Goal: Entertainment & Leisure: Consume media (video, audio)

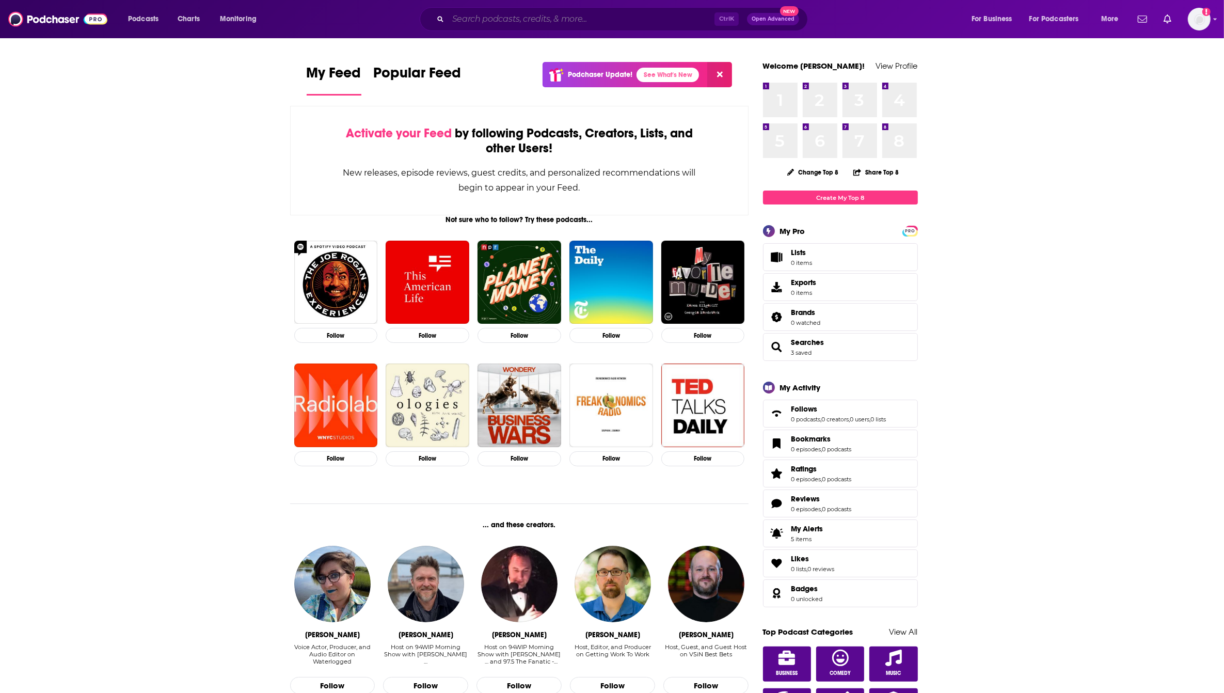
click at [521, 17] on input "Search podcasts, credits, & more..." at bounding box center [581, 19] width 266 height 17
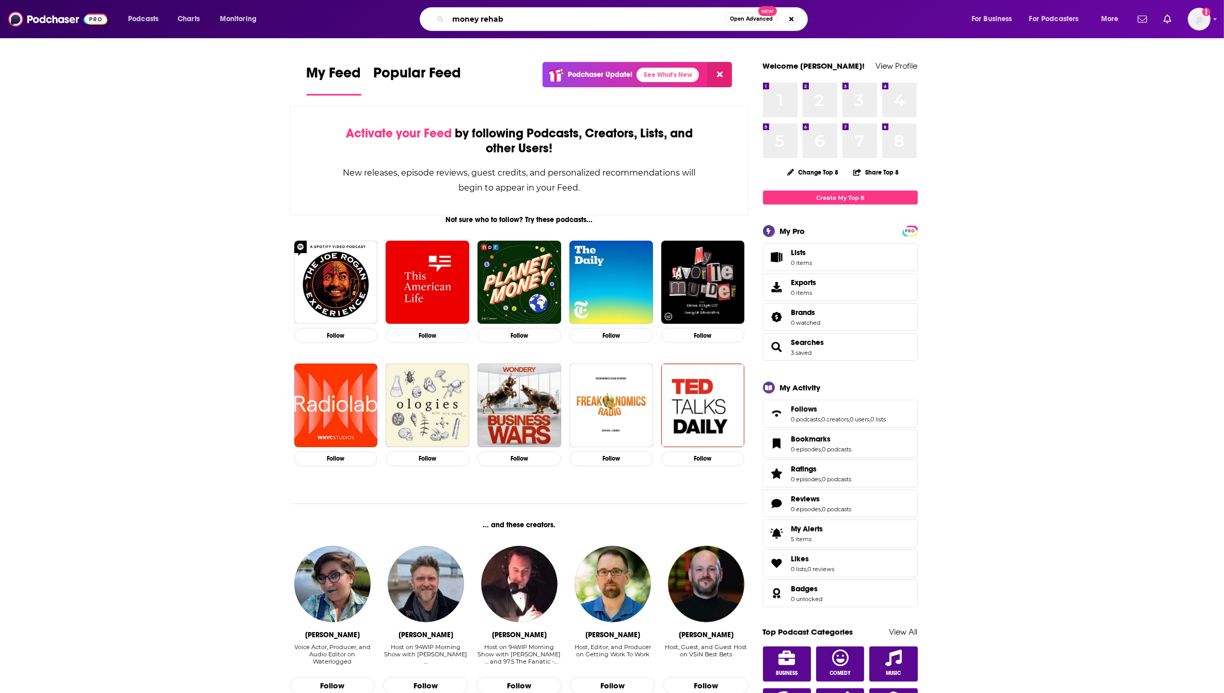
type input "money rehab"
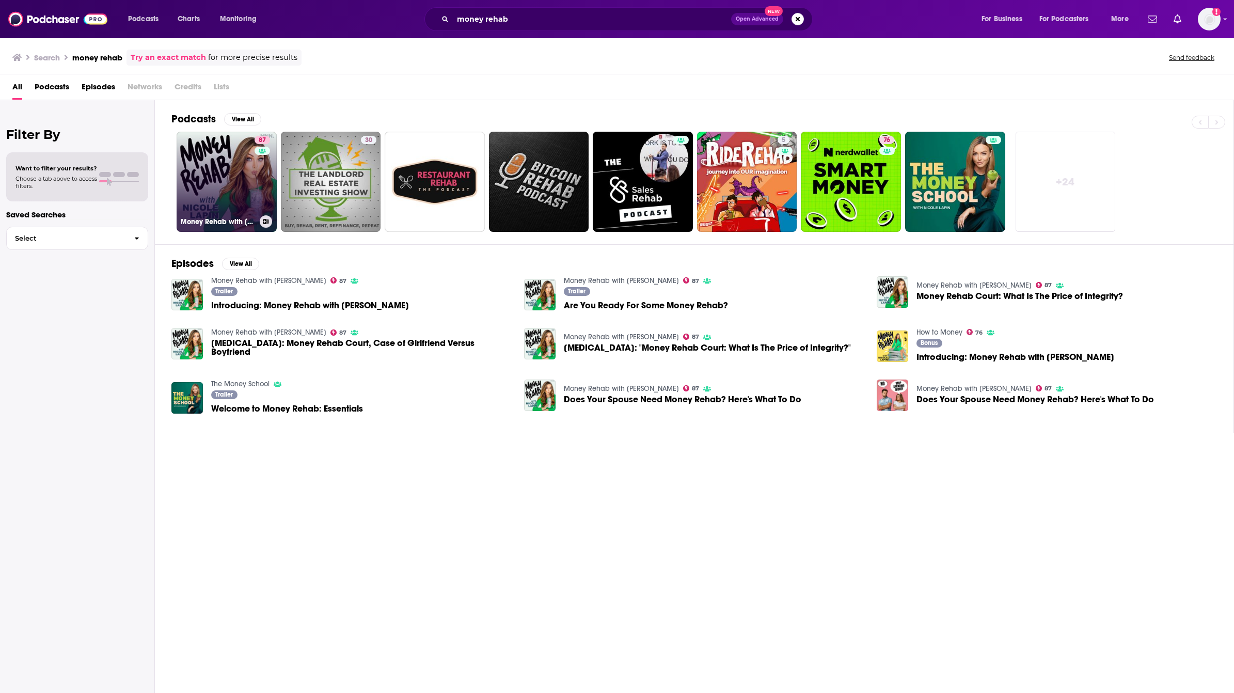
click at [249, 174] on link "87 Money Rehab with Nicole Lapin" at bounding box center [227, 182] width 100 height 100
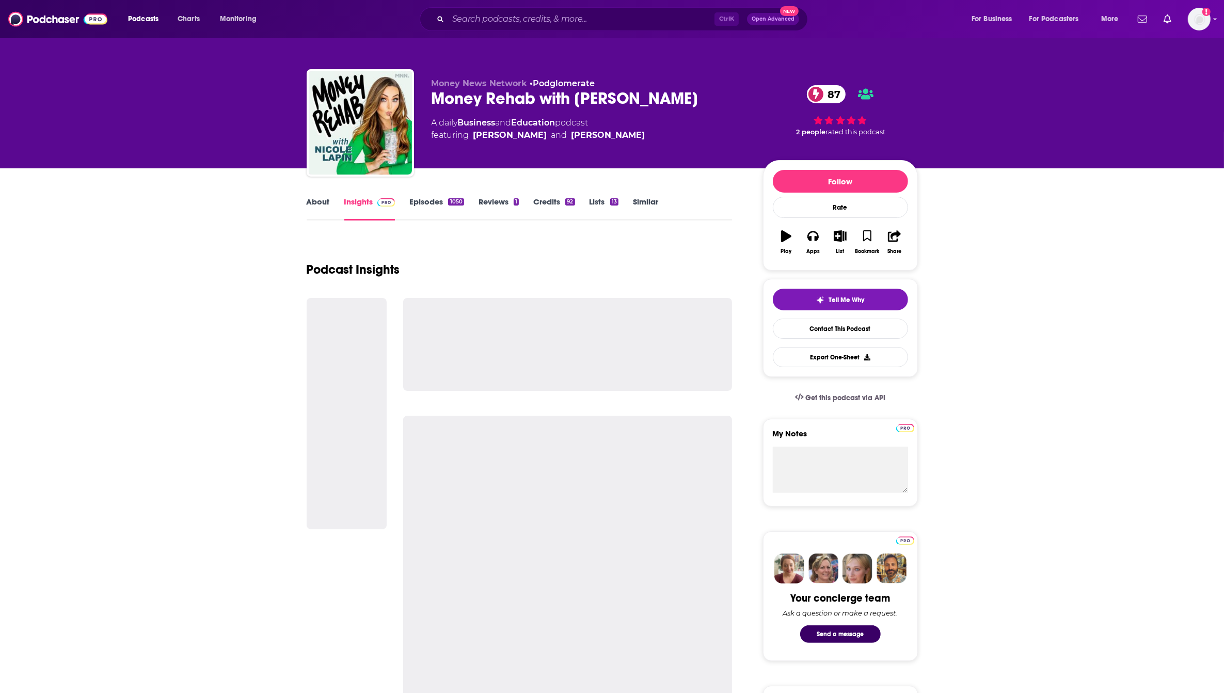
click at [431, 203] on link "Episodes 1050" at bounding box center [436, 209] width 54 height 24
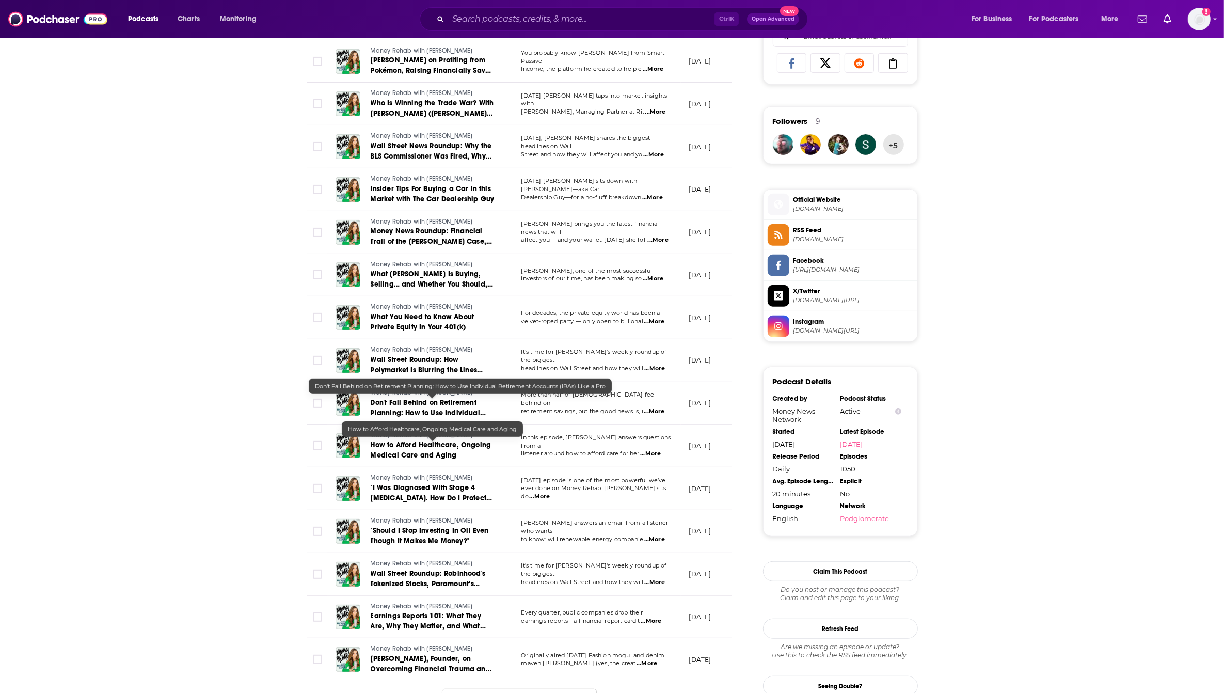
scroll to position [710, 0]
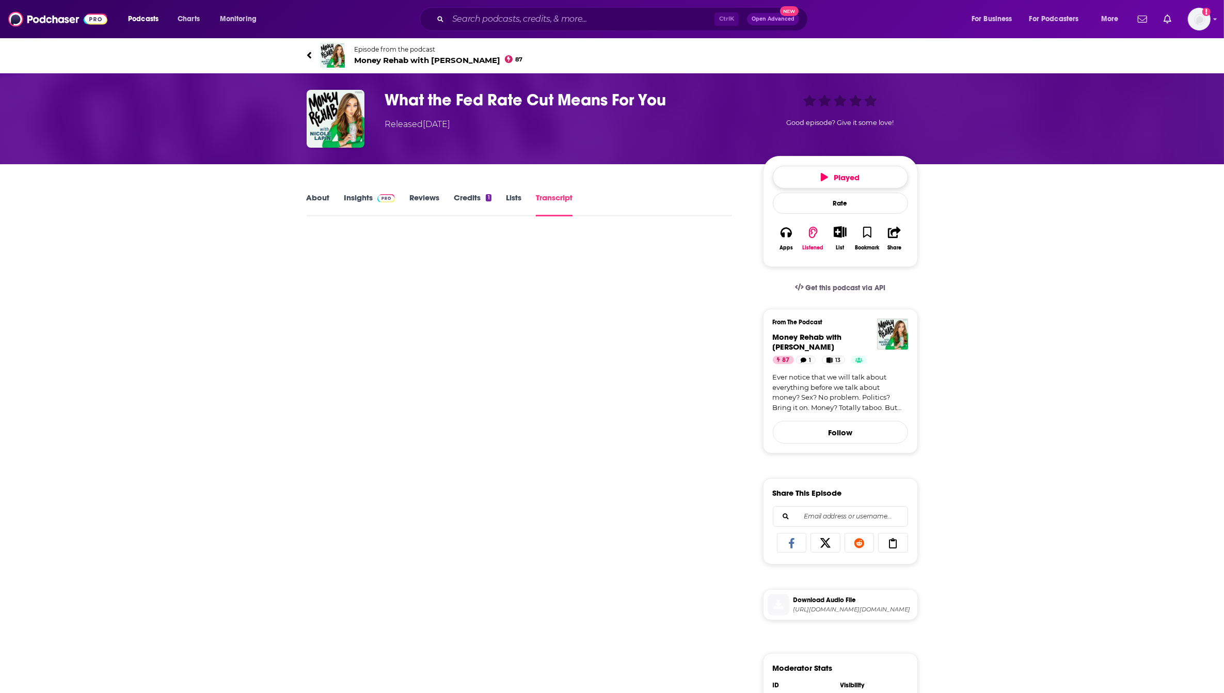
click at [870, 169] on button "Played" at bounding box center [840, 177] width 135 height 23
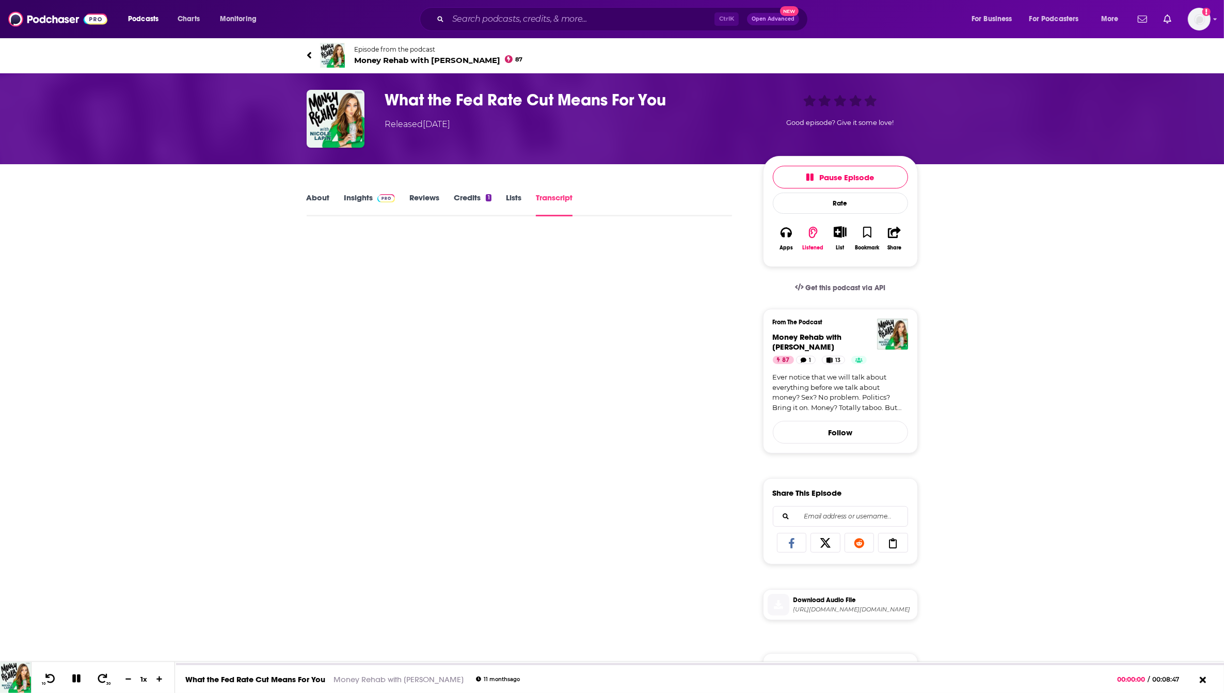
click at [551, 201] on link "Transcript" at bounding box center [554, 205] width 37 height 24
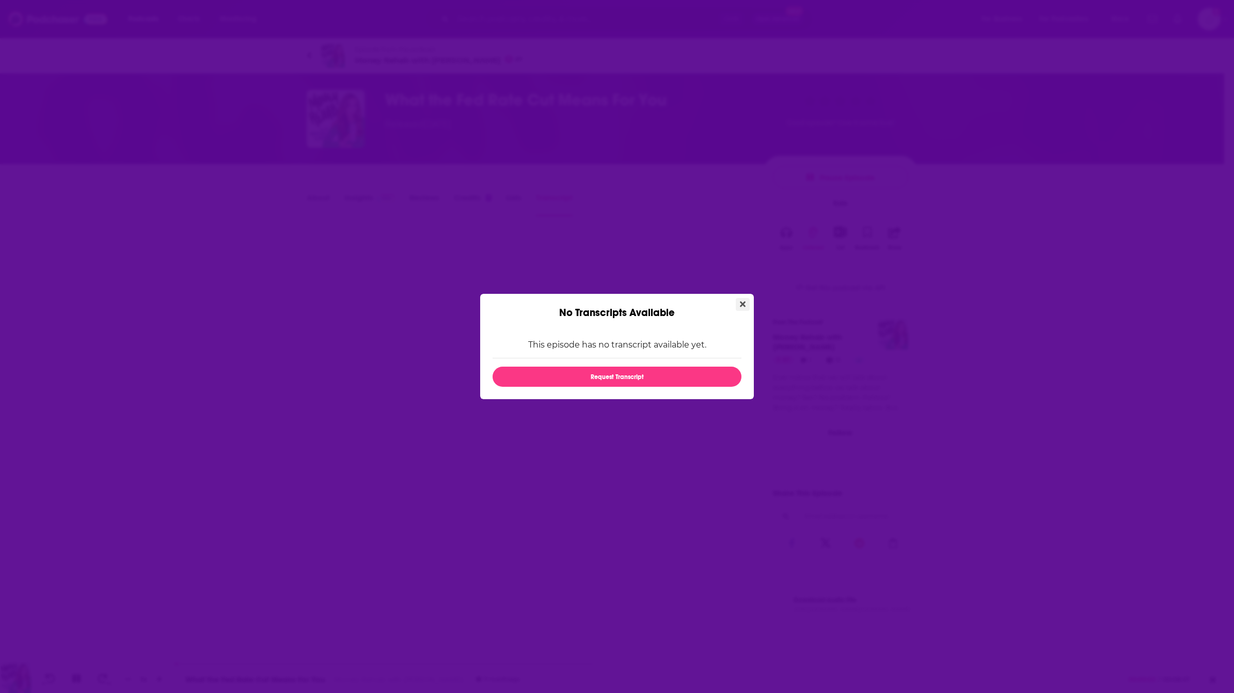
click at [739, 303] on button "Close" at bounding box center [743, 304] width 14 height 13
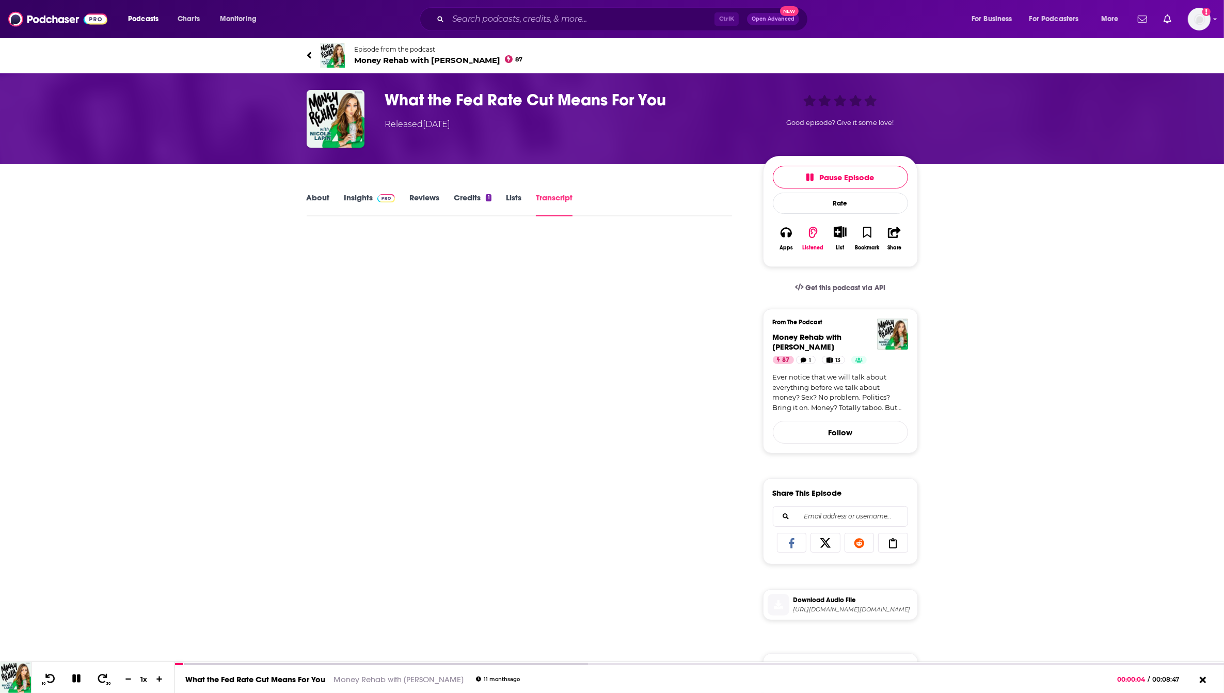
click at [566, 197] on link "Transcript" at bounding box center [554, 205] width 37 height 24
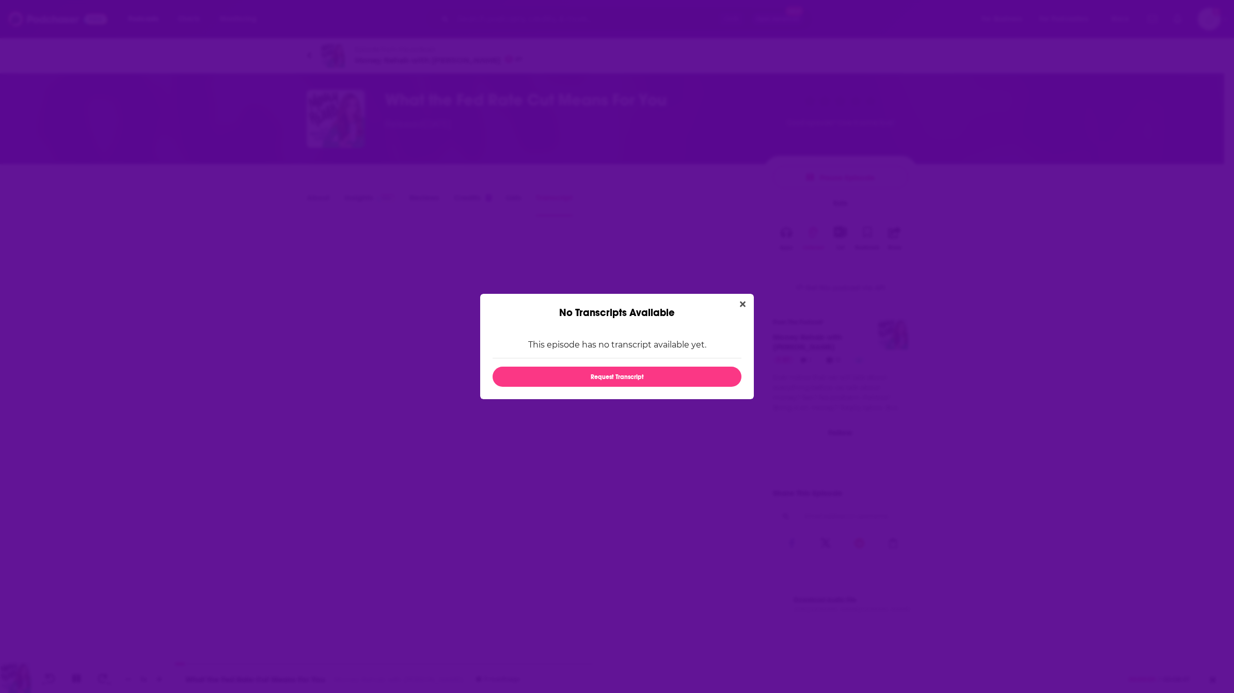
drag, startPoint x: 447, startPoint y: 362, endPoint x: 533, endPoint y: 142, distance: 235.7
click at [447, 355] on div "No Transcripts Available This episode has no transcript available yet. Request …" at bounding box center [617, 346] width 1234 height 693
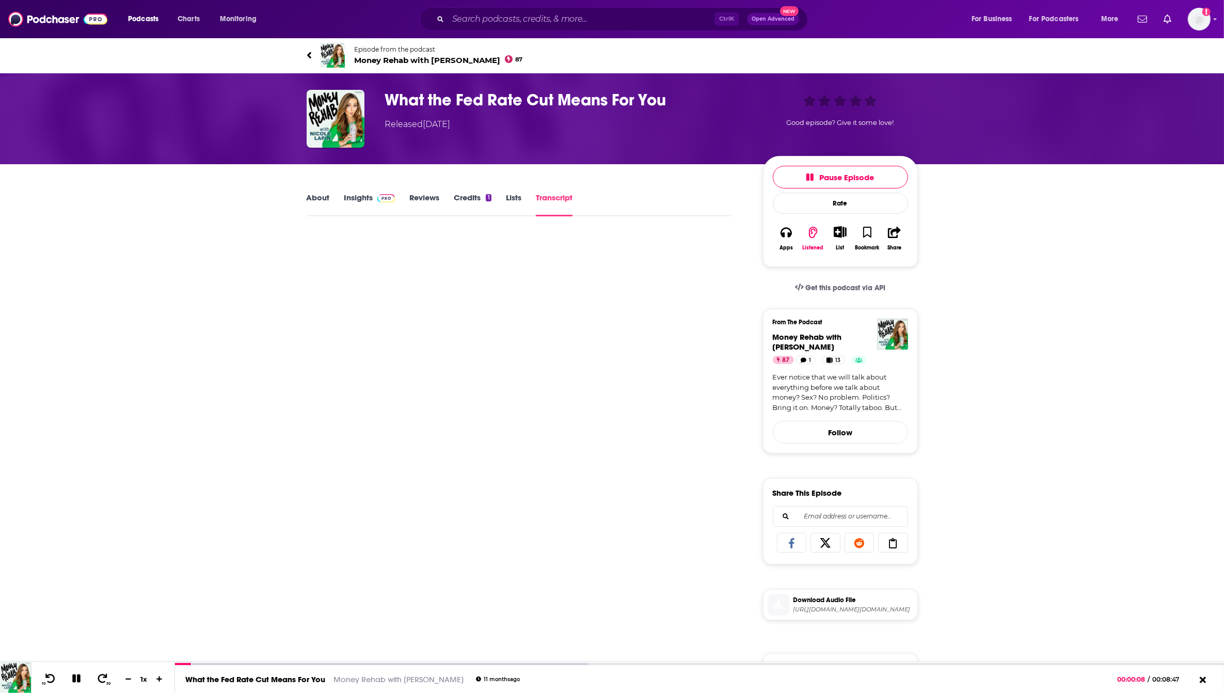
click at [393, 61] on span "Money Rehab with [PERSON_NAME] 87" at bounding box center [439, 60] width 168 height 10
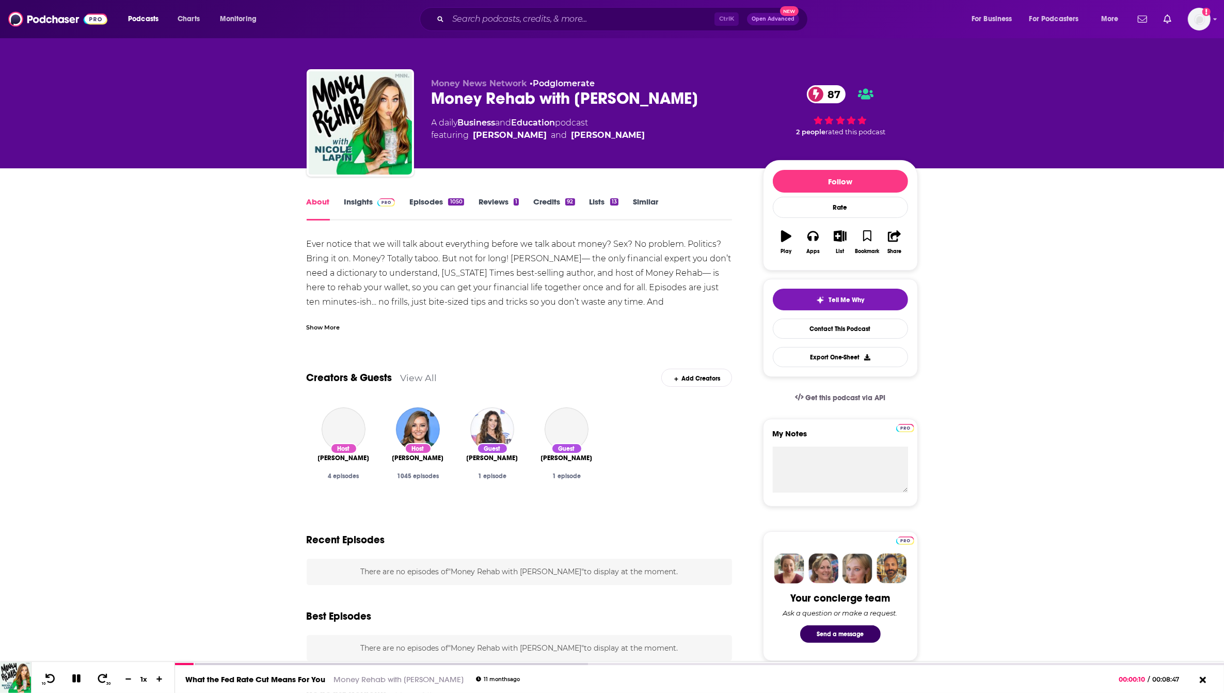
click at [452, 204] on div "1050" at bounding box center [455, 201] width 15 height 7
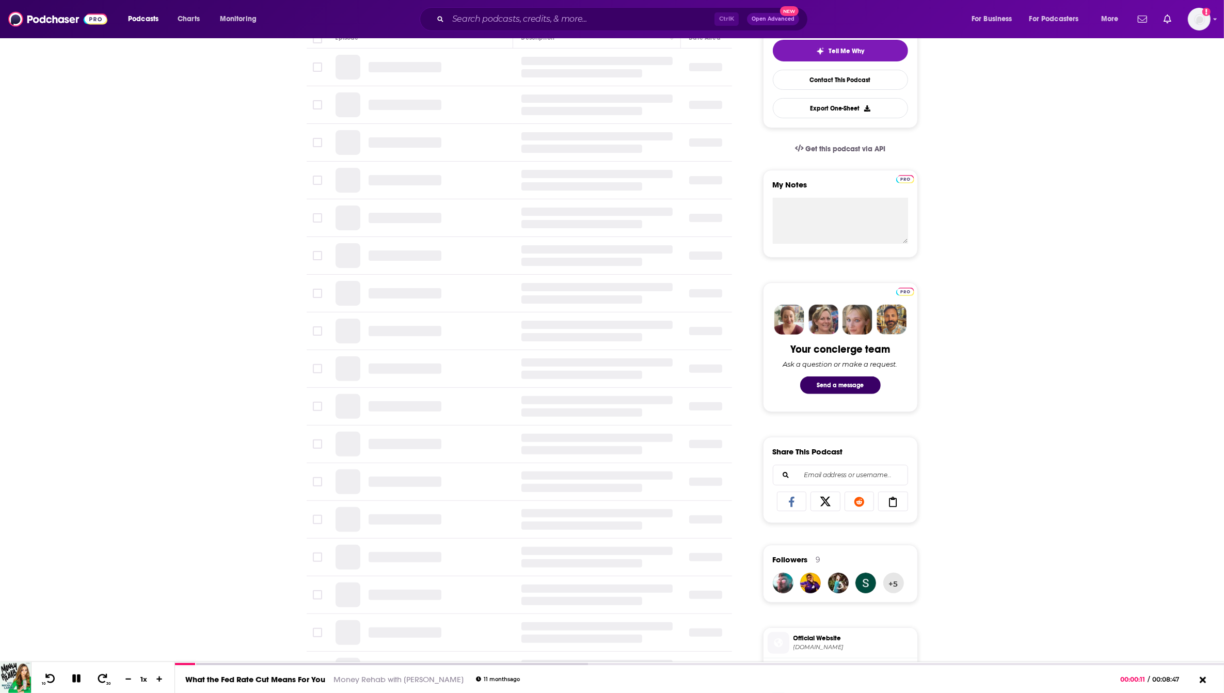
scroll to position [258, 0]
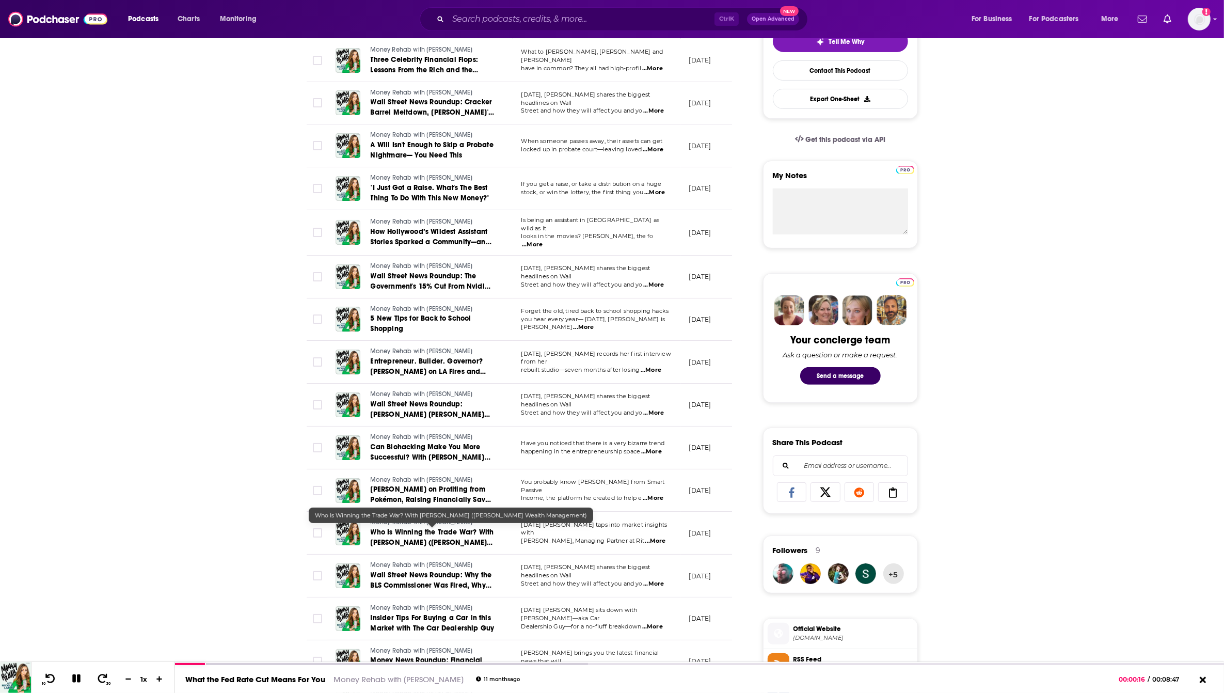
click at [453, 537] on span "Who Is Winning the Trade War? With [PERSON_NAME] ([PERSON_NAME] Wealth Manageme…" at bounding box center [432, 542] width 123 height 29
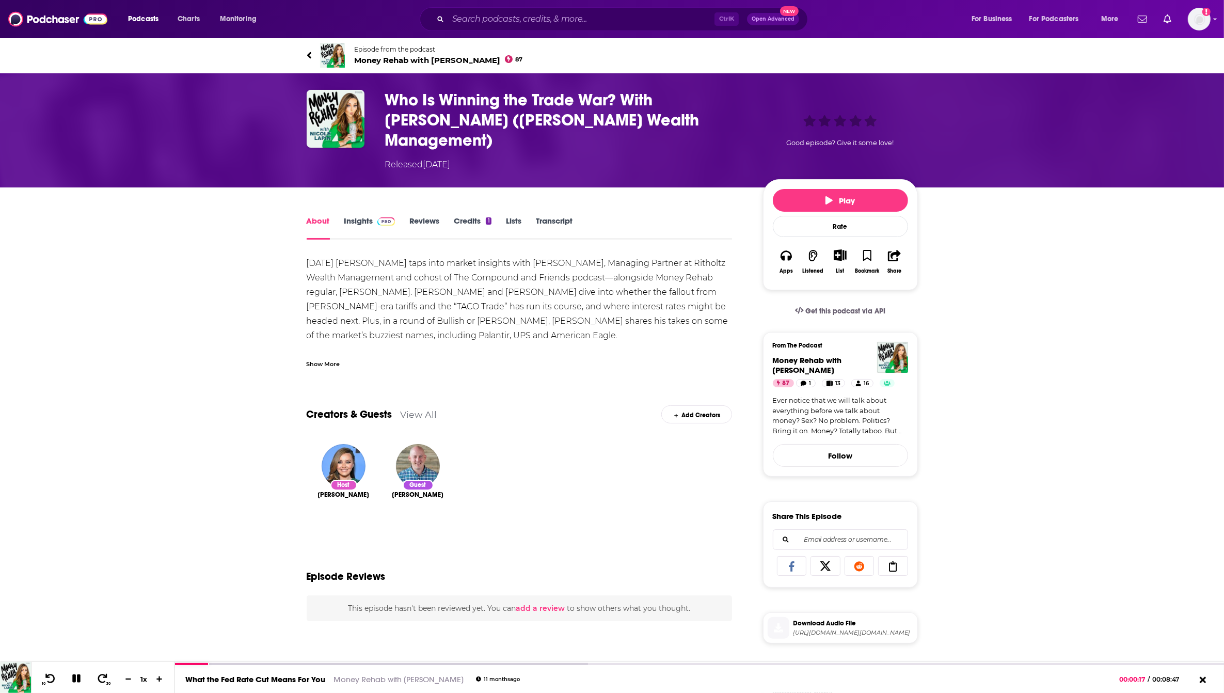
click at [561, 216] on link "Transcript" at bounding box center [554, 228] width 37 height 24
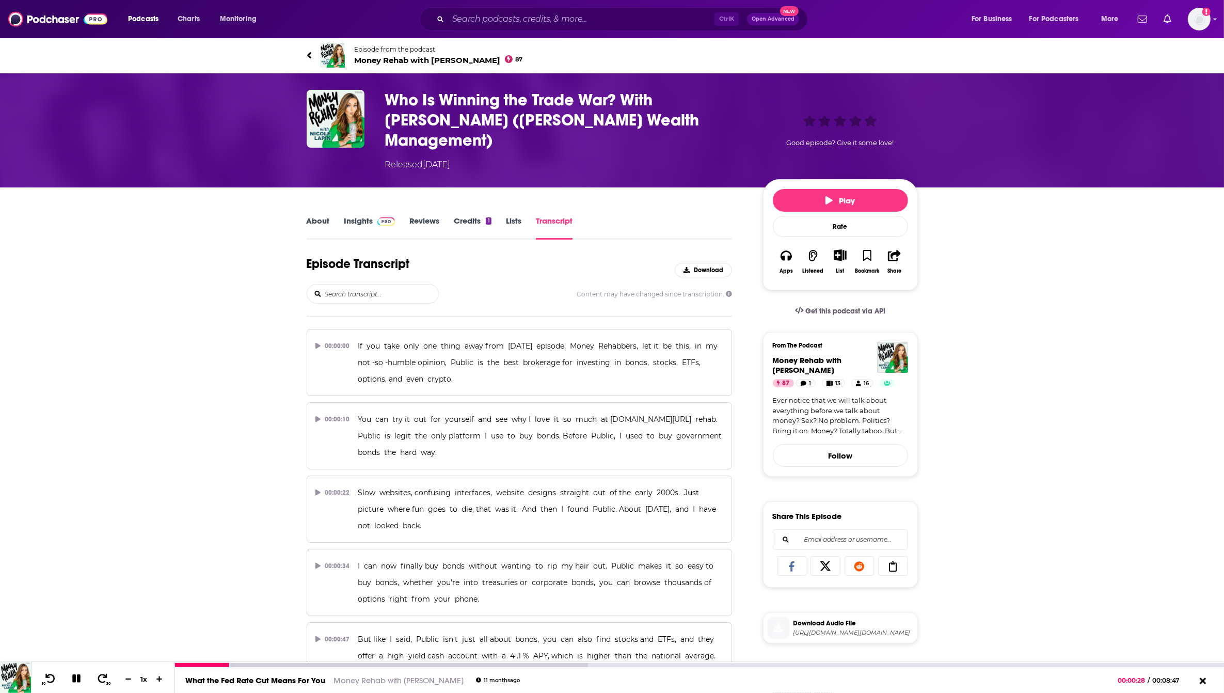
click at [78, 682] on icon at bounding box center [76, 678] width 8 height 8
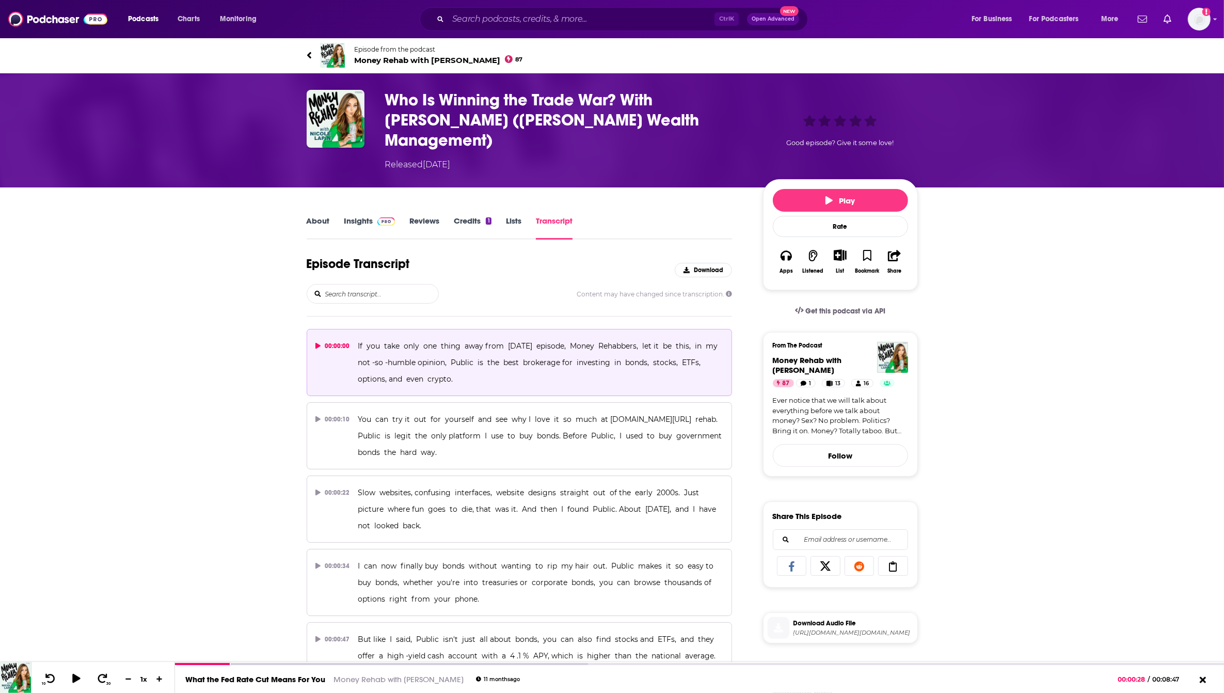
scroll to position [129, 0]
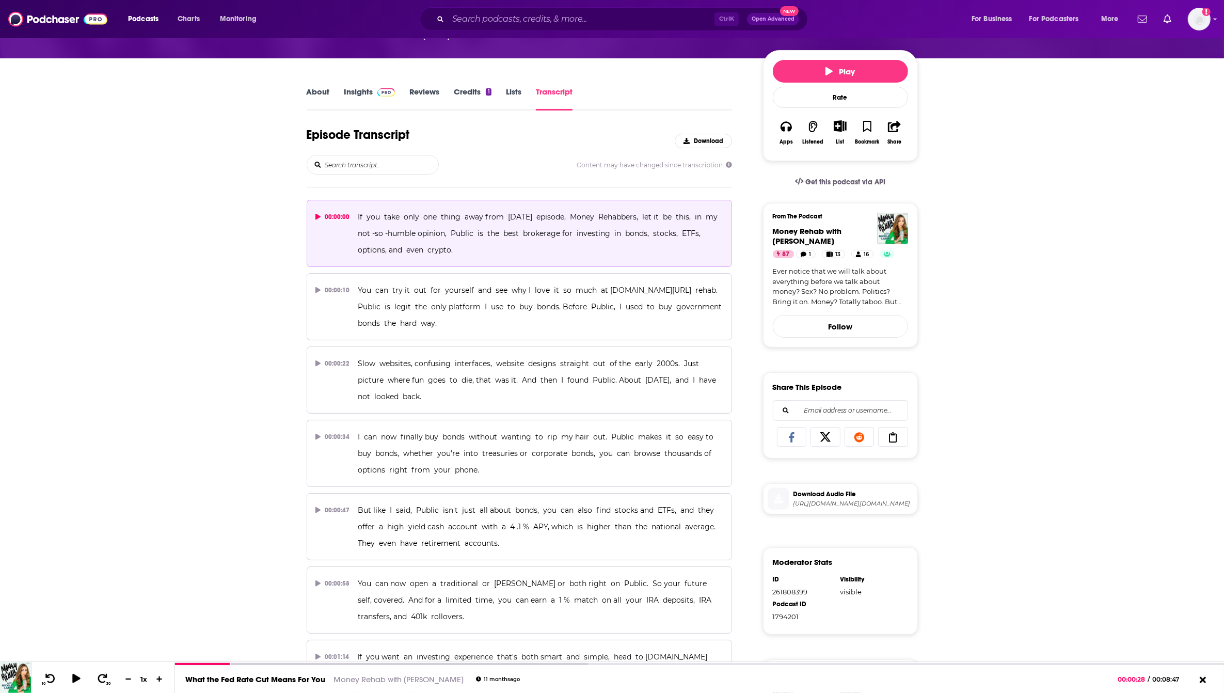
click at [399, 232] on span "If you take only one thing away from [DATE] episode, Money Rehabbers, let it be…" at bounding box center [540, 233] width 364 height 42
click at [314, 200] on button "00:00:00 If you take only one thing away from [DATE] episode, Money Rehabbers, …" at bounding box center [520, 233] width 426 height 67
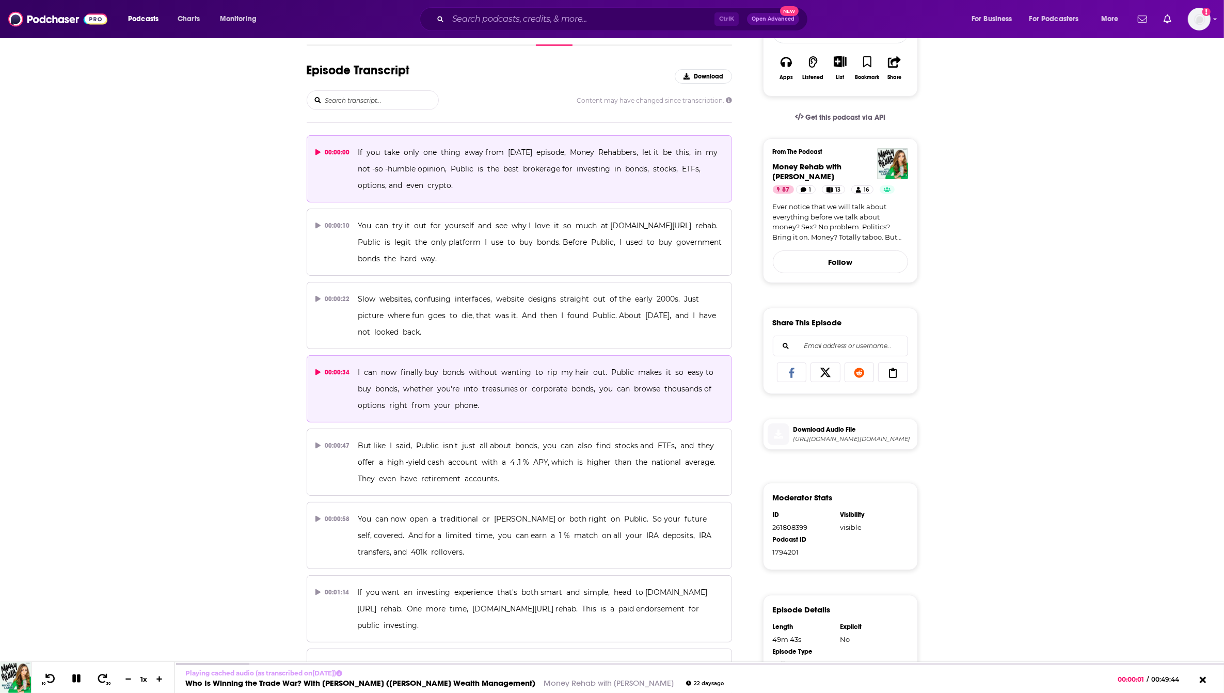
click at [331, 386] on button "00:00:34 I can now finally buy bonds without wanting to rip my hair out. Public…" at bounding box center [520, 388] width 426 height 67
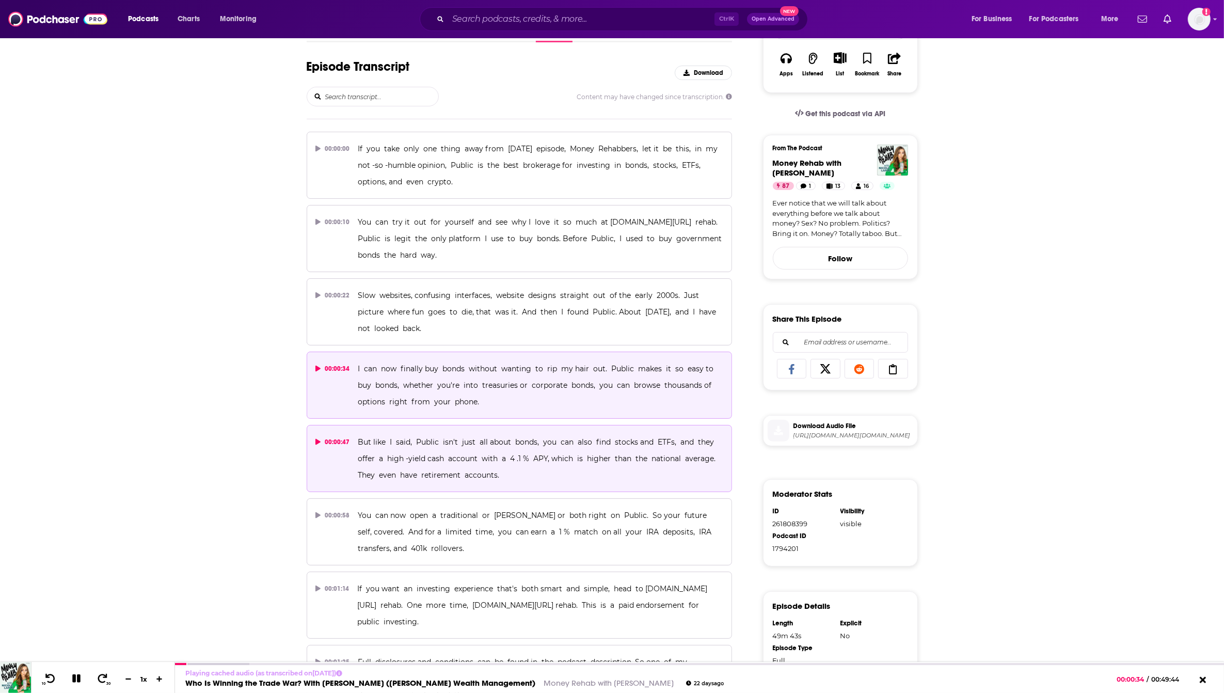
scroll to position [258, 0]
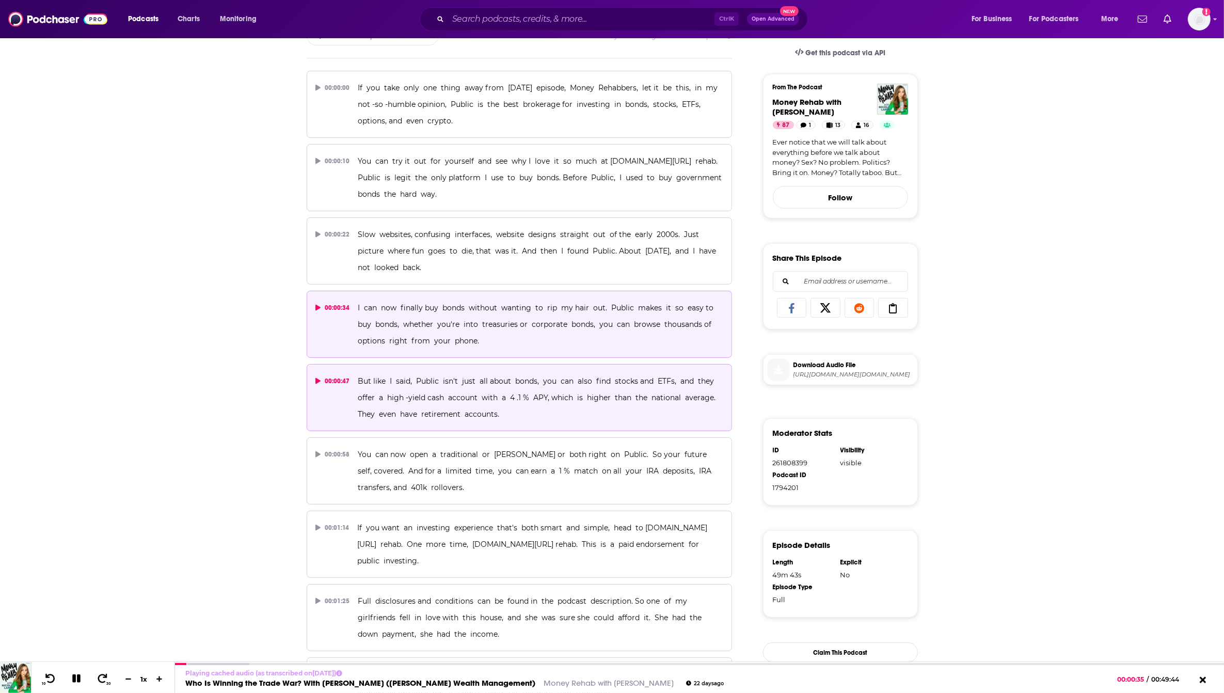
click at [383, 376] on span "But like I said, Public isn't just all about bonds, you can also find stocks an…" at bounding box center [538, 397] width 360 height 42
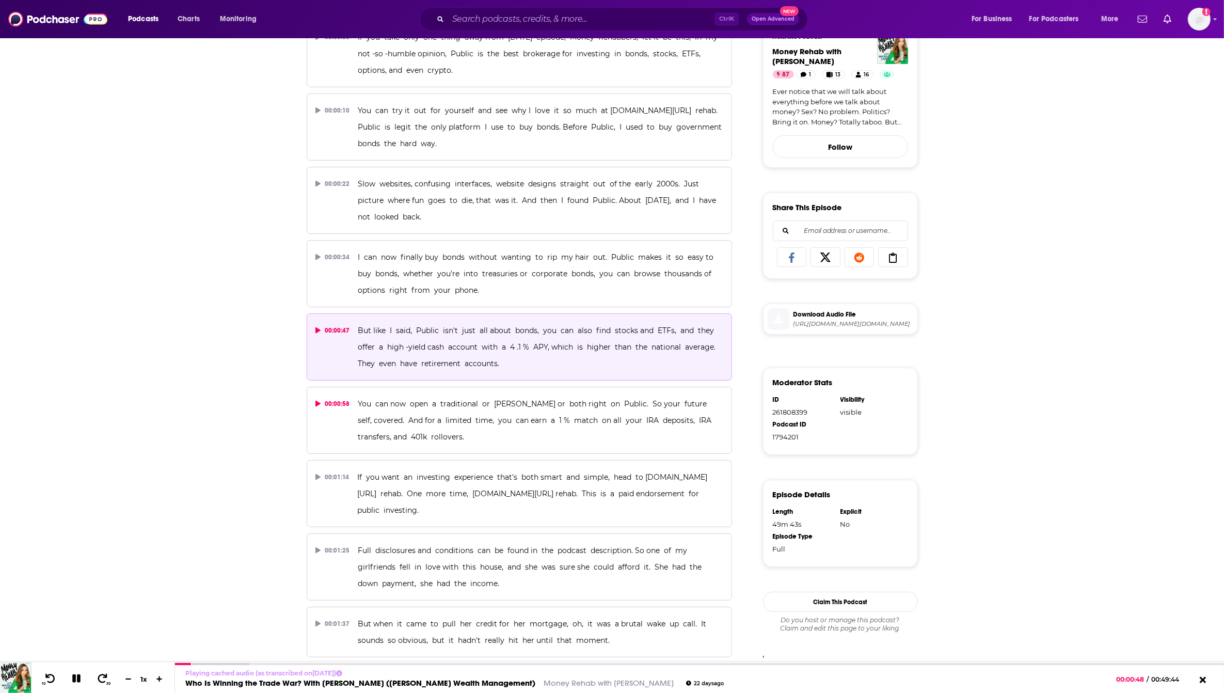
scroll to position [387, 0]
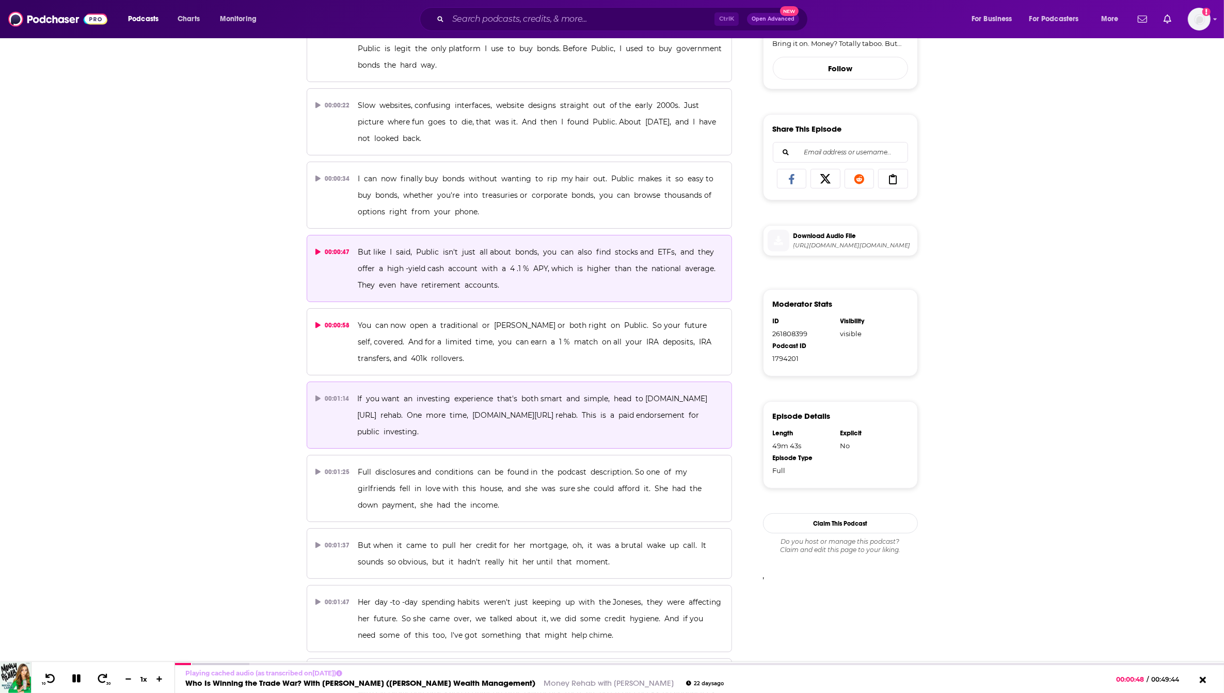
click at [506, 394] on span "If you want an investing experience that's both smart and simple, head to [DOMA…" at bounding box center [532, 415] width 350 height 42
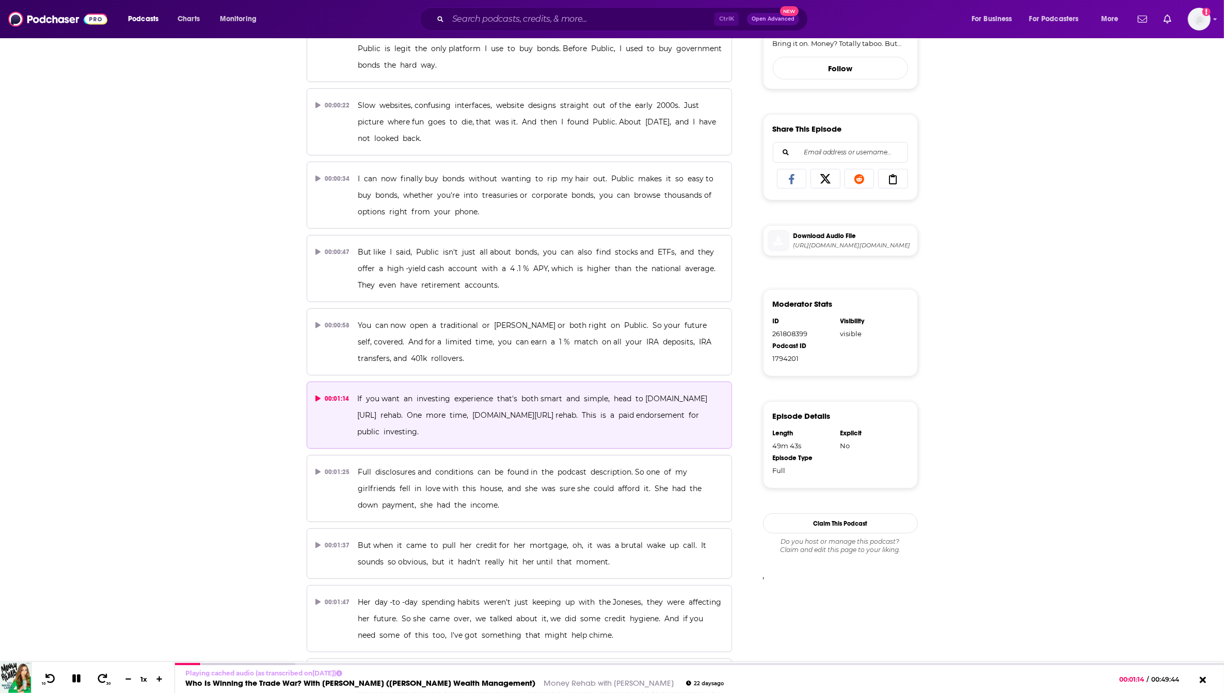
scroll to position [516, 0]
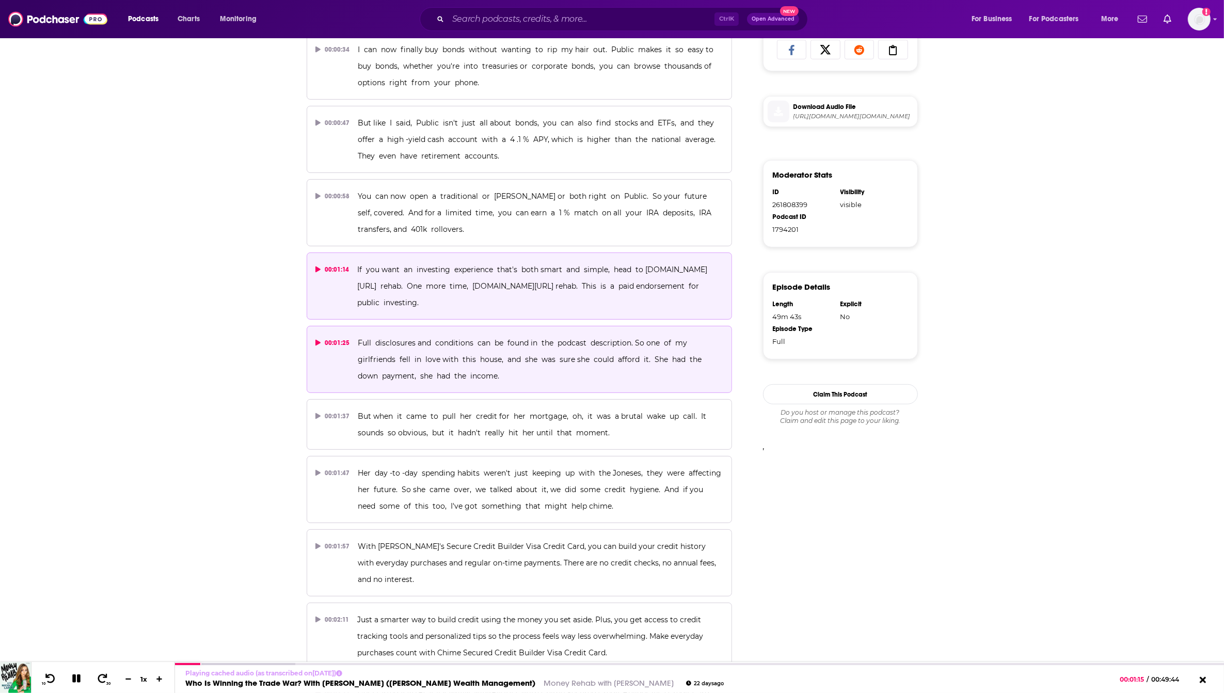
click at [466, 345] on p "Full disclosures and conditions can be found in the podcast description. So one…" at bounding box center [541, 360] width 366 height 50
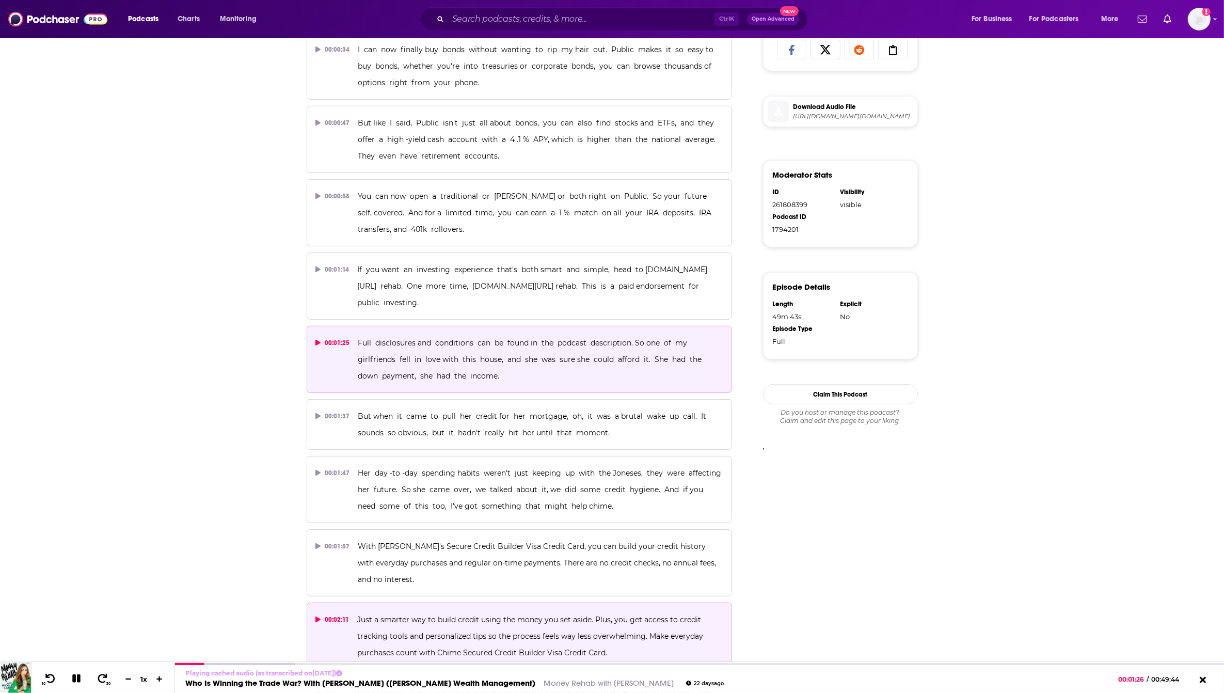
click at [467, 615] on span "Just a smarter way to build credit using the money you set aside. Plus, you get…" at bounding box center [531, 636] width 348 height 42
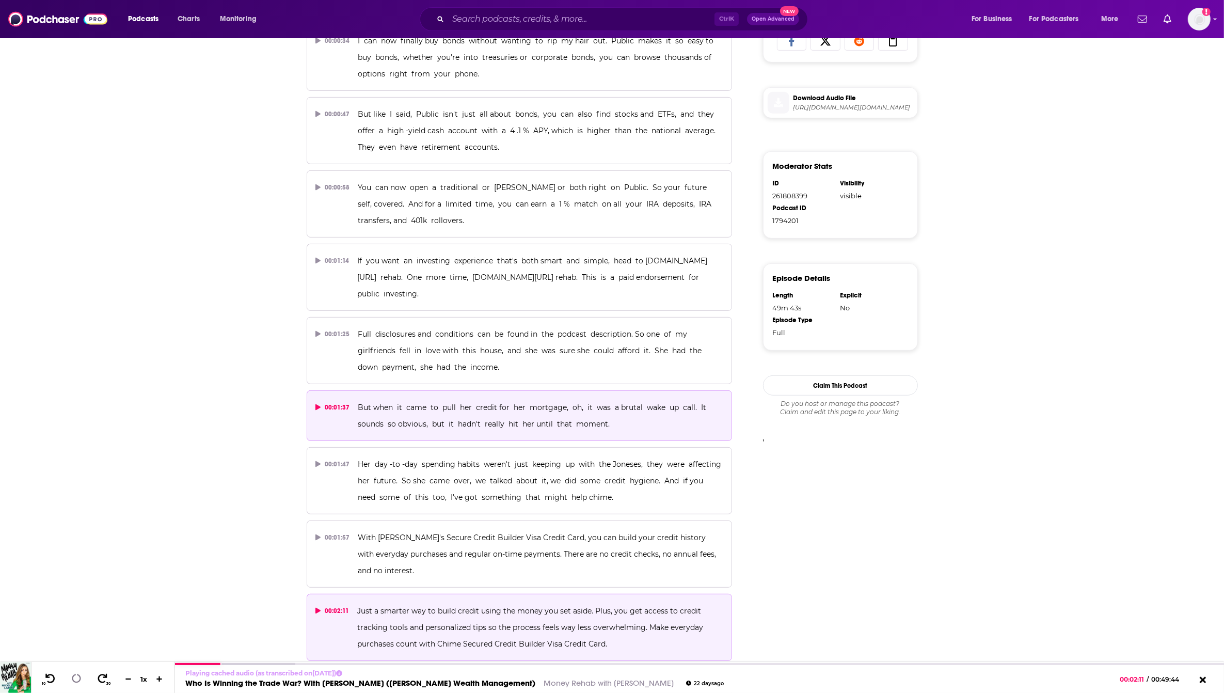
scroll to position [774, 0]
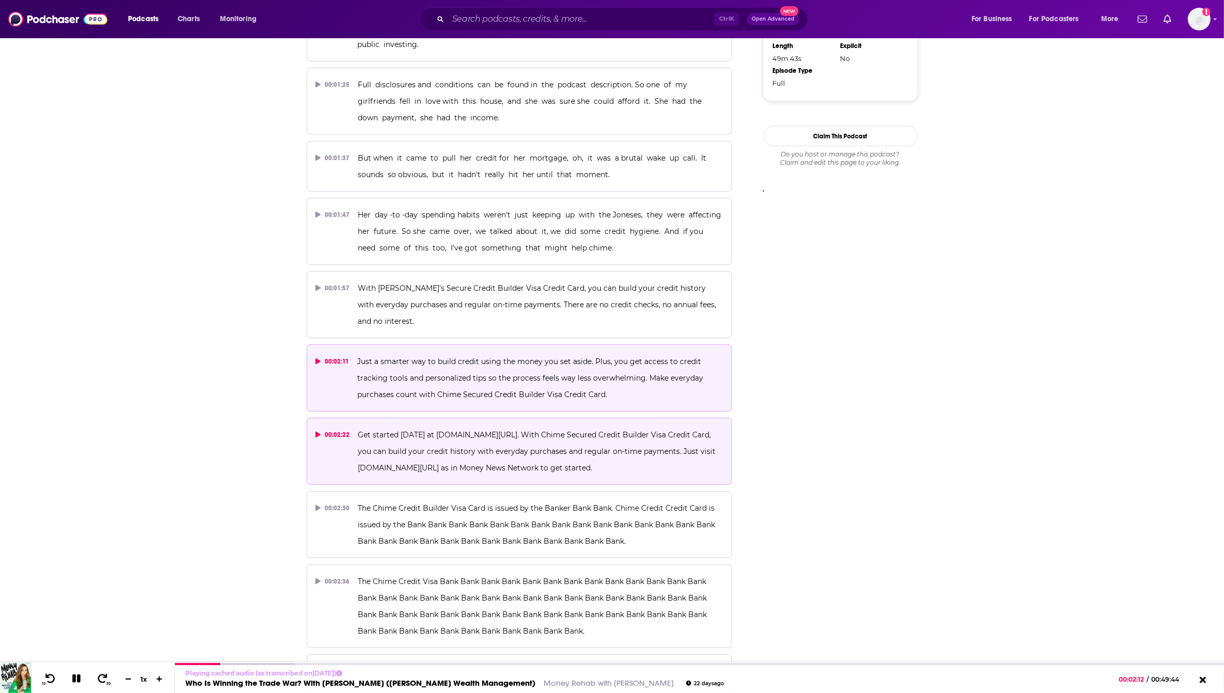
click at [444, 433] on span "Get started [DATE] at [DOMAIN_NAME][URL]. With Chime Secured Credit Builder Vis…" at bounding box center [538, 451] width 360 height 42
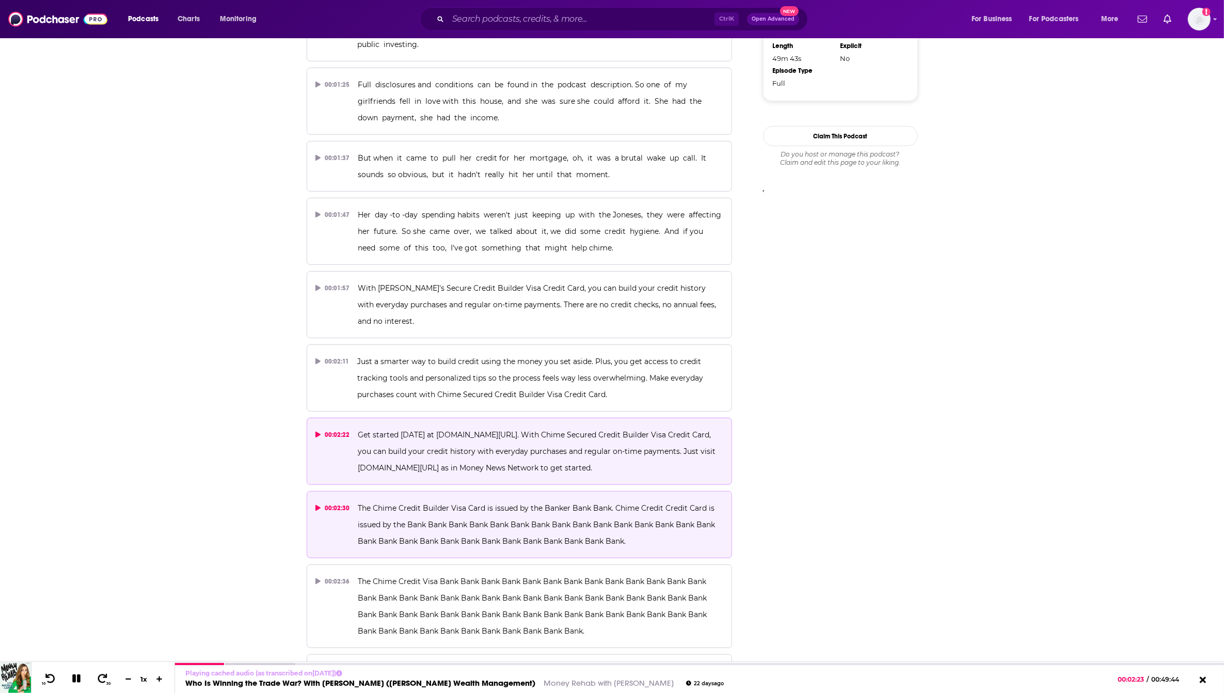
click at [488, 506] on span "The Chime Credit Builder Visa Card is issued by the Banker Bank Bank. Chime Cre…" at bounding box center [537, 524] width 359 height 42
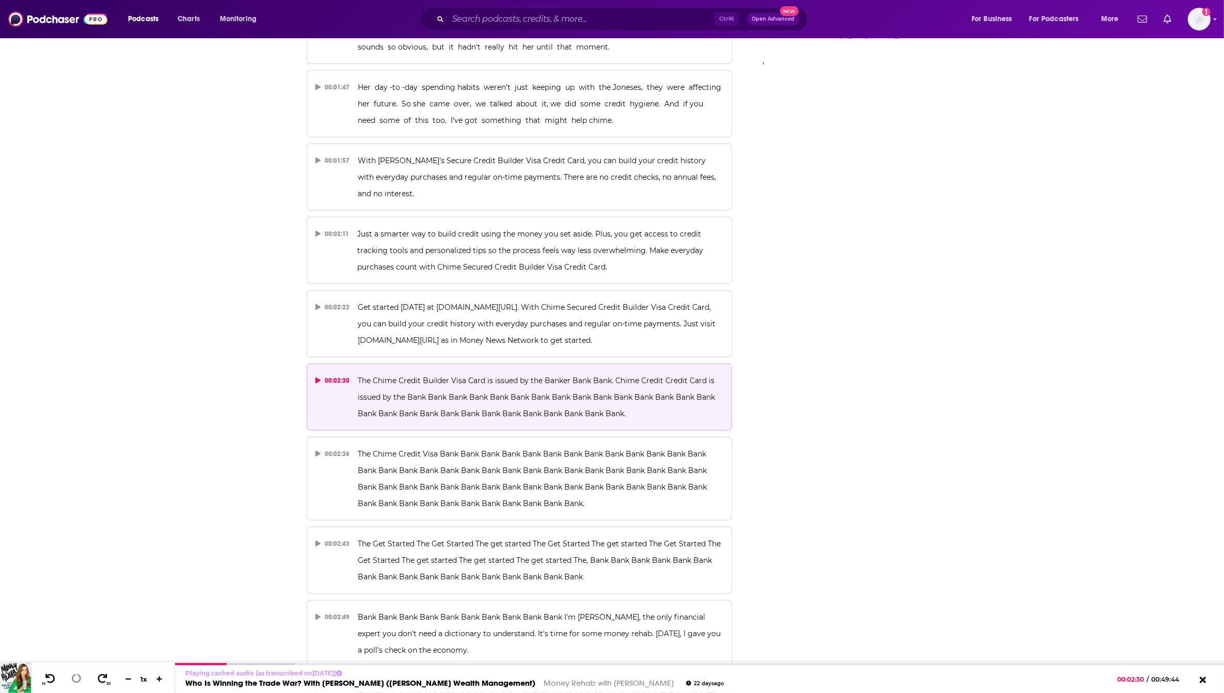
scroll to position [1033, 0]
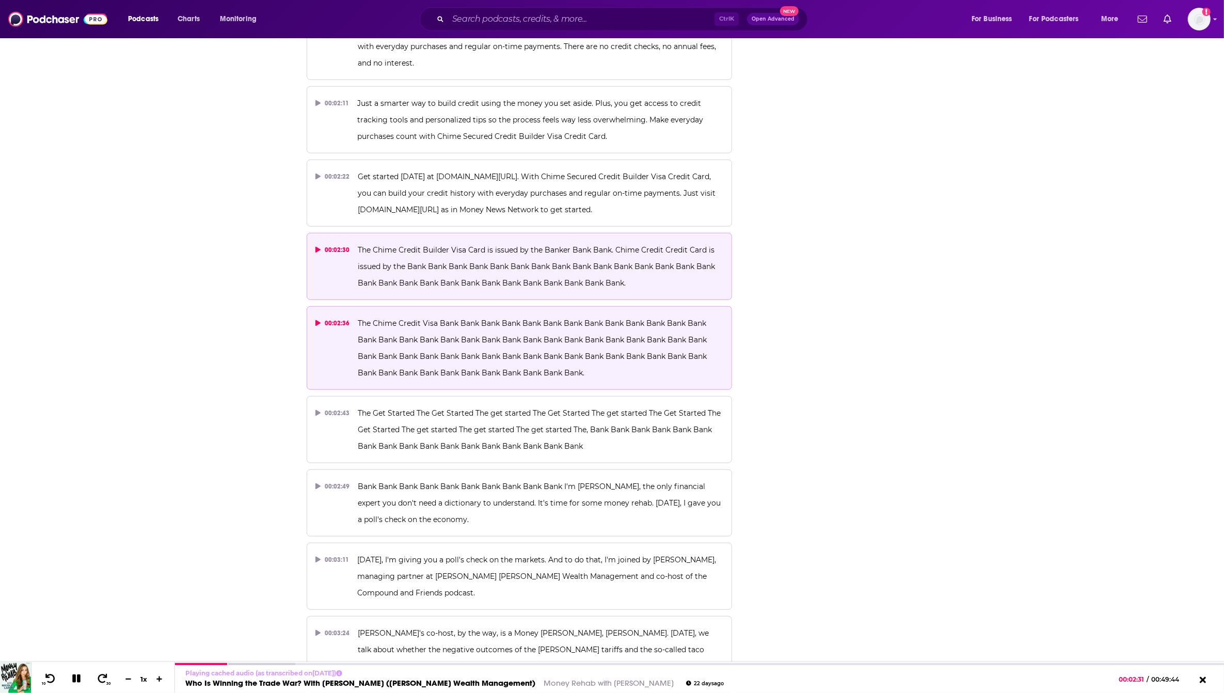
click at [458, 321] on span "The Chime Credit Visa Bank Bank Bank Bank Bank Bank Bank Bank Bank Bank Bank Ba…" at bounding box center [533, 348] width 351 height 59
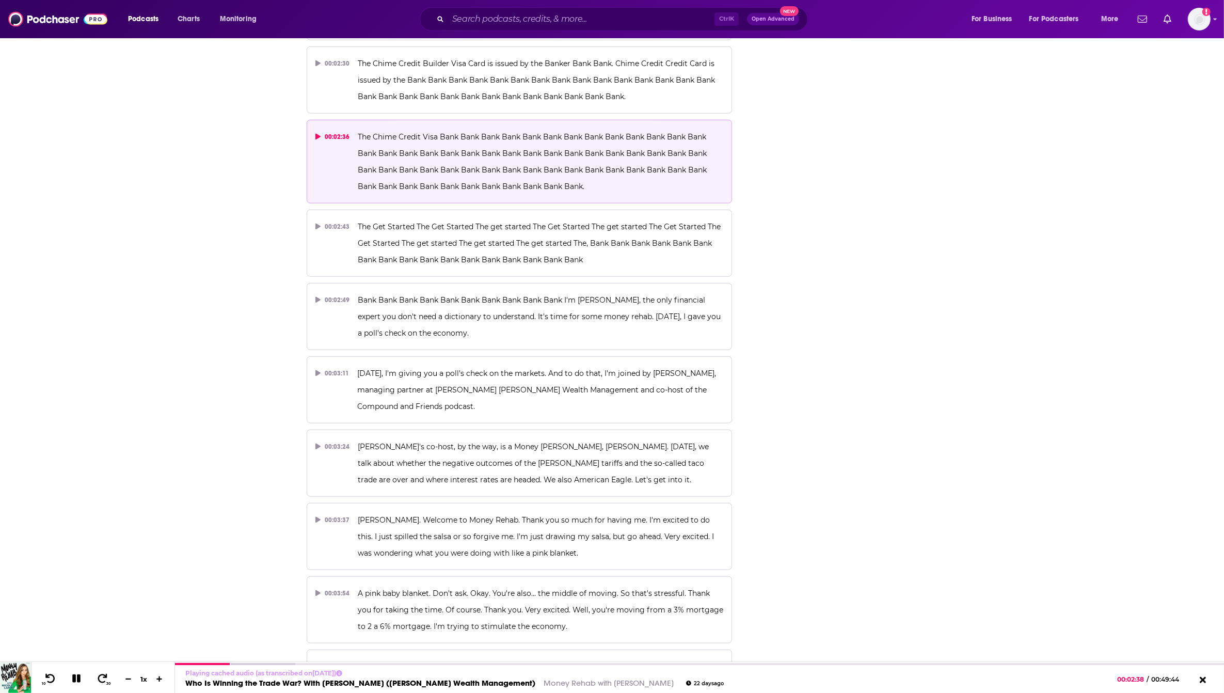
scroll to position [1226, 0]
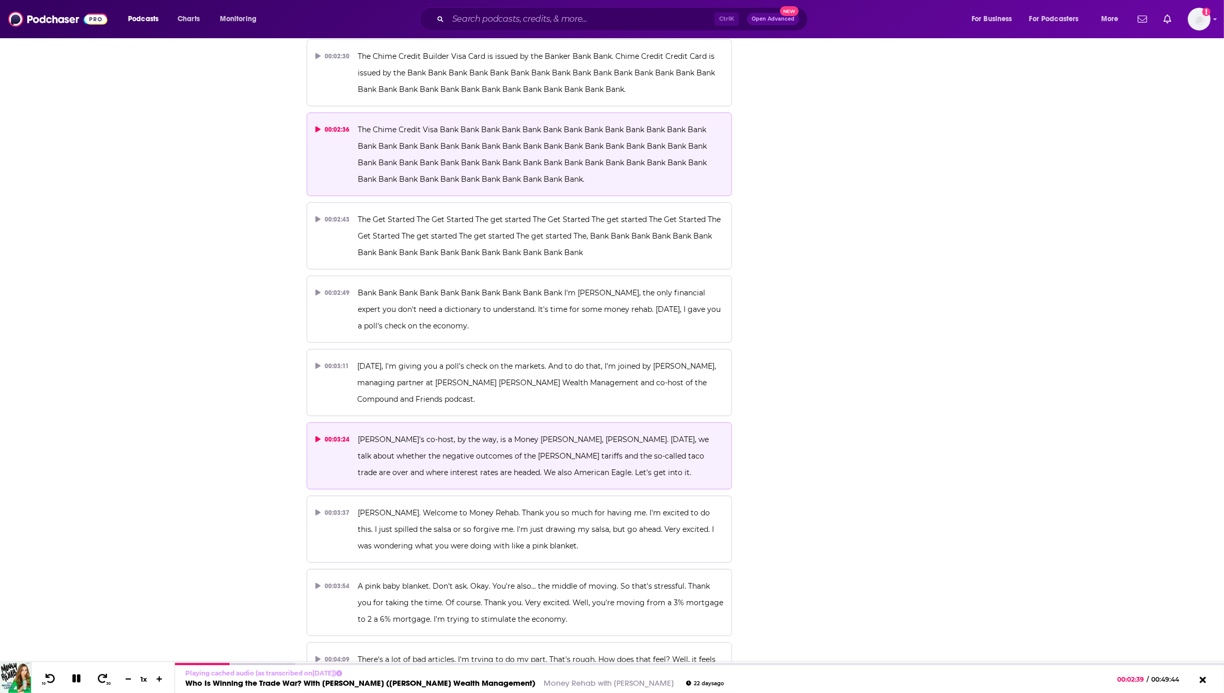
click at [471, 435] on span "[PERSON_NAME]'s co-host, by the way, is a Money [PERSON_NAME], [PERSON_NAME]. […" at bounding box center [534, 456] width 353 height 42
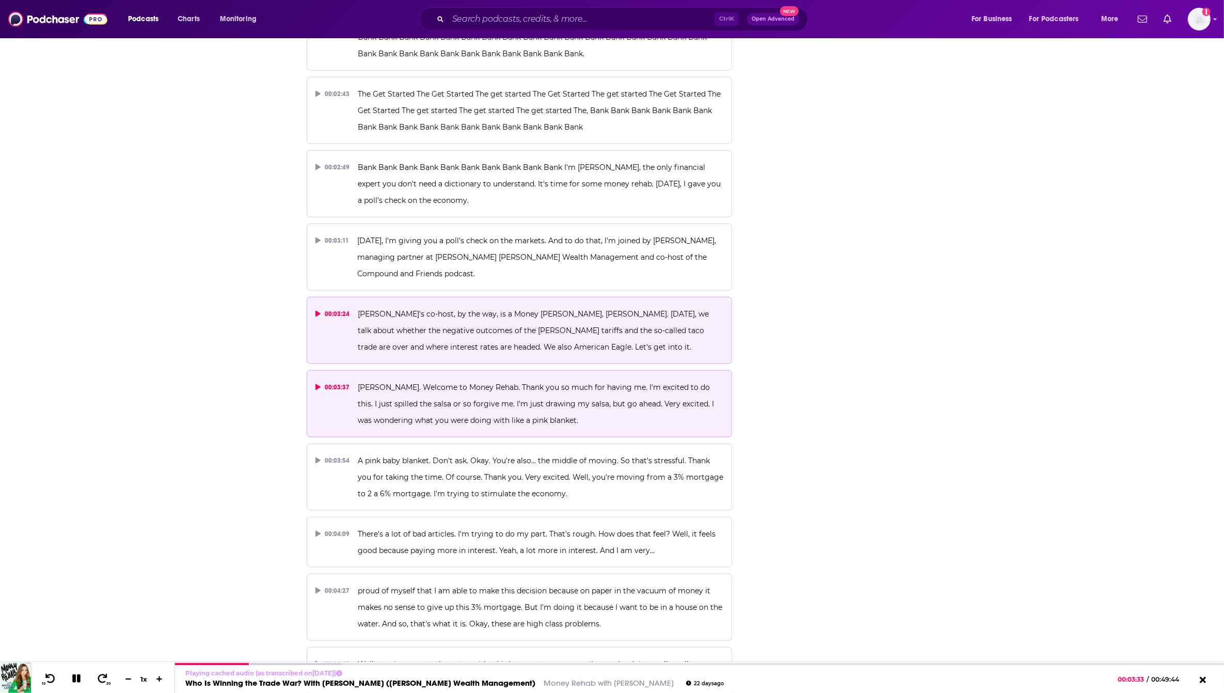
scroll to position [1355, 0]
drag, startPoint x: 596, startPoint y: 367, endPoint x: 639, endPoint y: 364, distance: 42.9
click at [596, 379] on span "[PERSON_NAME]. Welcome to Money Rehab. Thank you so much for having me. I'm exc…" at bounding box center [537, 400] width 358 height 42
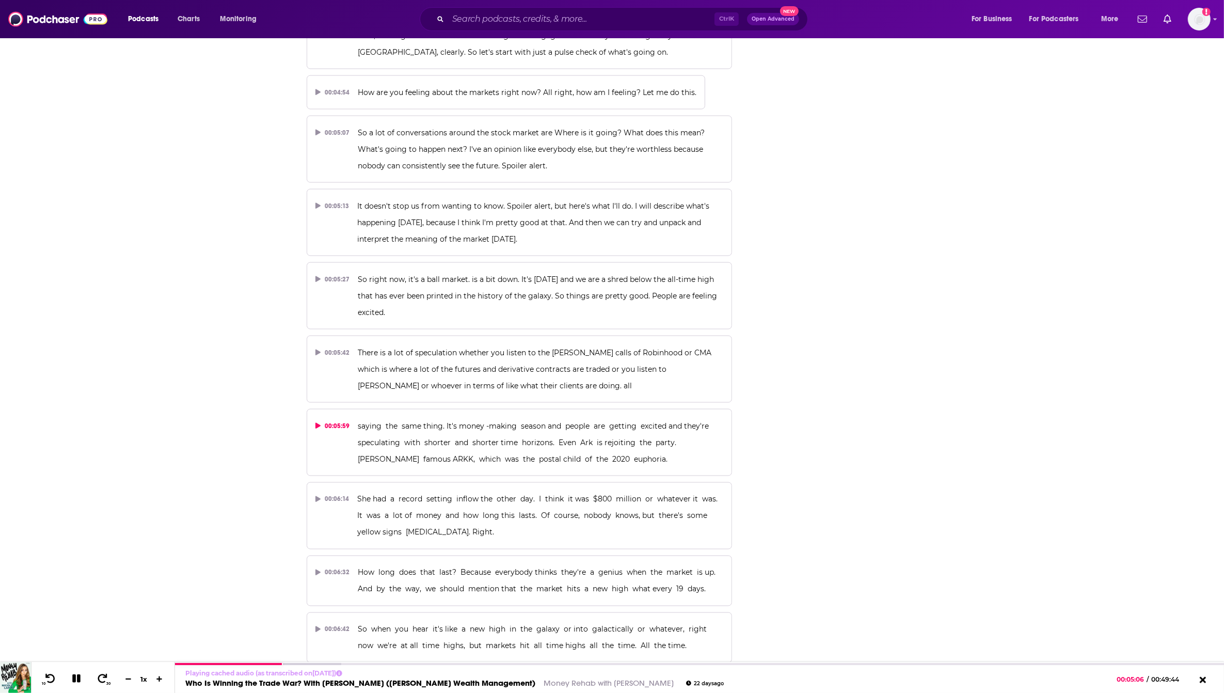
scroll to position [2194, 0]
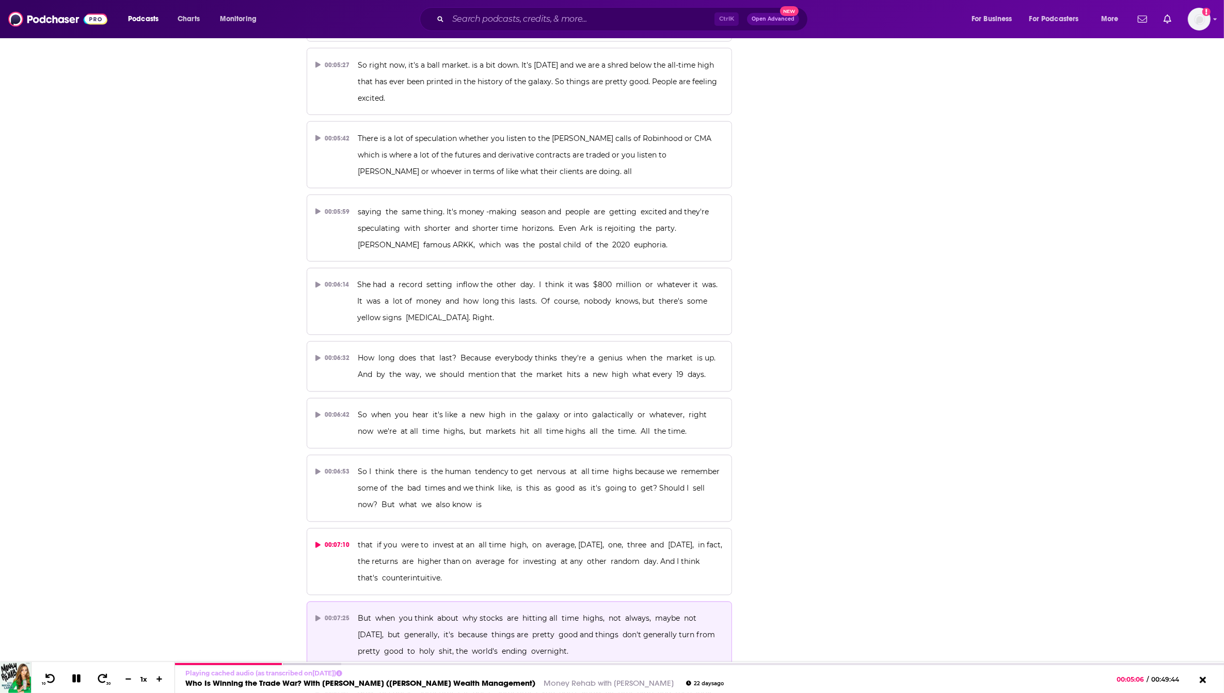
click at [479, 610] on p "But when you think about why stocks are hitting all time highs, not always, may…" at bounding box center [541, 635] width 366 height 50
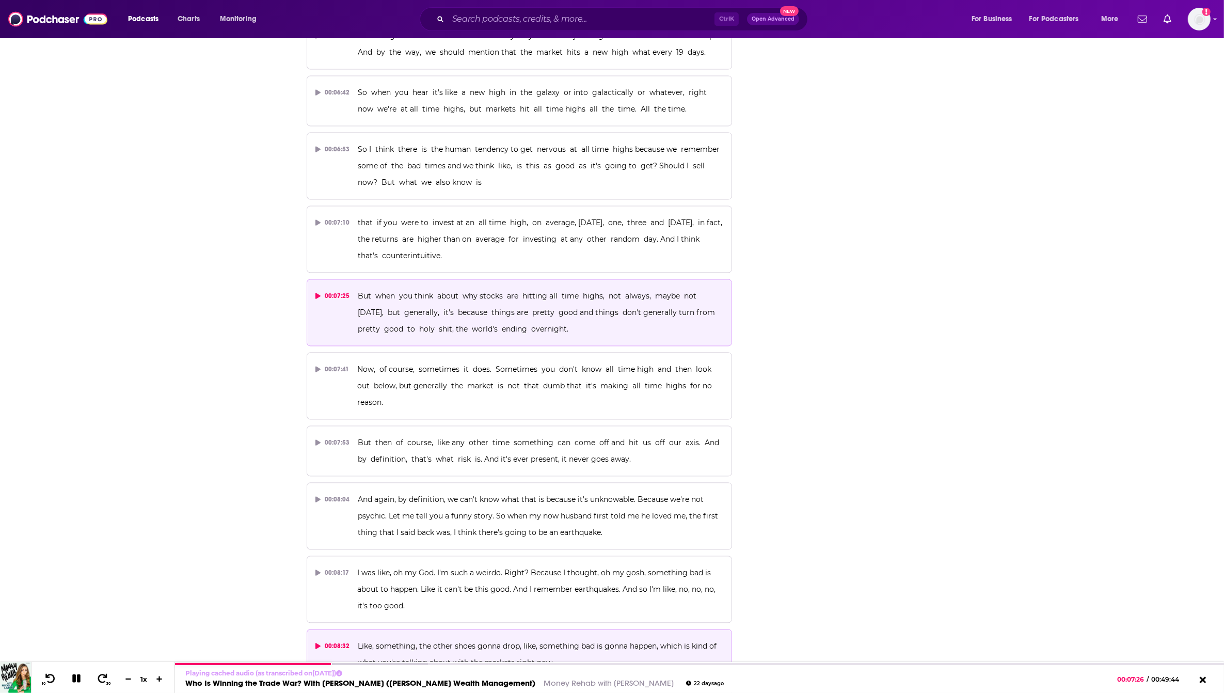
click at [563, 629] on button "00:08:32 Like, something, the other shoes gonna drop, like, something bad is go…" at bounding box center [520, 654] width 426 height 51
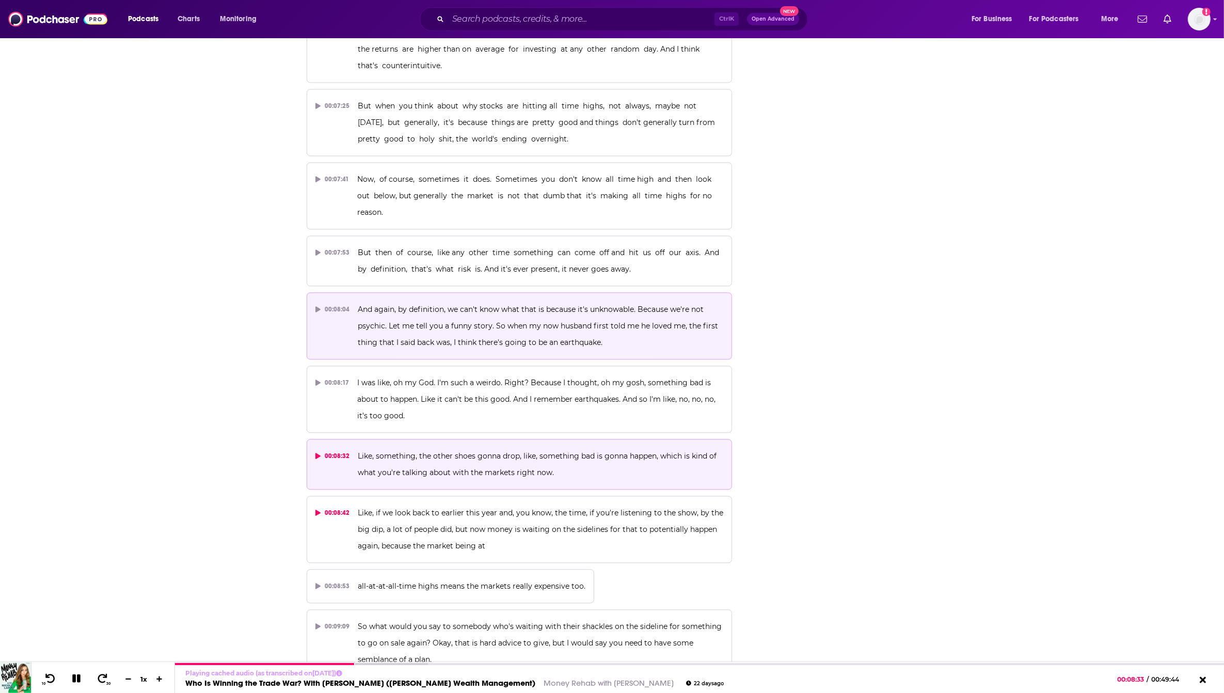
scroll to position [2710, 0]
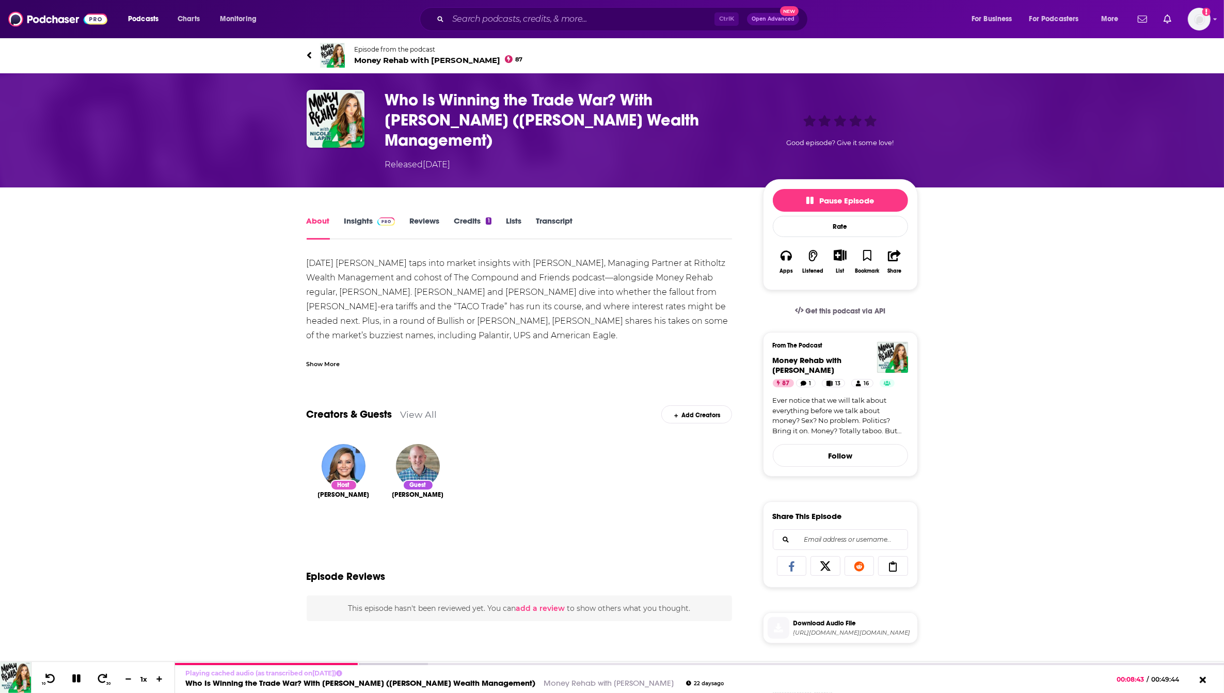
click at [391, 58] on span "Money Rehab with [PERSON_NAME] 87" at bounding box center [439, 60] width 168 height 10
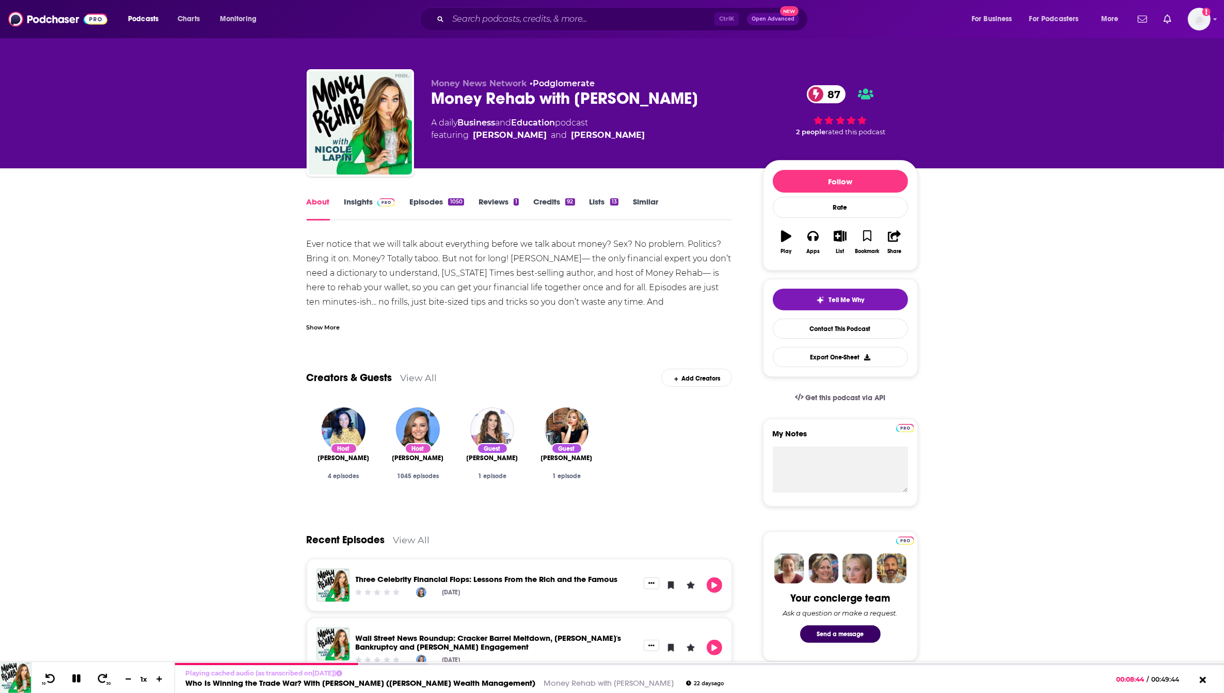
click at [442, 200] on link "Episodes 1050" at bounding box center [436, 209] width 54 height 24
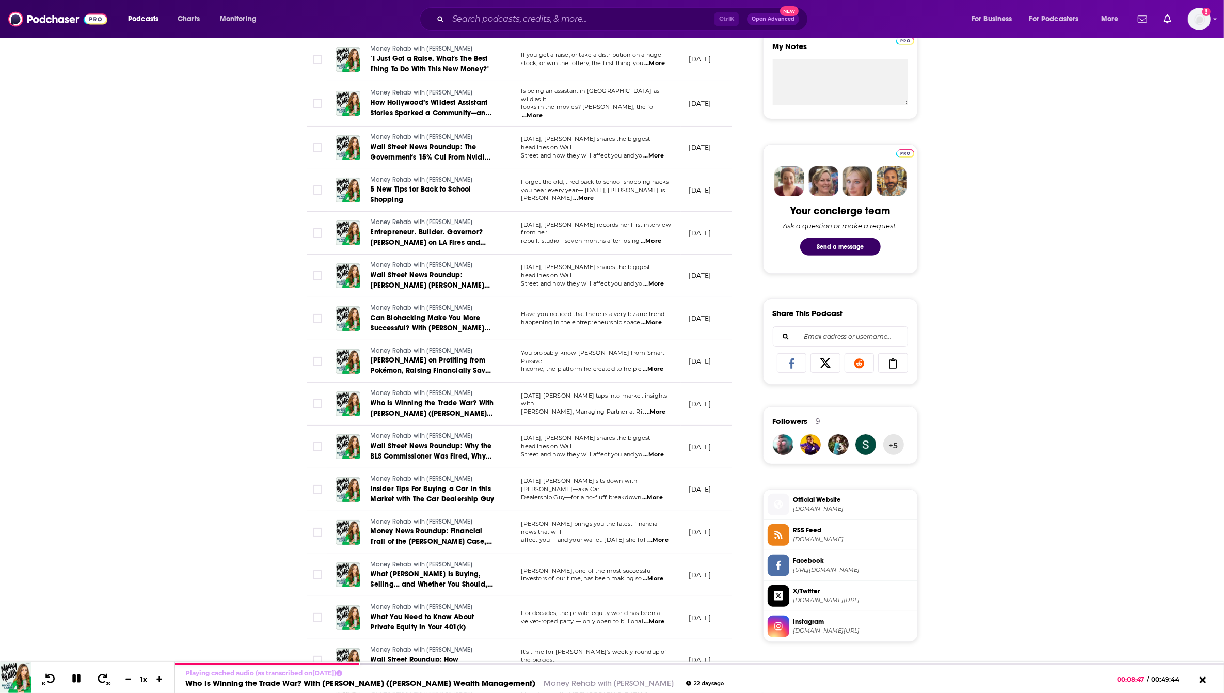
scroll to position [857, 0]
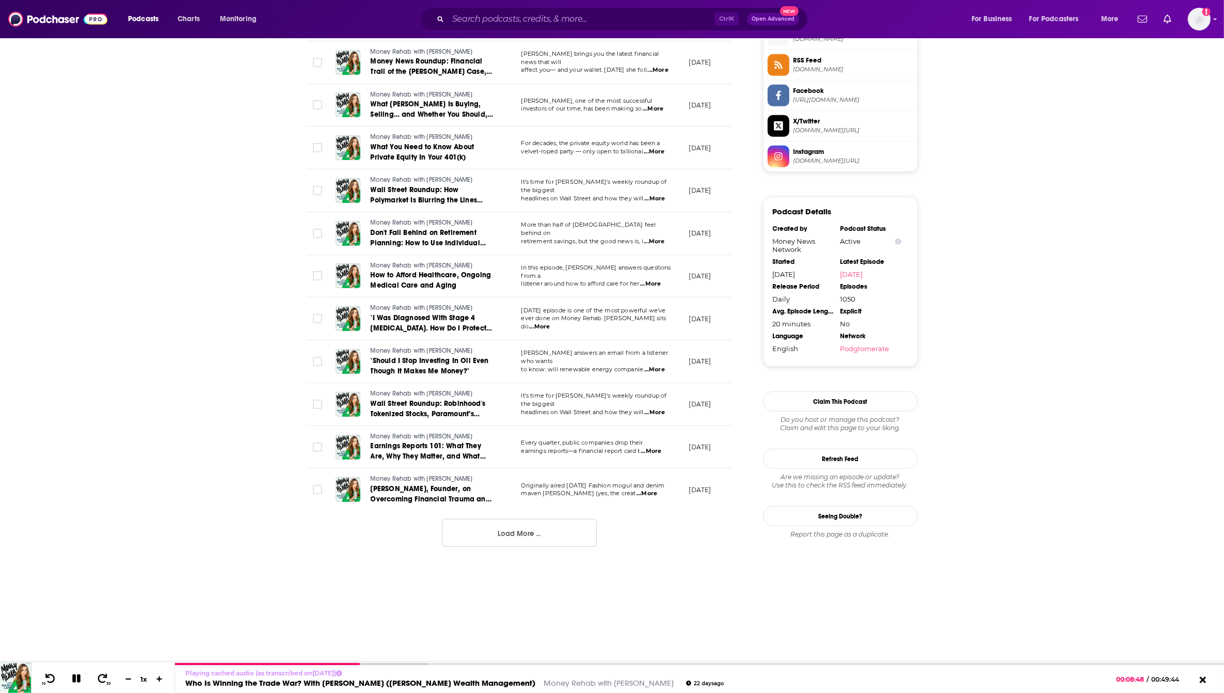
click at [541, 547] on button "Load More ..." at bounding box center [519, 533] width 155 height 28
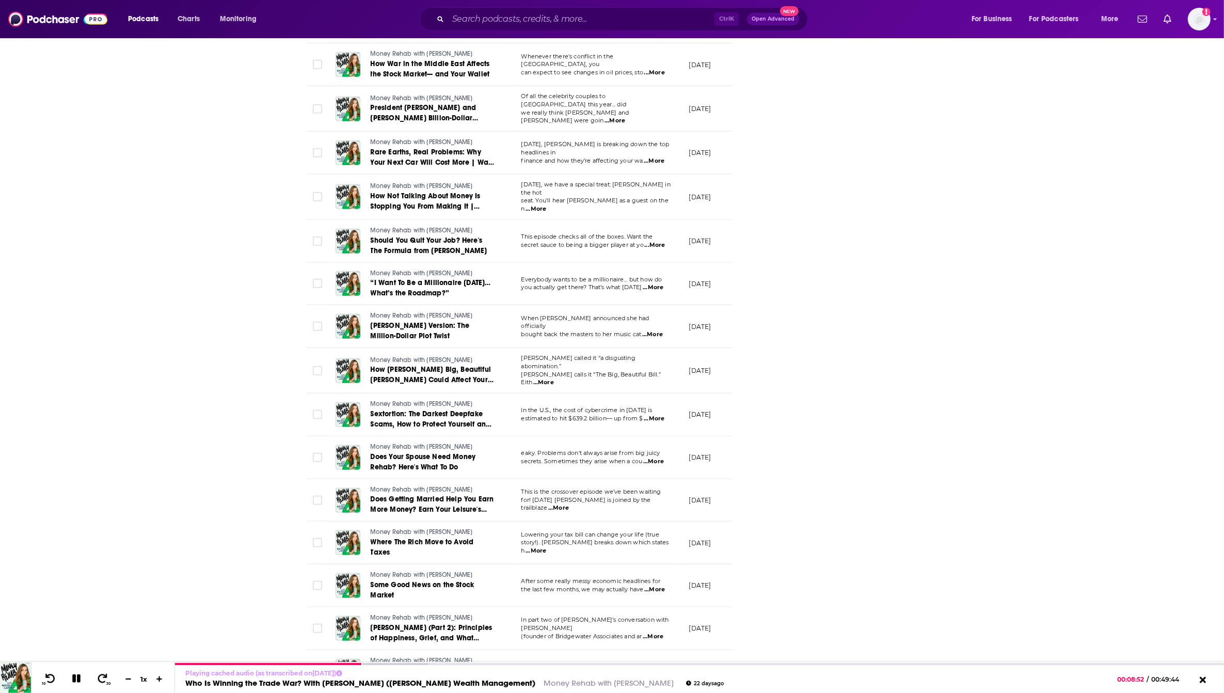
scroll to position [1799, 0]
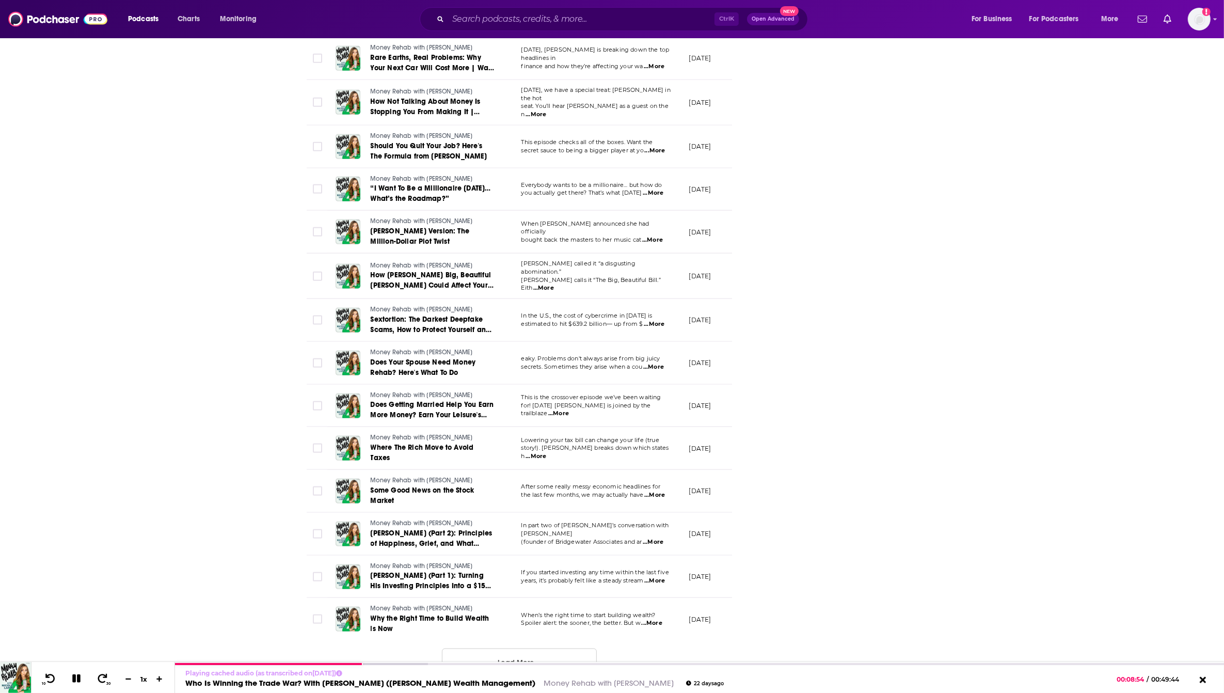
click at [502, 657] on button "Load More ..." at bounding box center [519, 662] width 155 height 28
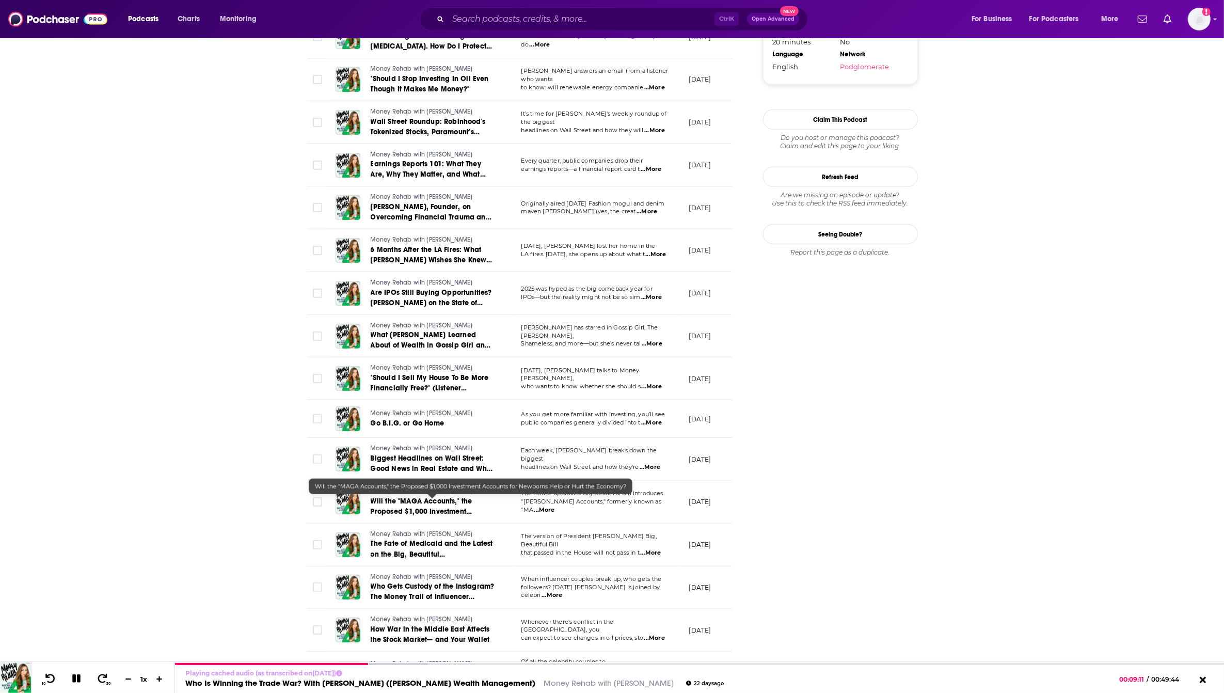
scroll to position [1203, 0]
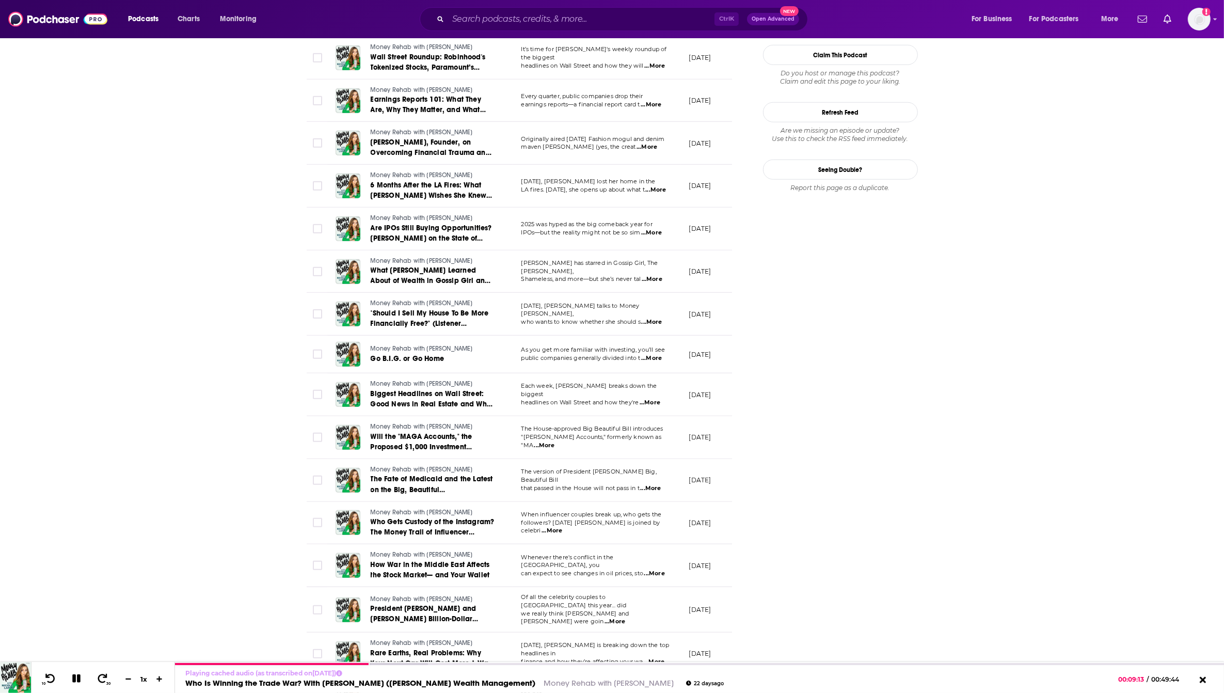
click at [1222, 250] on div "About Insights Episodes 1050 Reviews 1 Credits 92 Lists 13 Similar Episodes of …" at bounding box center [612, 660] width 1224 height 3391
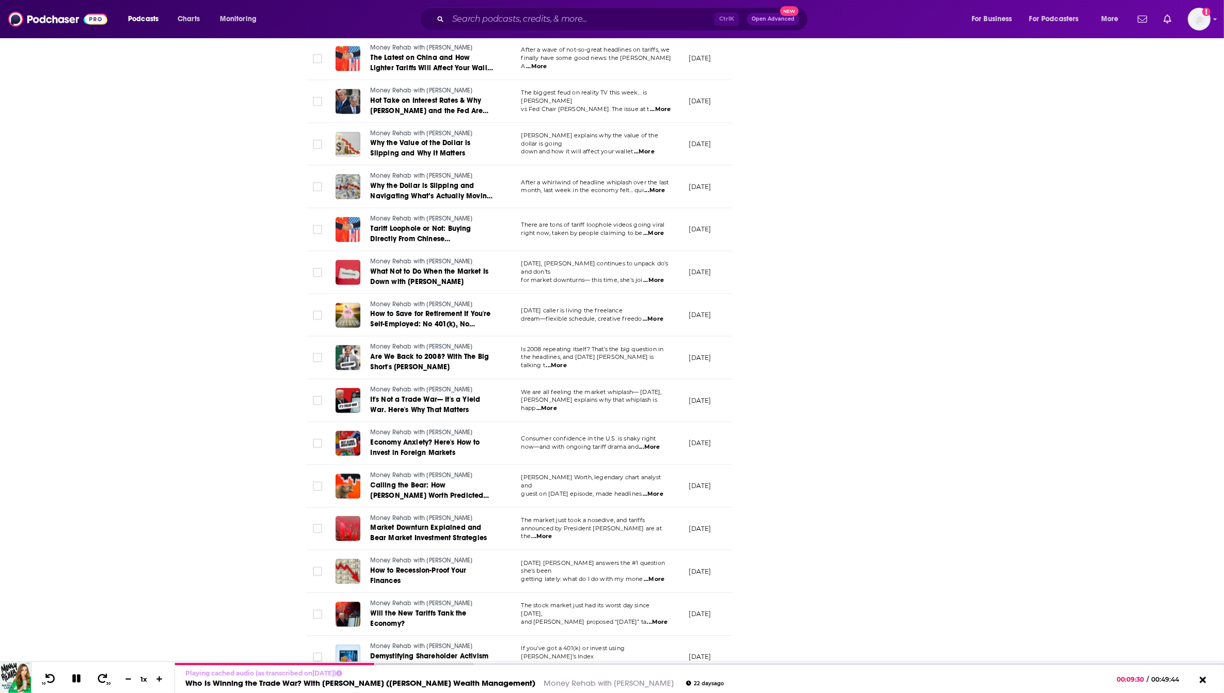
scroll to position [2870, 0]
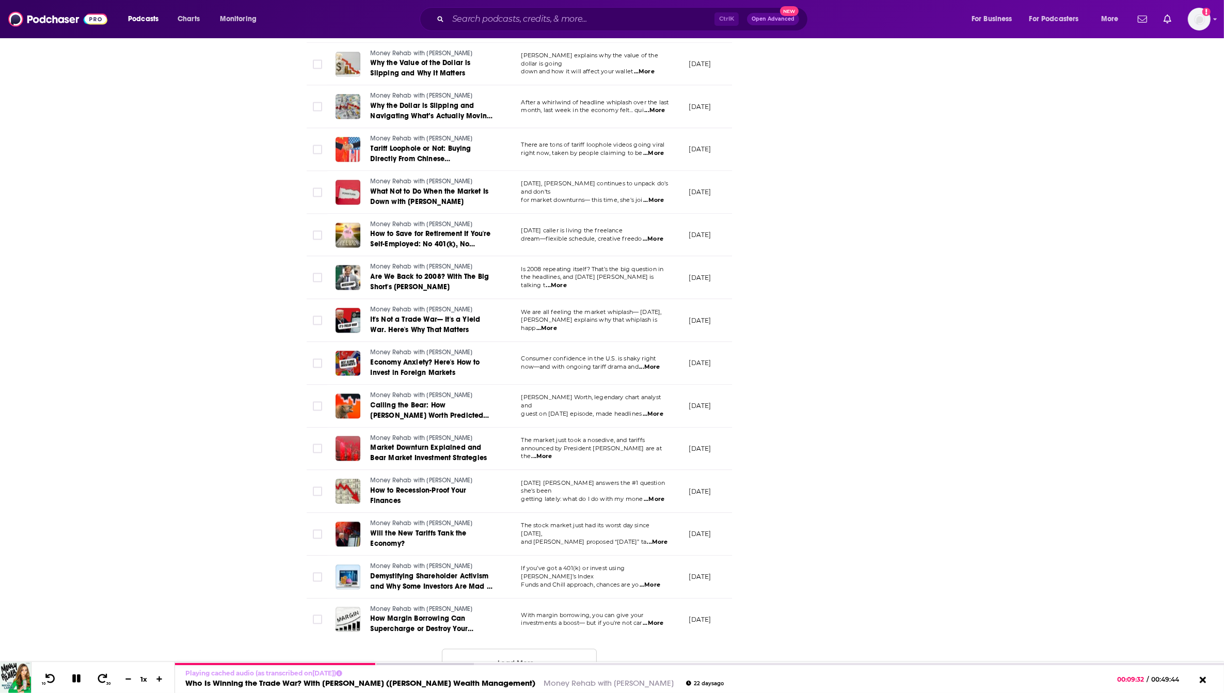
click at [498, 661] on button "Load More ..." at bounding box center [519, 662] width 155 height 28
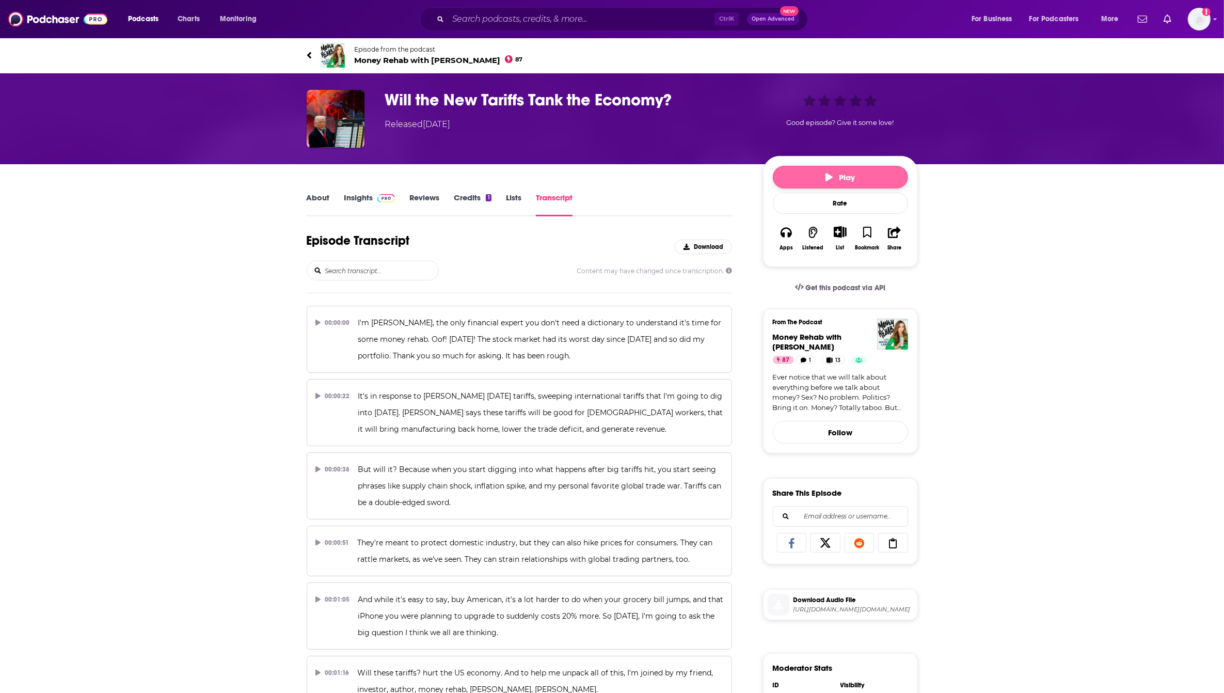
click at [819, 180] on button "Play" at bounding box center [840, 177] width 135 height 23
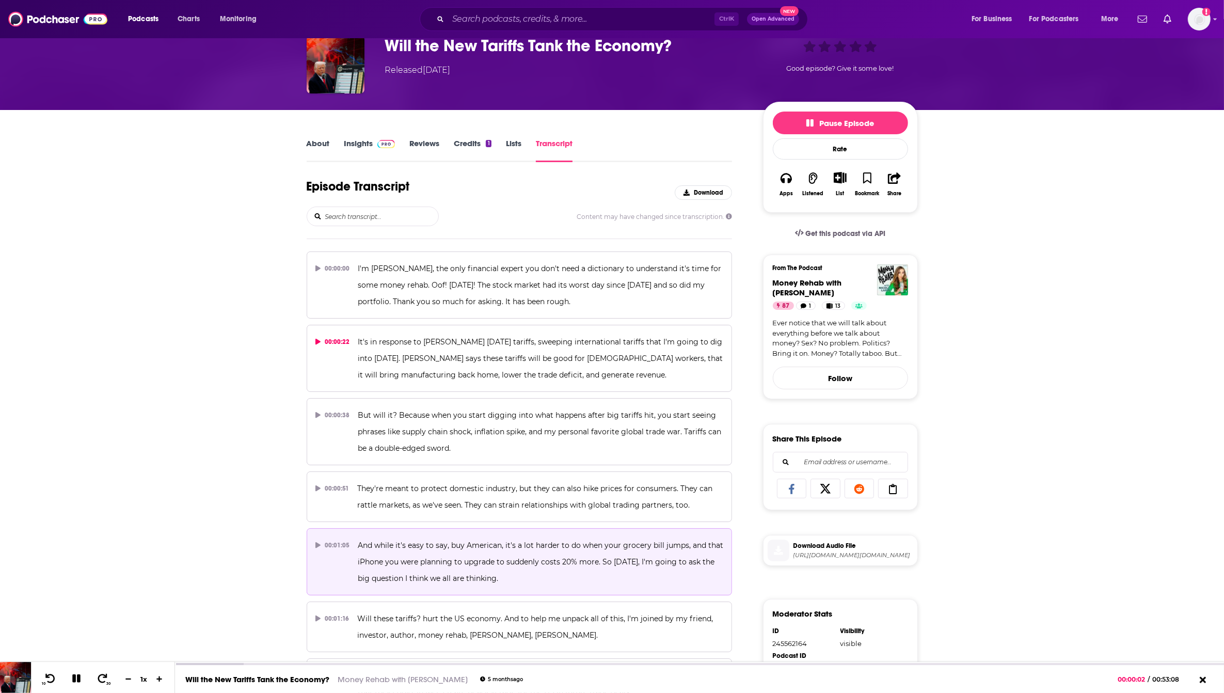
scroll to position [129, 0]
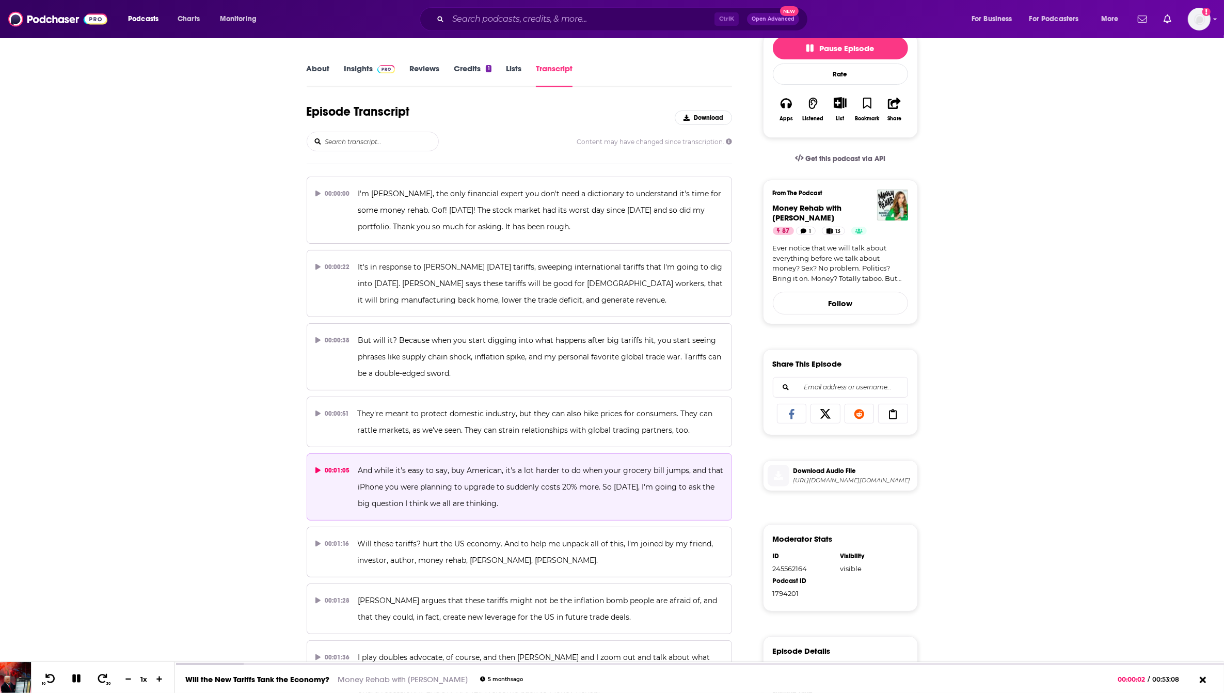
drag, startPoint x: 416, startPoint y: 501, endPoint x: 418, endPoint y: 496, distance: 5.6
click at [416, 500] on span "And while it's easy to say, buy American, it's a lot harder to do when your gro…" at bounding box center [542, 487] width 368 height 42
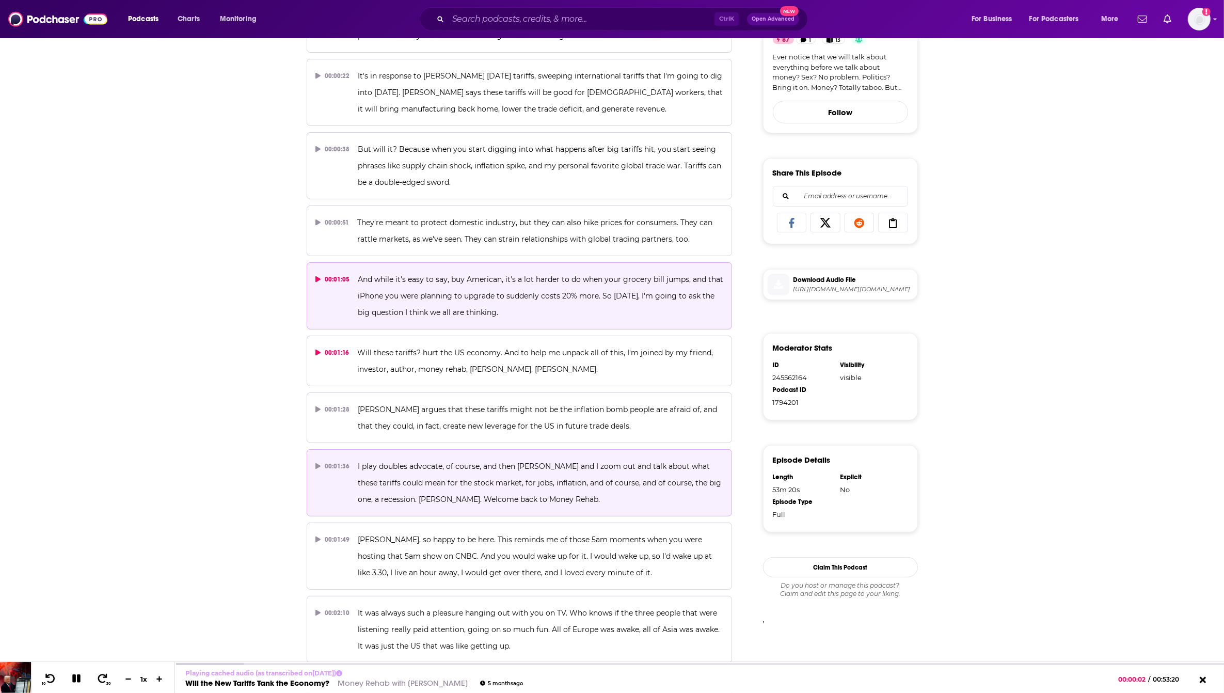
scroll to position [323, 0]
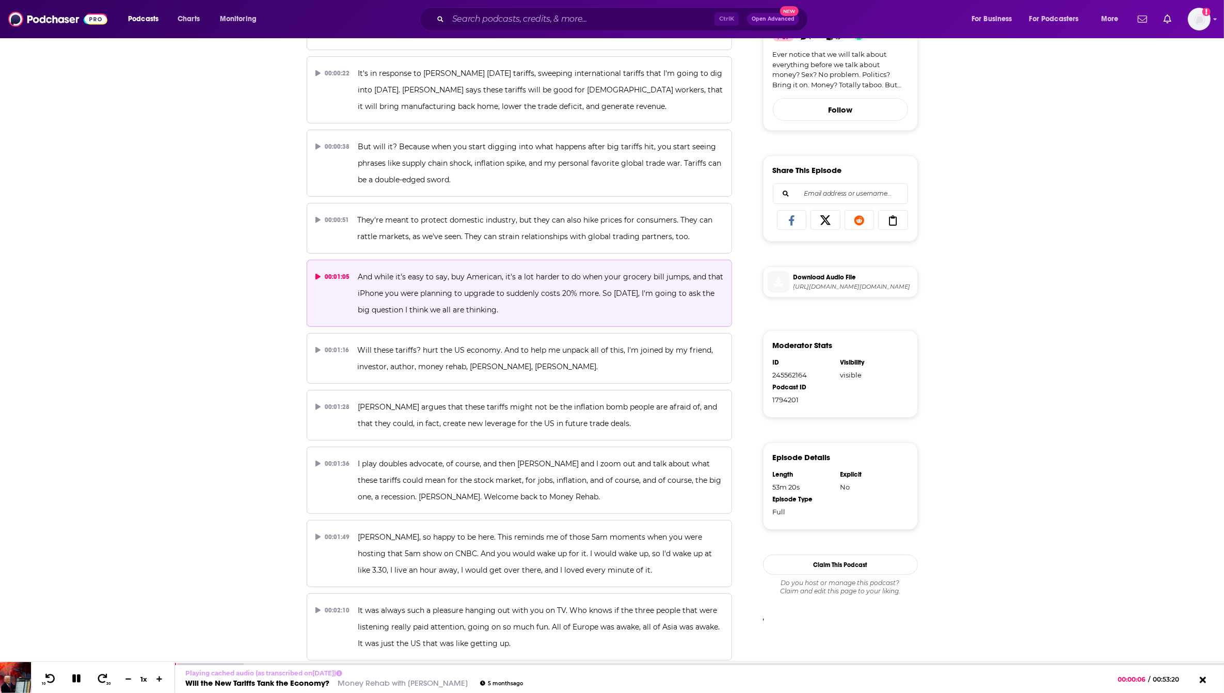
click at [315, 272] on div "00:01:05" at bounding box center [332, 276] width 35 height 17
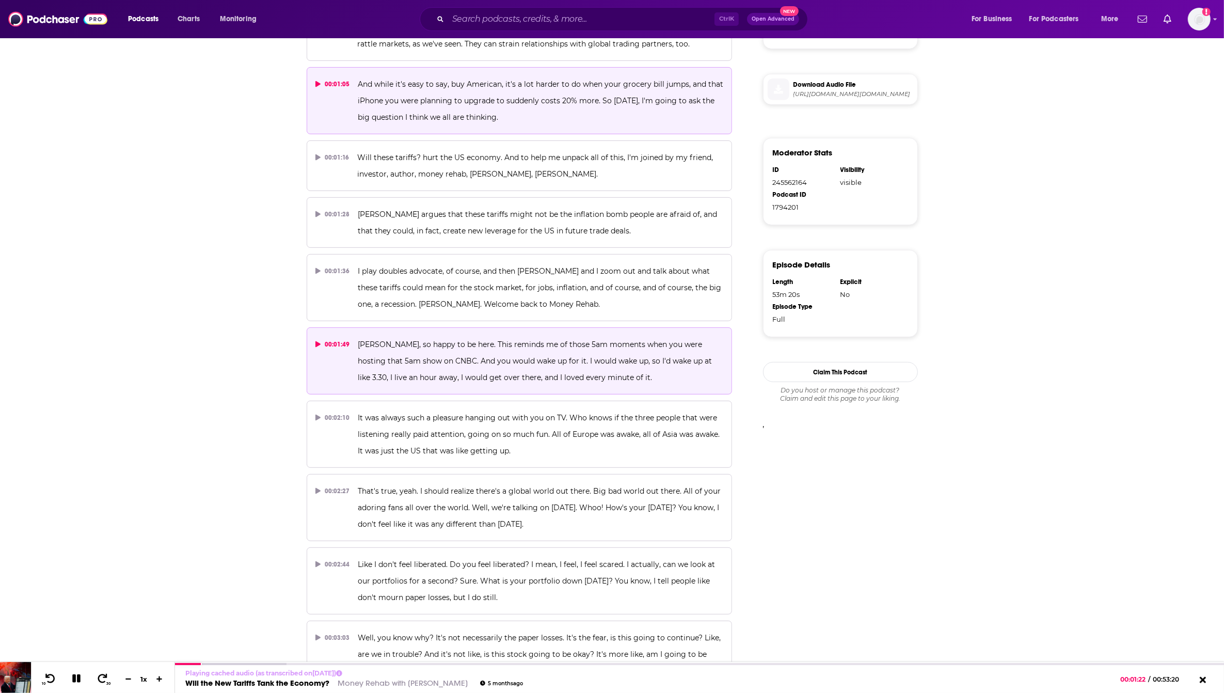
scroll to position [516, 0]
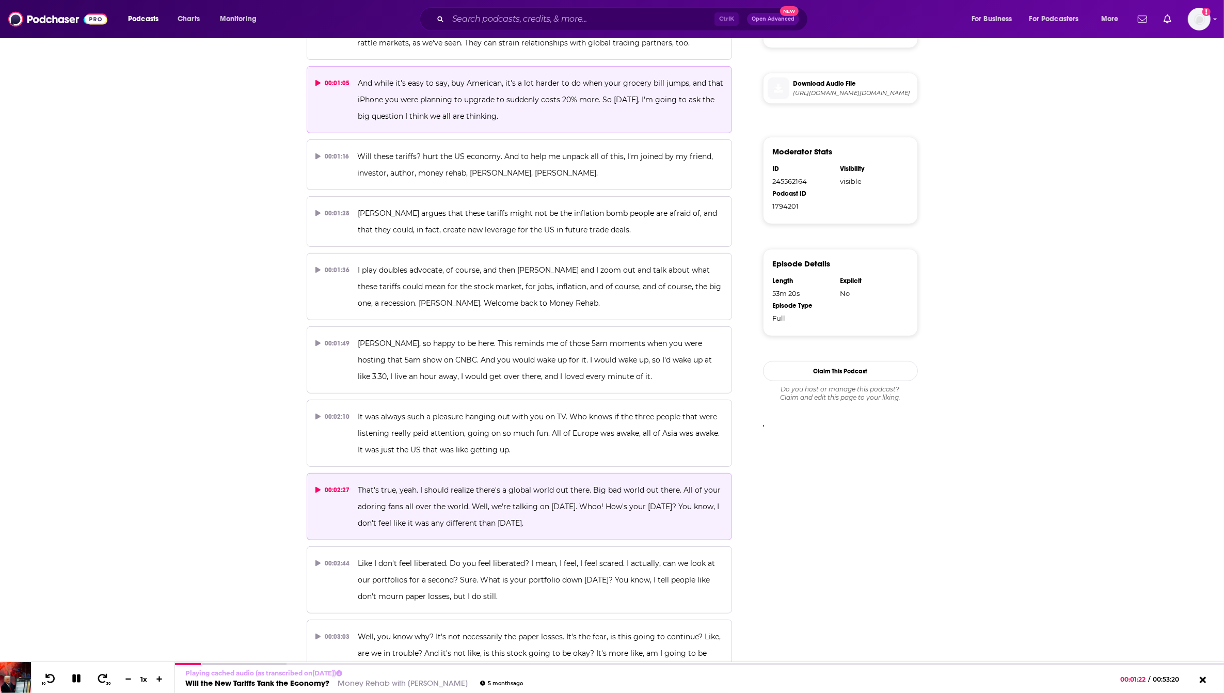
click at [615, 520] on p "That's true, yeah. I should realize there's a global world out there. Big bad w…" at bounding box center [541, 507] width 366 height 50
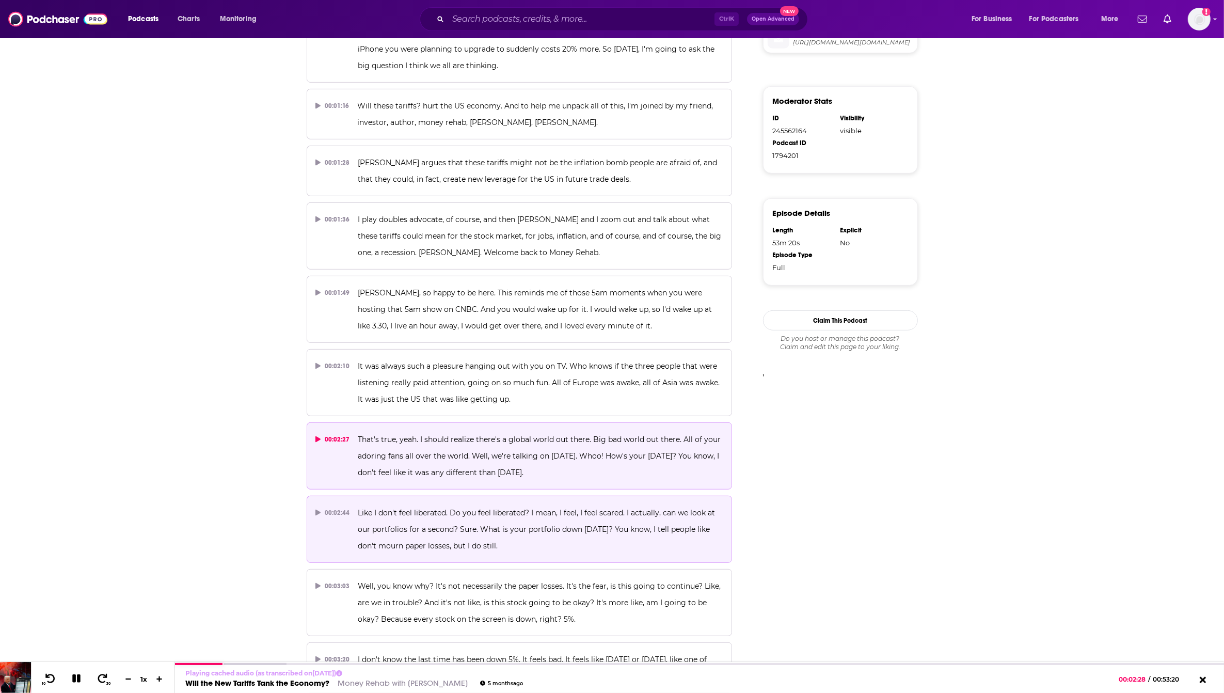
scroll to position [645, 0]
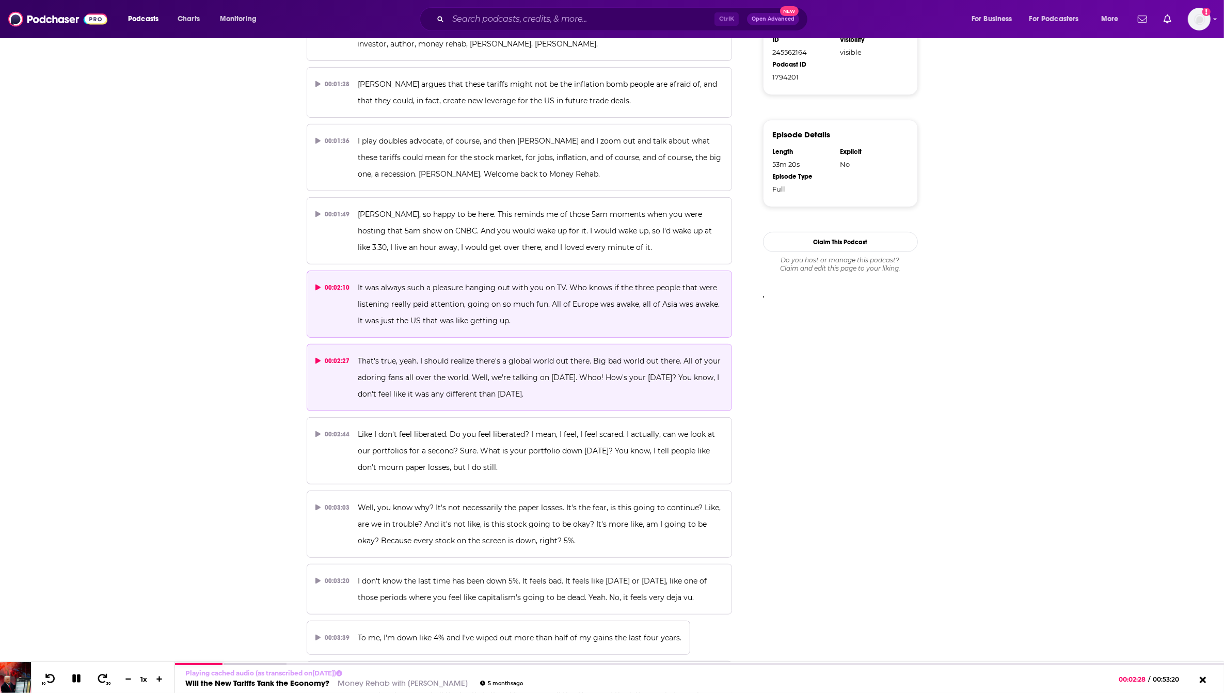
click at [545, 322] on p "It was always such a pleasure hanging out with you on TV. Who knows if the thre…" at bounding box center [541, 304] width 366 height 50
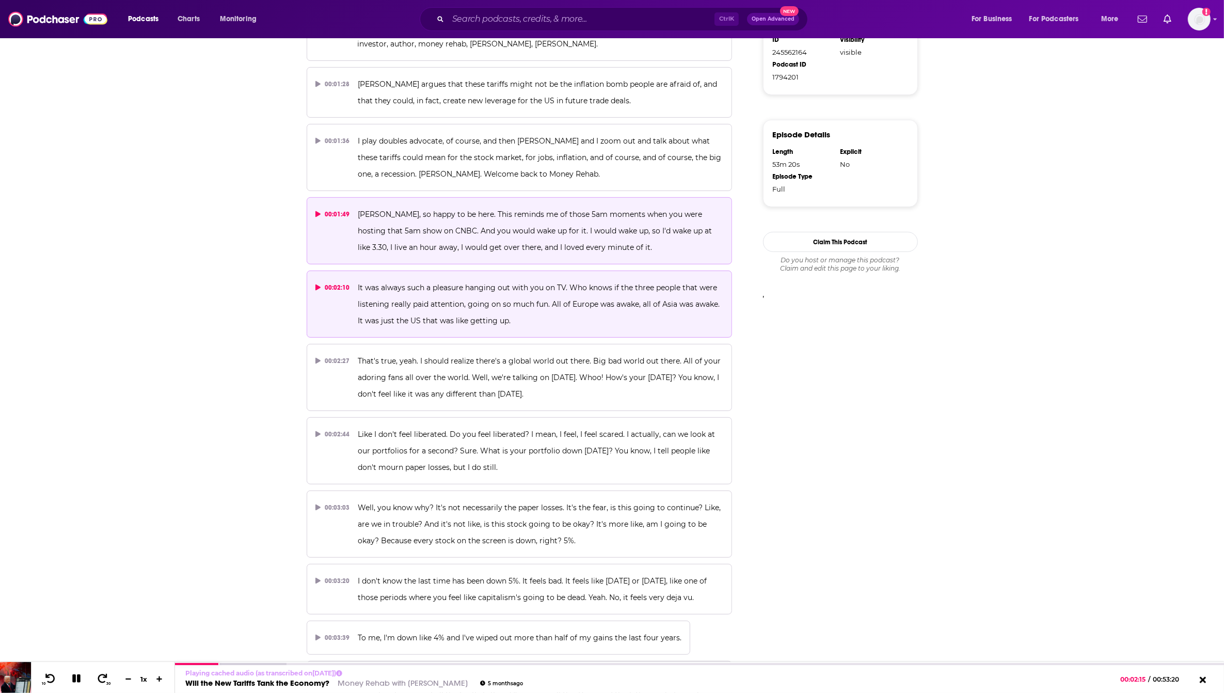
click at [548, 230] on span "Nicole, so happy to be here. This reminds me of those 5am moments when you were…" at bounding box center [536, 231] width 356 height 42
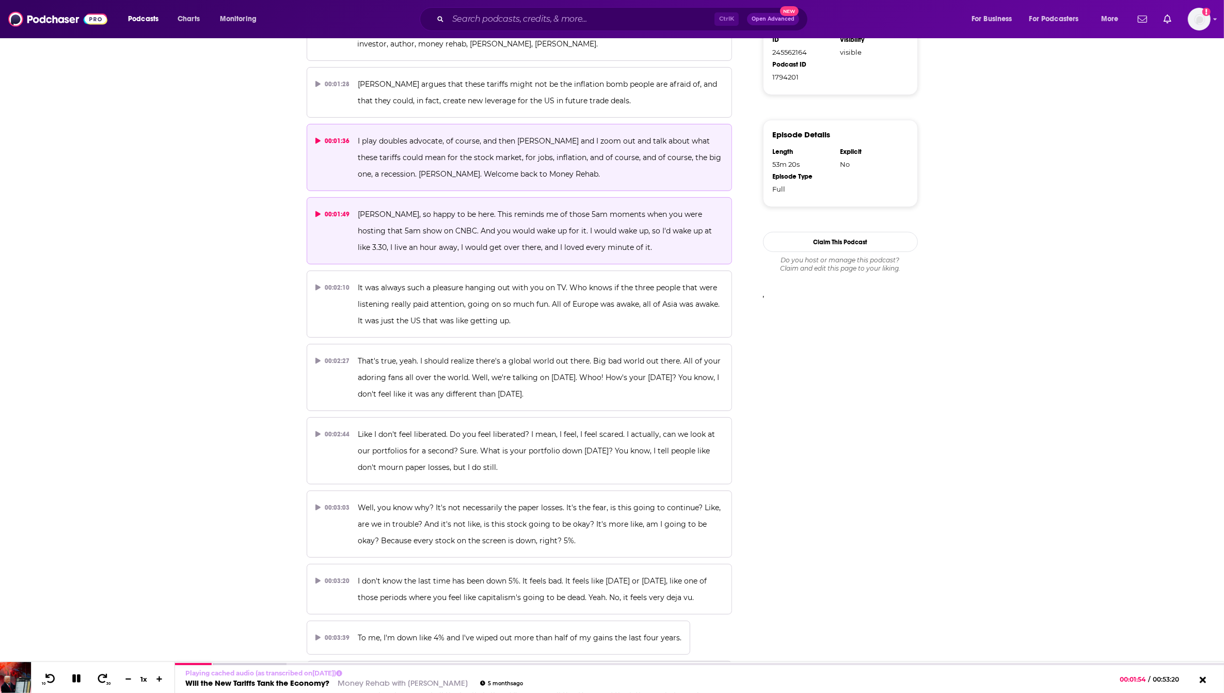
click at [595, 176] on p "I play doubles advocate, of course, and then James and I zoom out and talk abou…" at bounding box center [541, 158] width 366 height 50
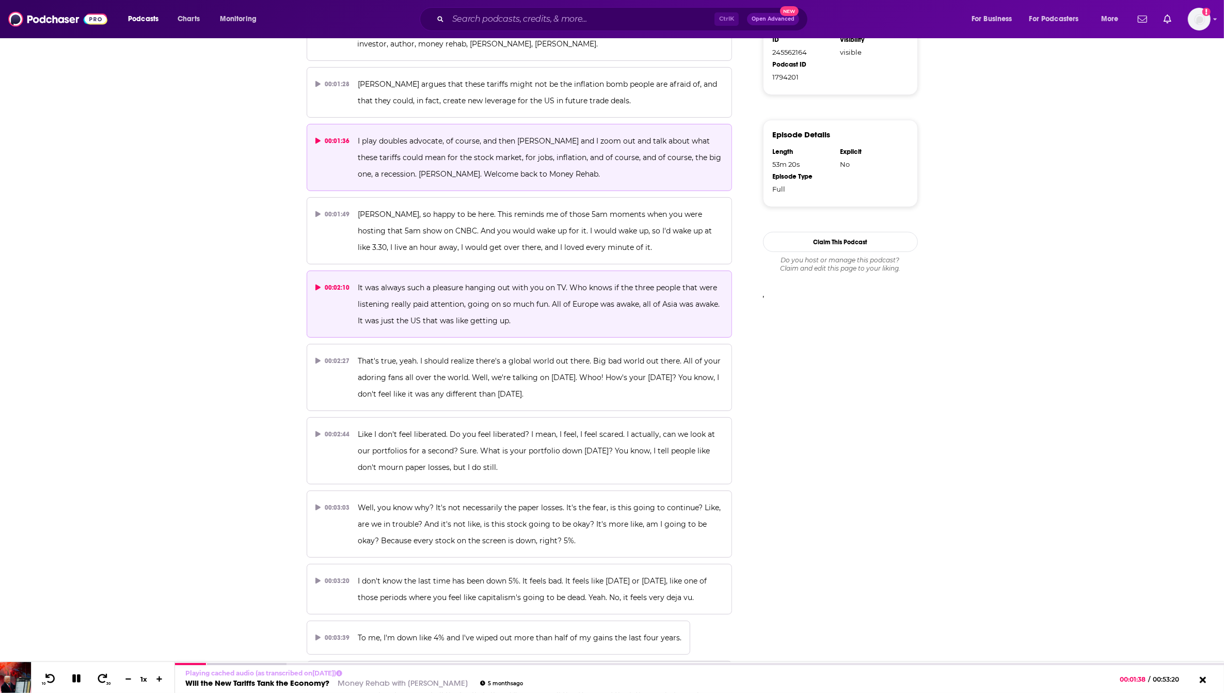
drag, startPoint x: 589, startPoint y: 325, endPoint x: 594, endPoint y: 368, distance: 43.2
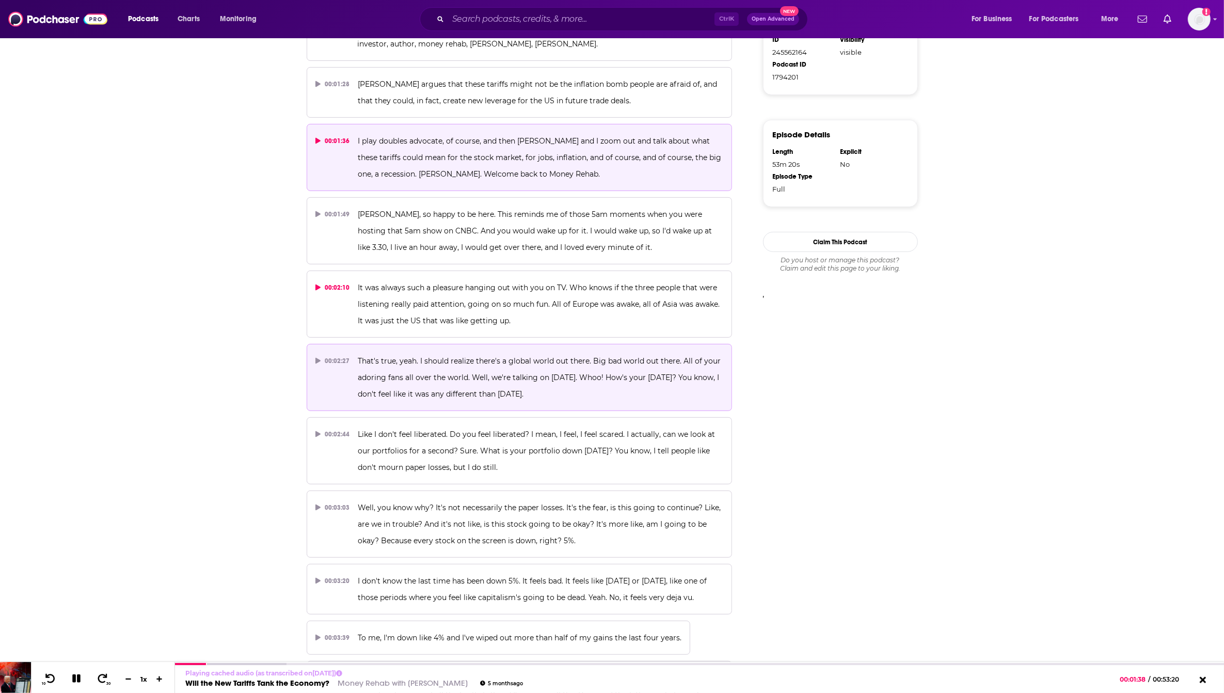
click at [589, 326] on p "It was always such a pleasure hanging out with you on TV. Who knows if the thre…" at bounding box center [541, 304] width 366 height 50
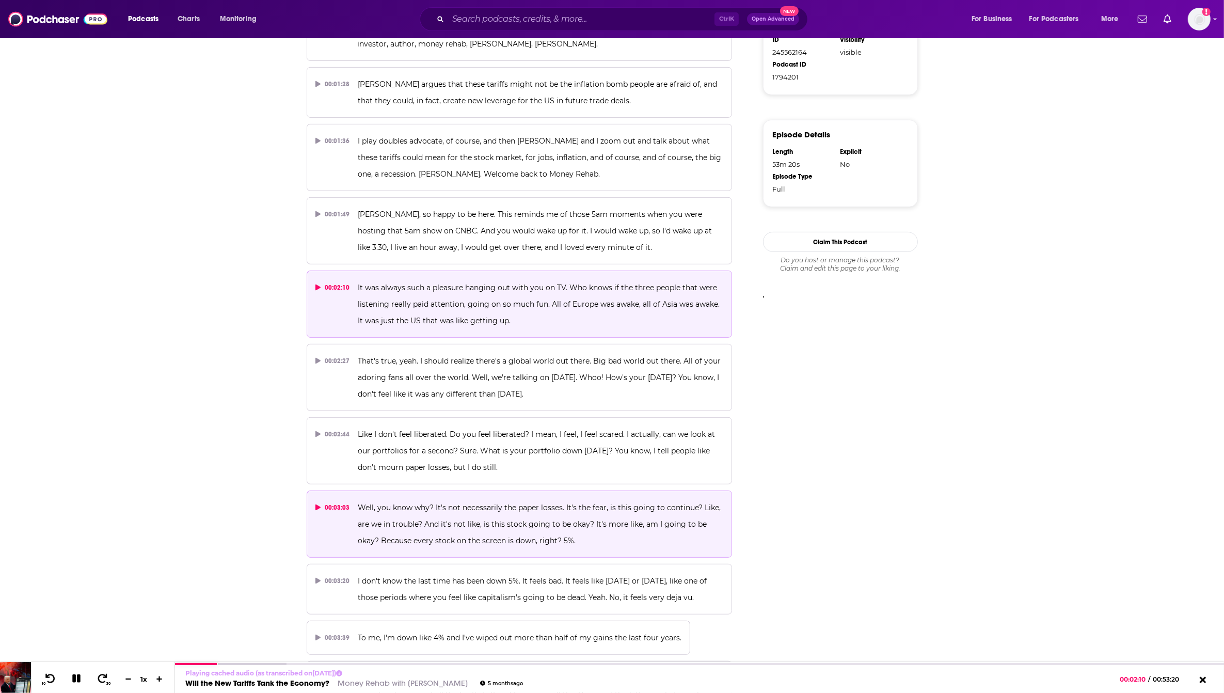
click at [561, 507] on span "Well, you know why? It's not necessarily the paper losses. It's the fear, is th…" at bounding box center [540, 524] width 365 height 42
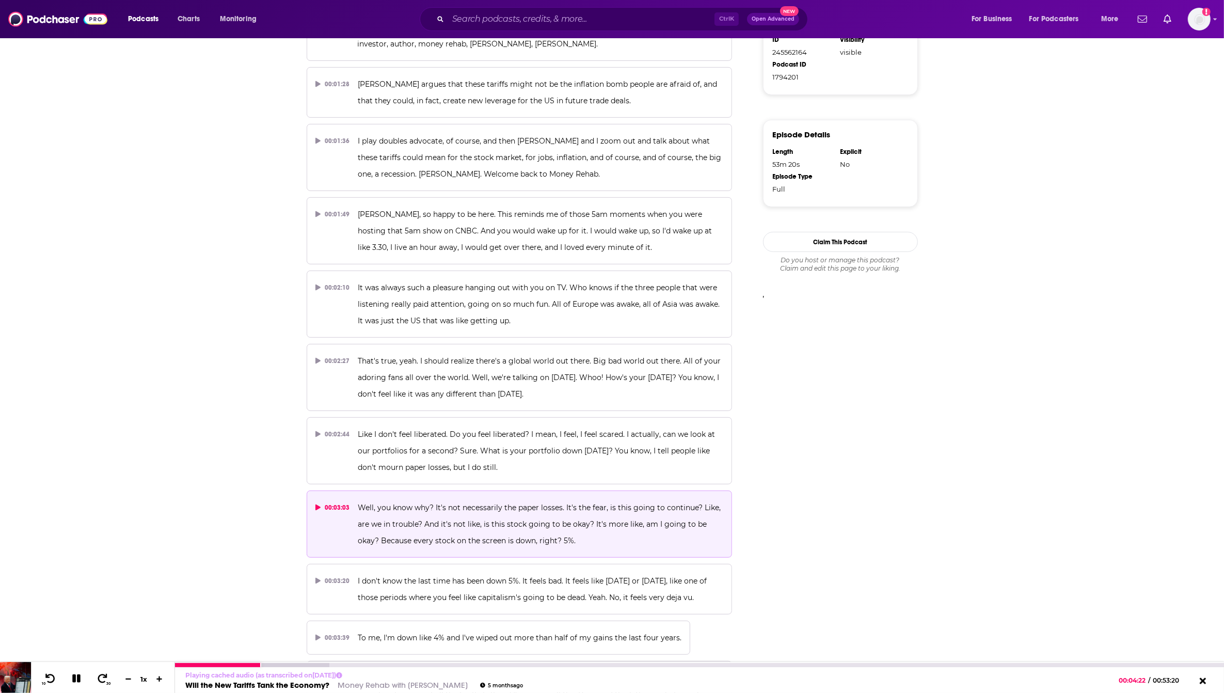
click at [79, 679] on icon at bounding box center [76, 678] width 8 height 8
click at [71, 681] on icon at bounding box center [76, 678] width 13 height 10
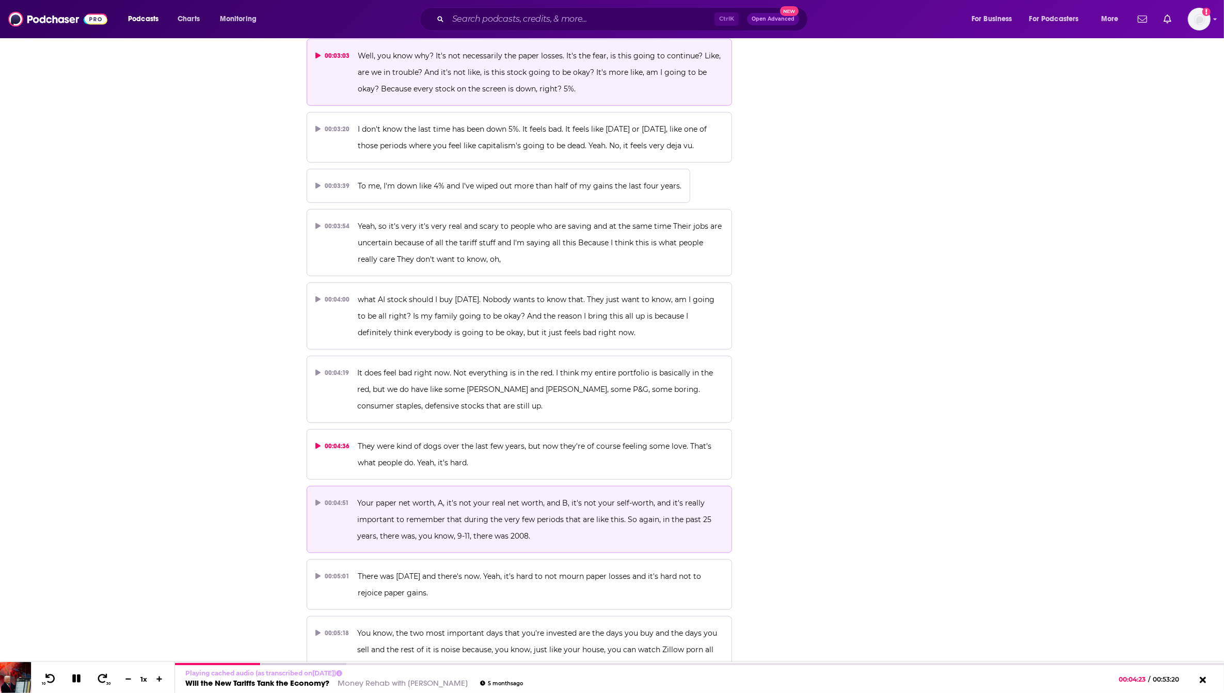
click at [516, 531] on p "Your paper net worth, A, it's not your real net worth, and B, it's not your sel…" at bounding box center [540, 520] width 366 height 50
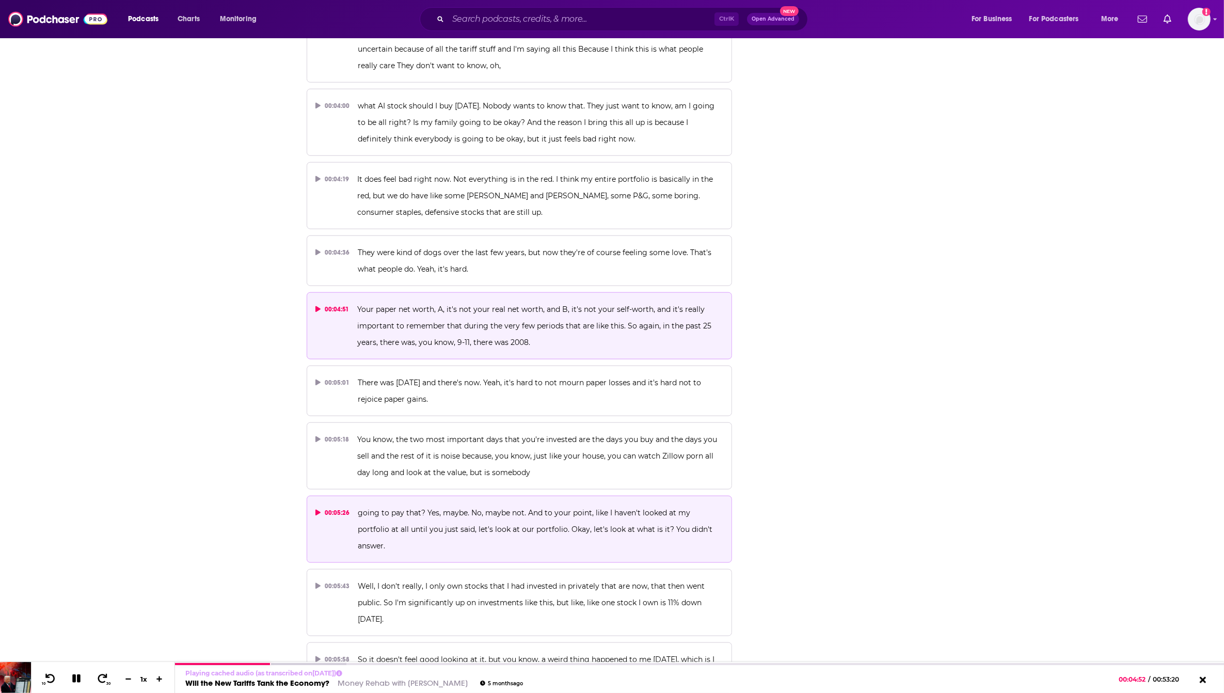
click at [553, 550] on span "going to pay that? Yes, maybe. No, maybe not. And to your point, like I haven't…" at bounding box center [536, 529] width 357 height 42
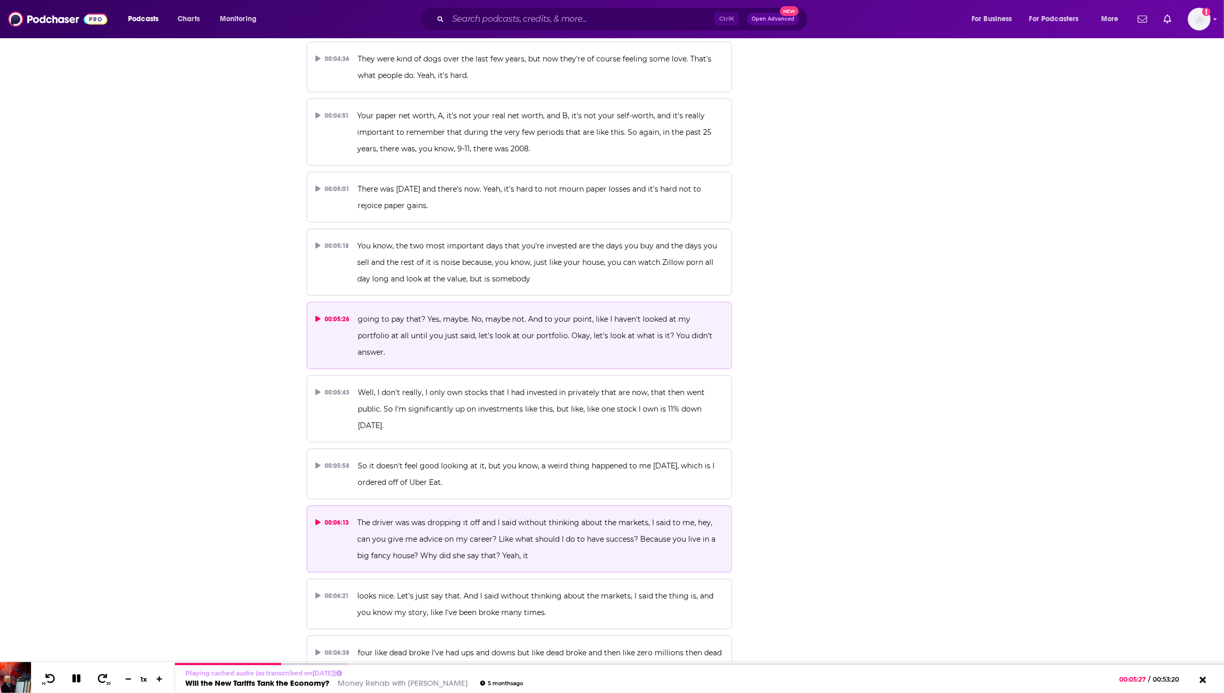
click at [549, 541] on p "The driver was was dropping it off and I said without thinking about the market…" at bounding box center [540, 539] width 366 height 50
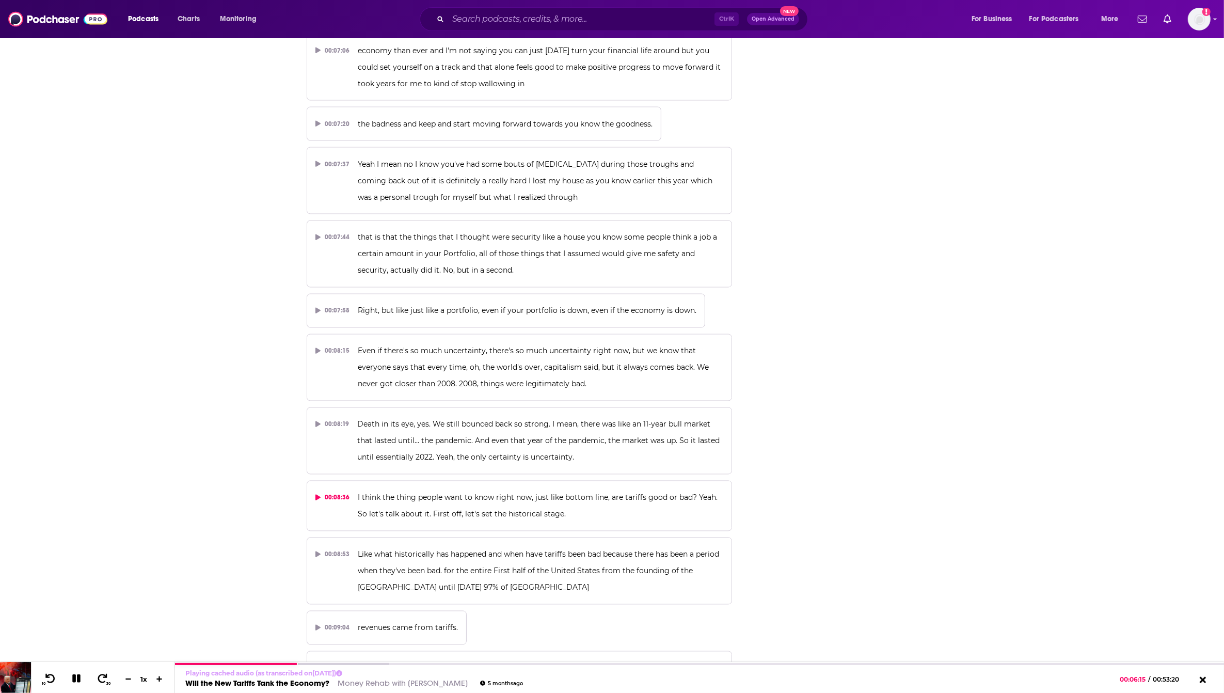
scroll to position [2323, 0]
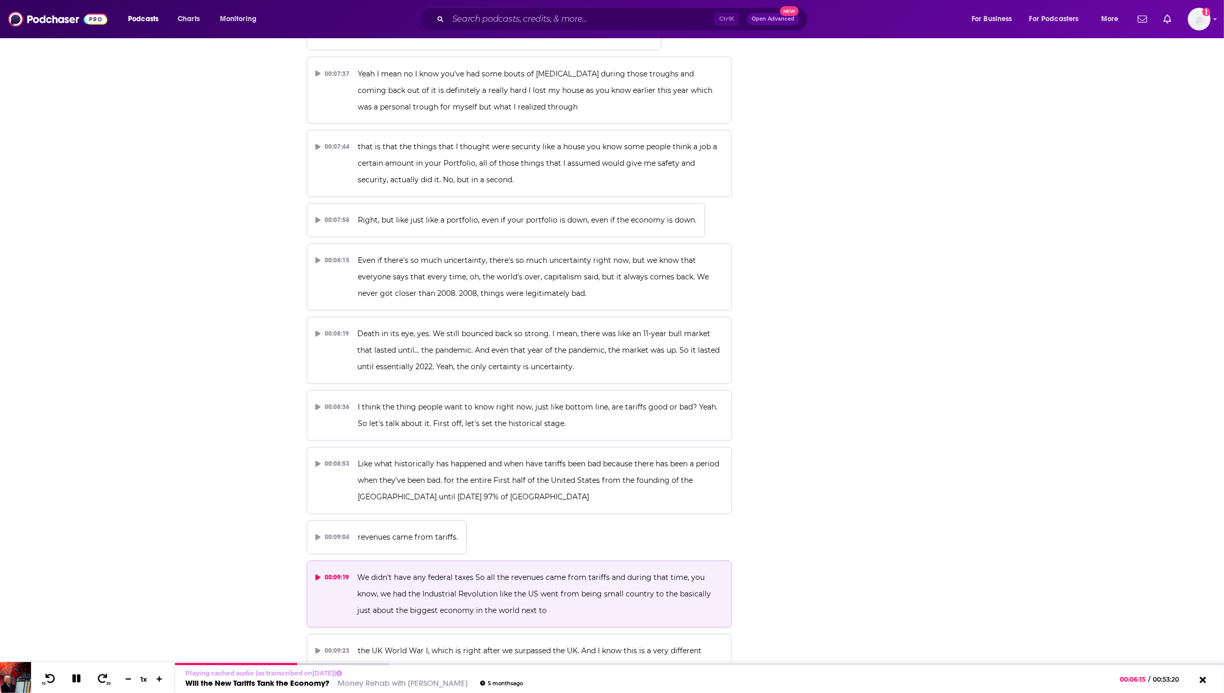
click at [507, 576] on p "We didn't have any federal taxes So all the revenues came from tariffs and duri…" at bounding box center [540, 594] width 366 height 50
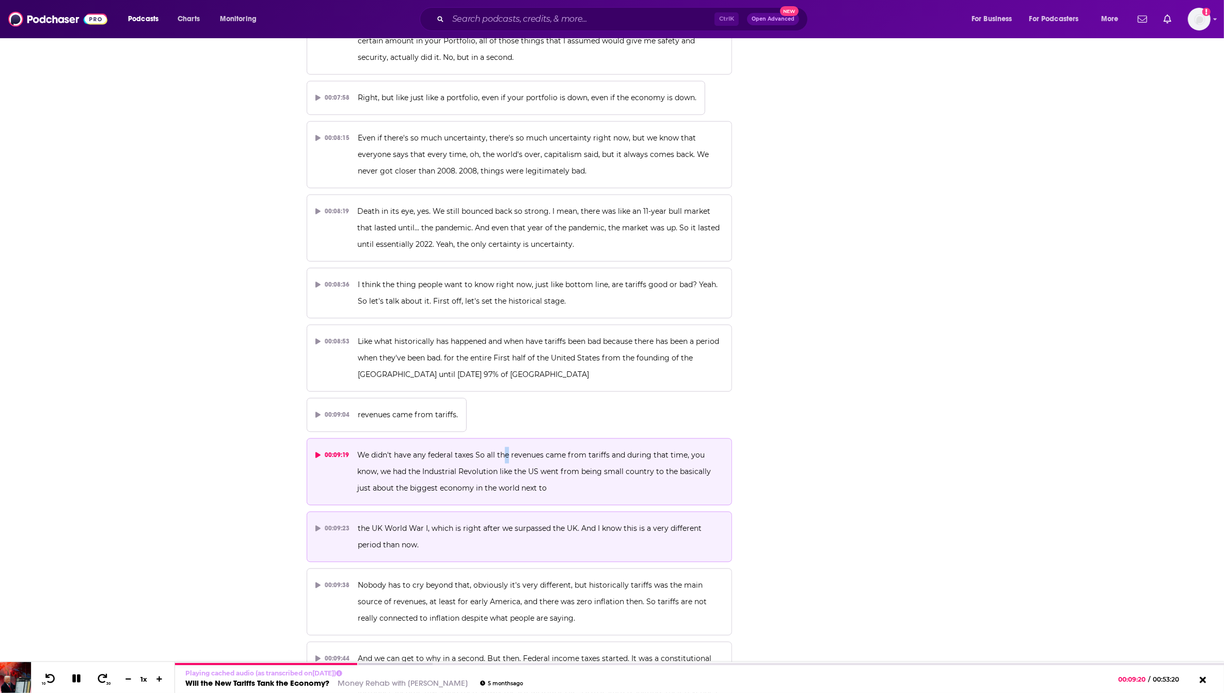
scroll to position [2517, 0]
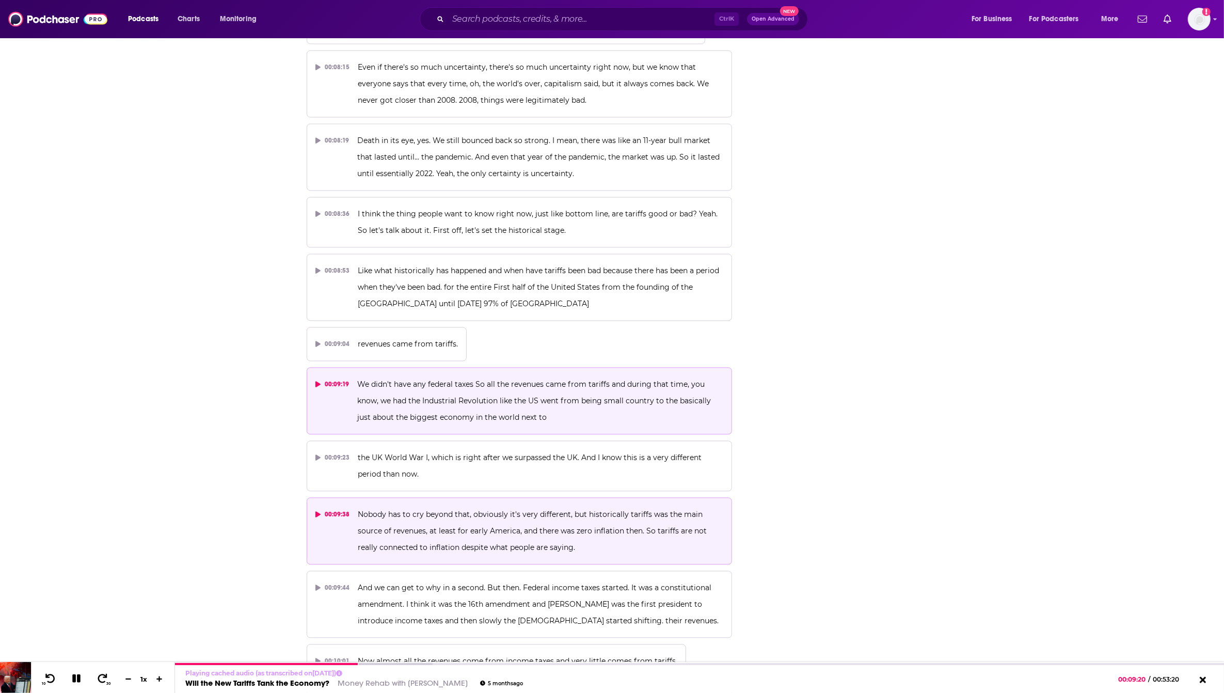
click at [577, 533] on p "Nobody has to cry beyond that, obviously it's very different, but historically …" at bounding box center [541, 531] width 366 height 50
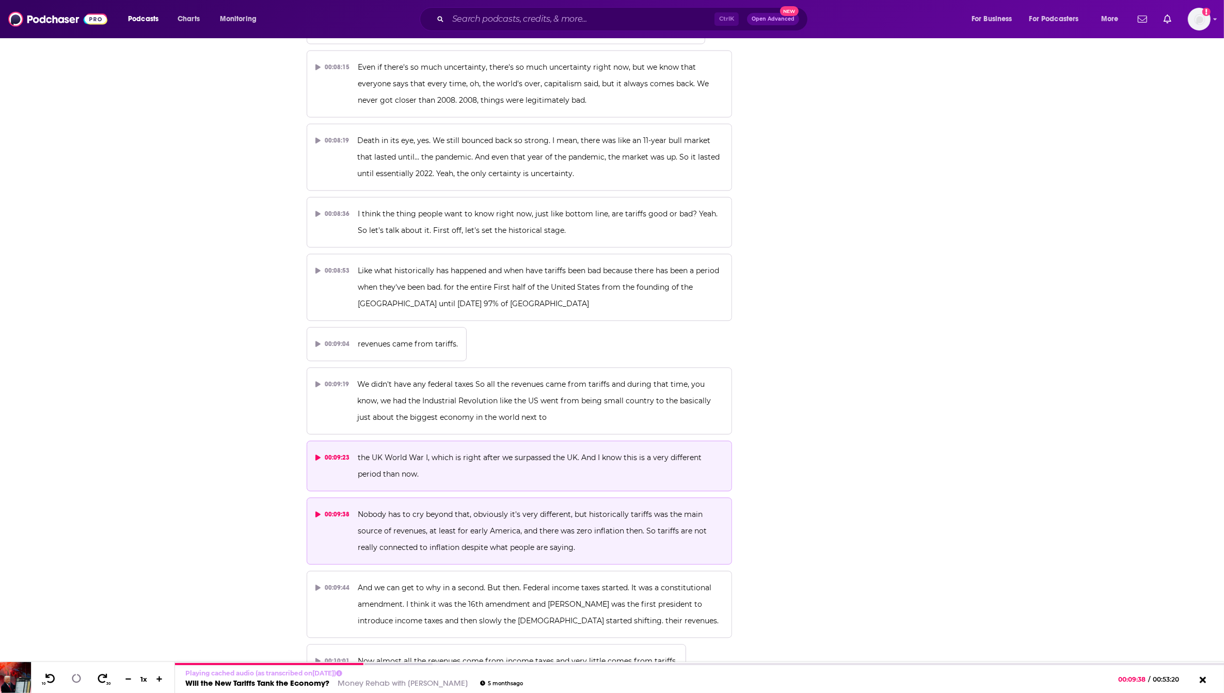
scroll to position [2710, 0]
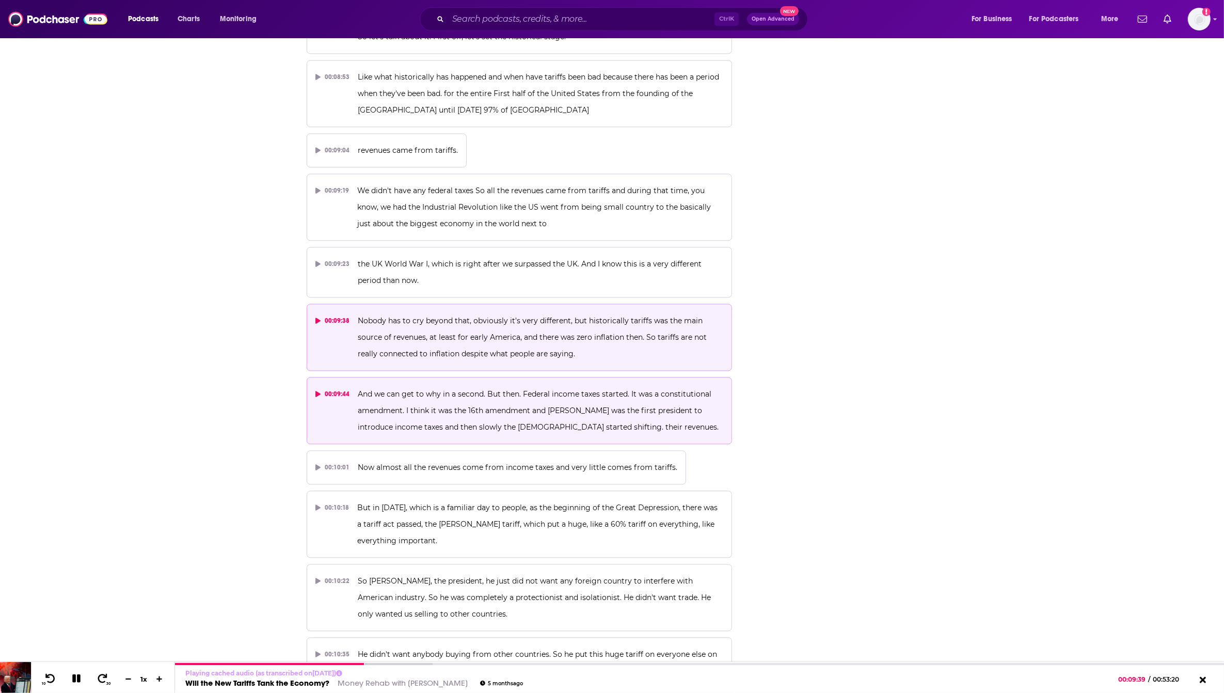
click at [581, 426] on p "And we can get to why in a second. But then. Federal income taxes started. It w…" at bounding box center [541, 411] width 366 height 50
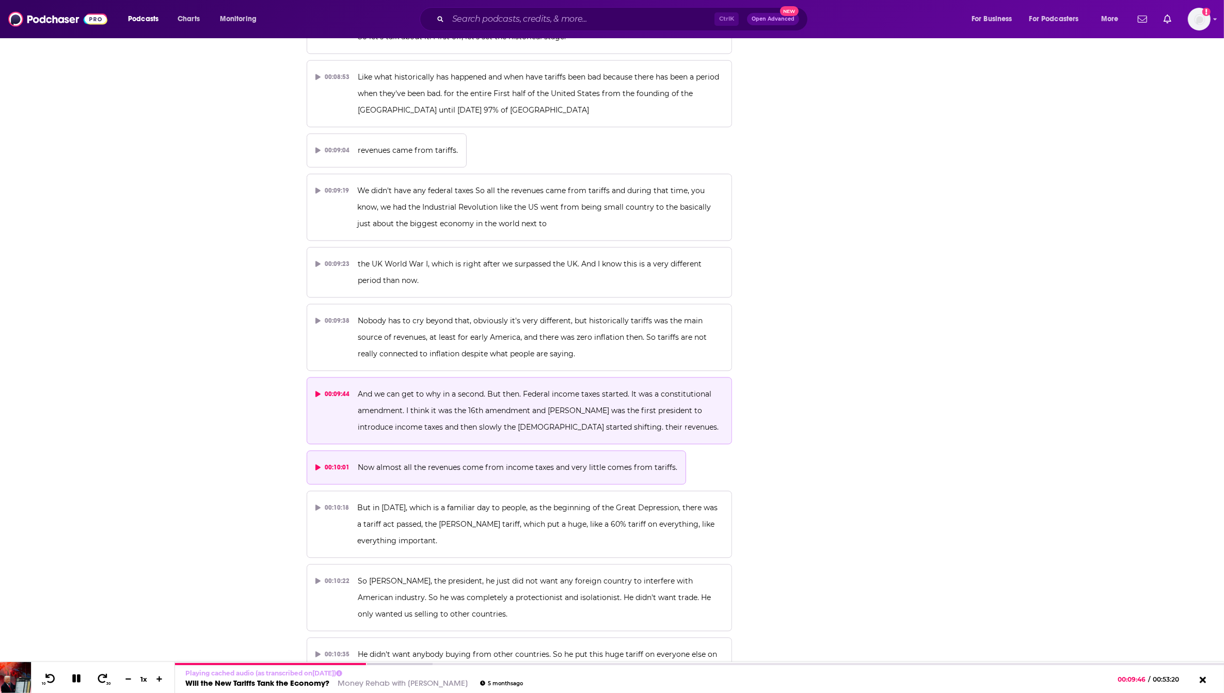
click at [468, 475] on button "00:10:01 Now almost all the revenues come from income taxes and very little com…" at bounding box center [497, 467] width 380 height 34
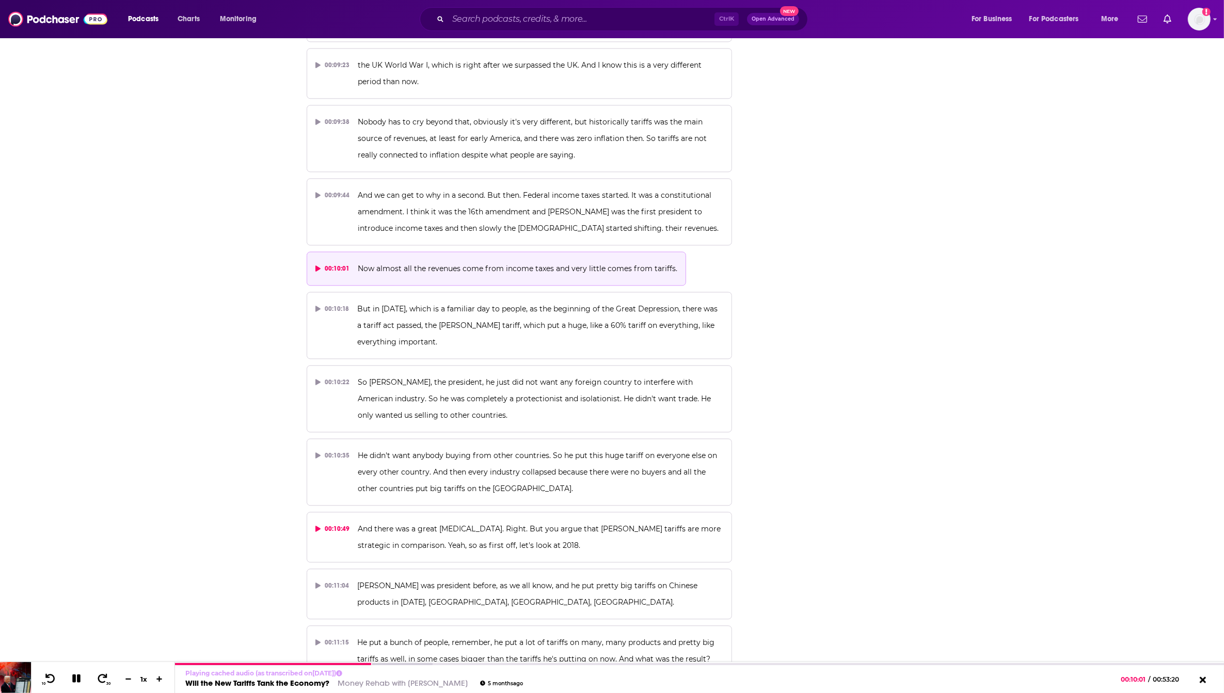
scroll to position [3033, 0]
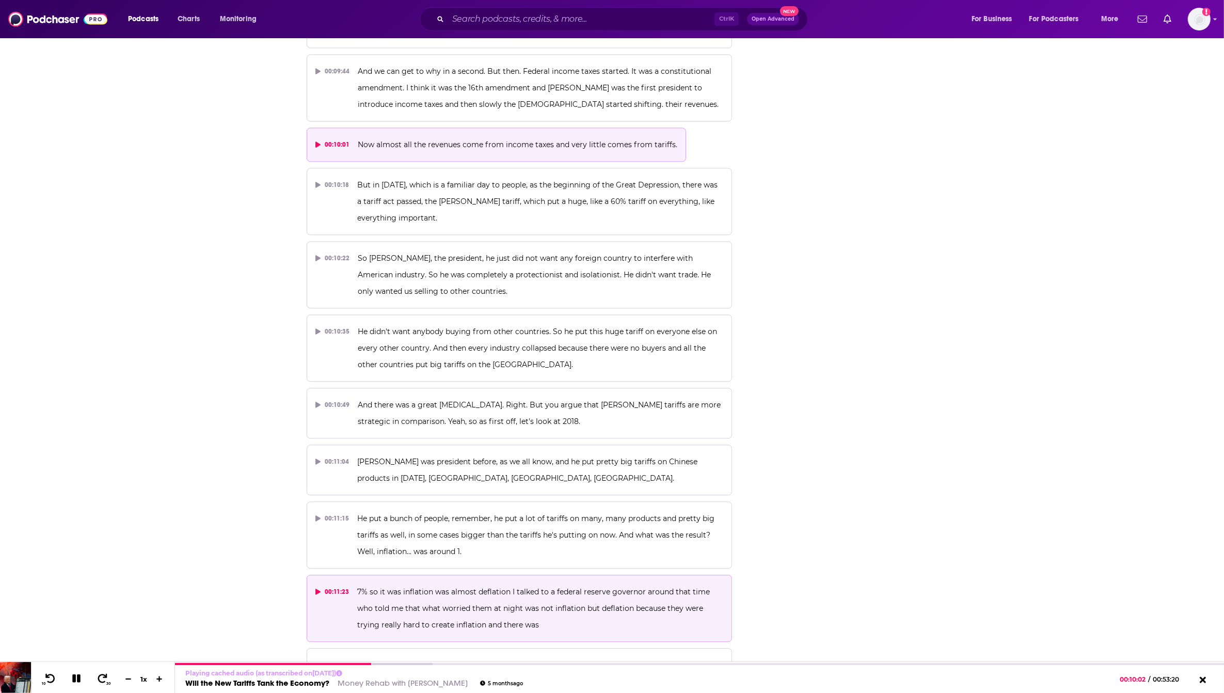
click at [500, 594] on p "7% so it was inflation was almost deflation I talked to a federal reserve gover…" at bounding box center [540, 608] width 366 height 50
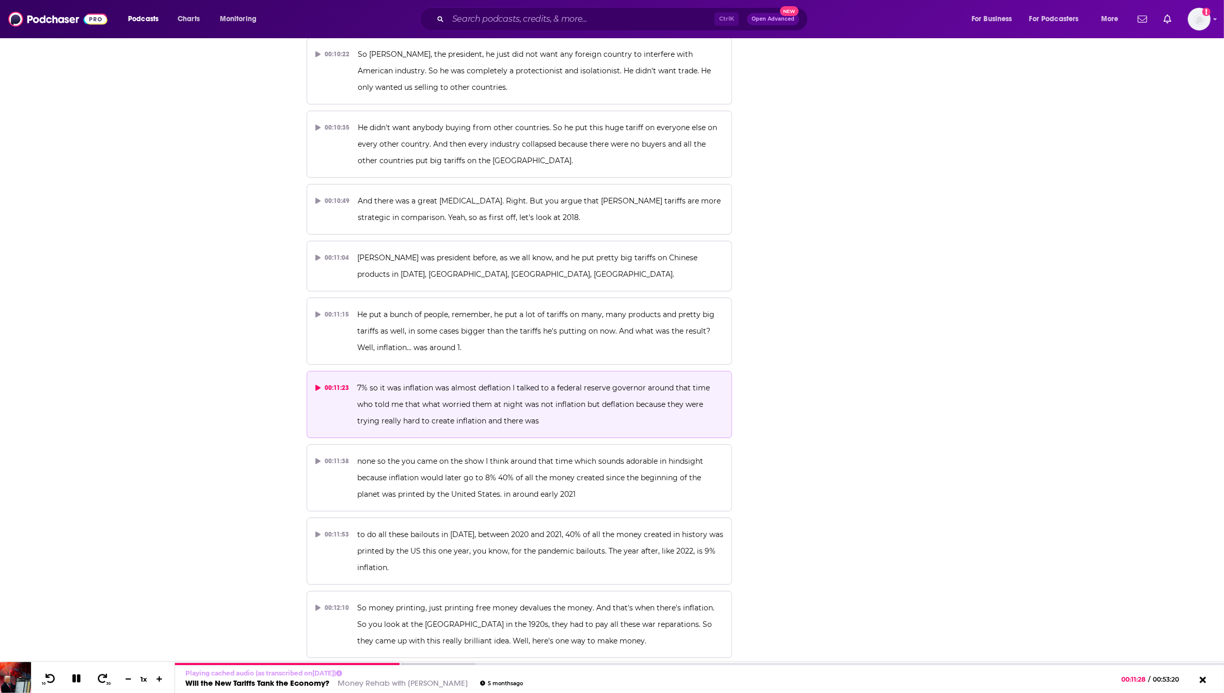
scroll to position [3356, 0]
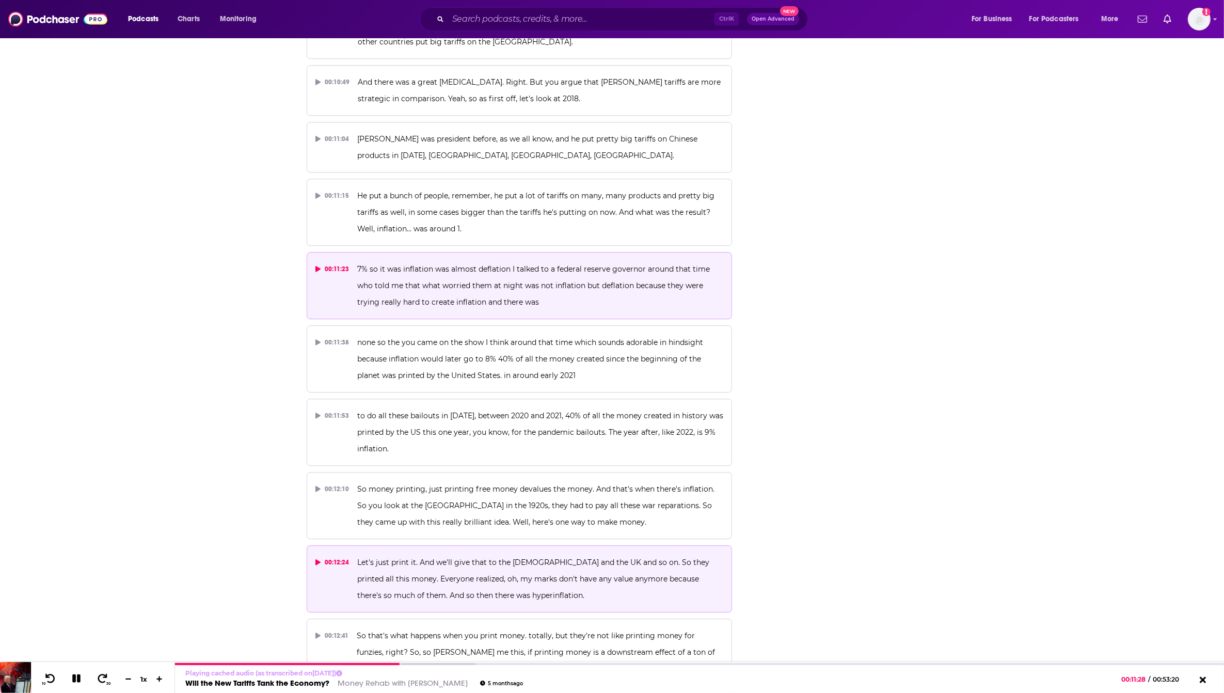
click at [496, 594] on span "Let's just print it. And we'll give that to the Americans and the UK and so on.…" at bounding box center [534, 579] width 354 height 42
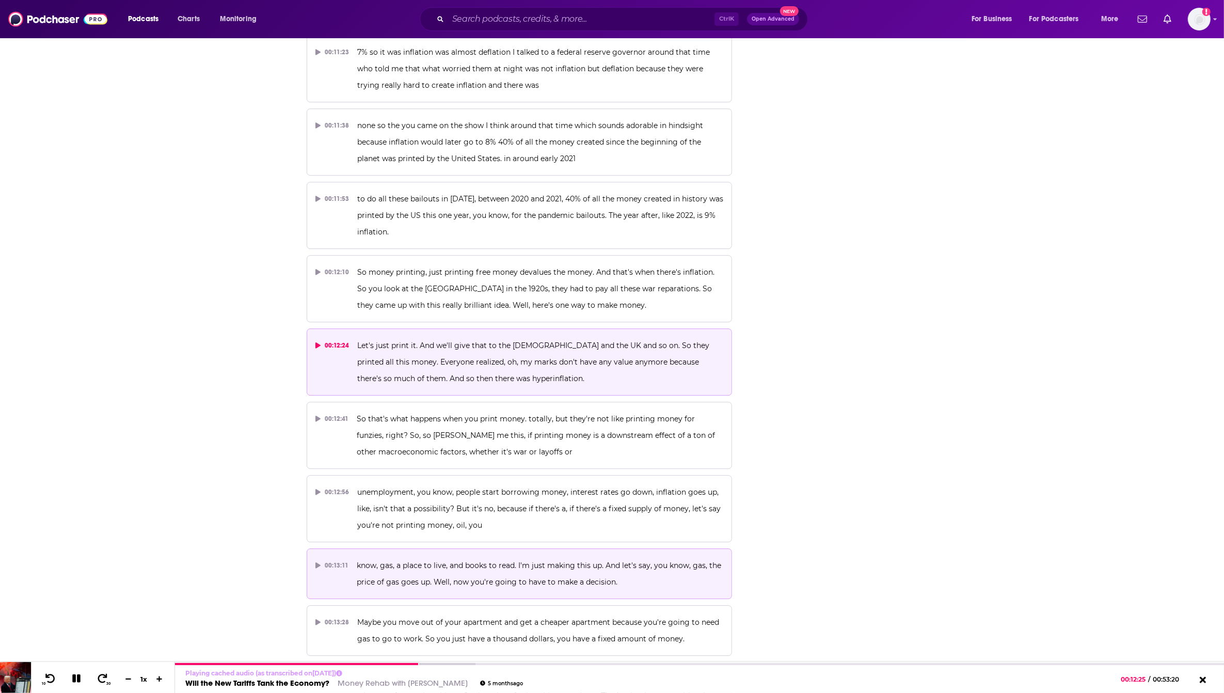
scroll to position [3614, 0]
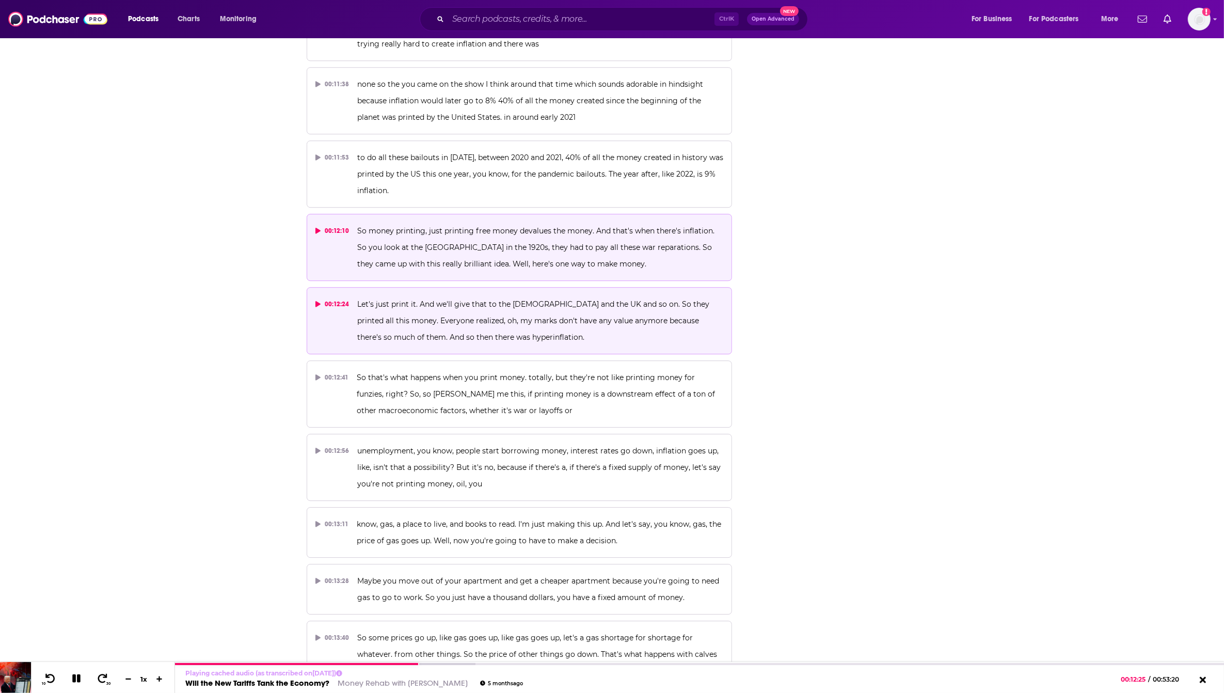
click at [488, 249] on p "So money printing, just printing free money devalues the money. And that's when…" at bounding box center [540, 248] width 366 height 50
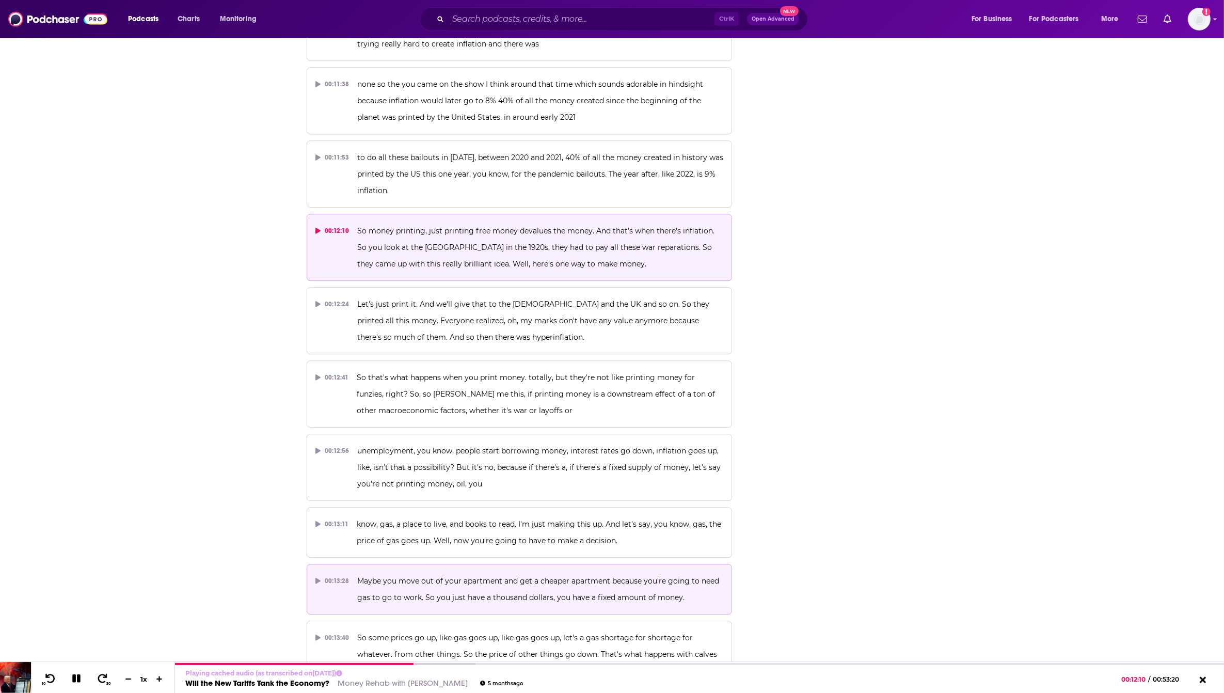
click at [448, 564] on button "00:13:28 Maybe you move out of your apartment and get a cheaper apartment becau…" at bounding box center [520, 589] width 426 height 51
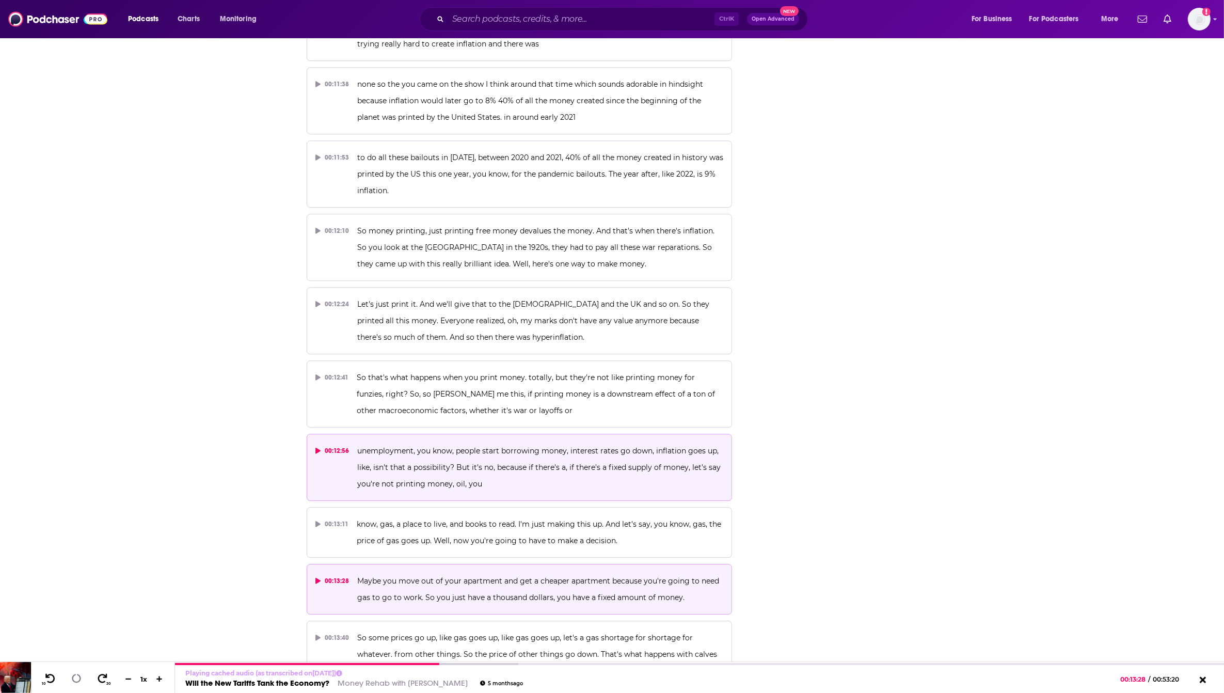
click at [470, 488] on button "00:12:56 unemployment, you know, people start borrowing money, interest rates g…" at bounding box center [520, 467] width 426 height 67
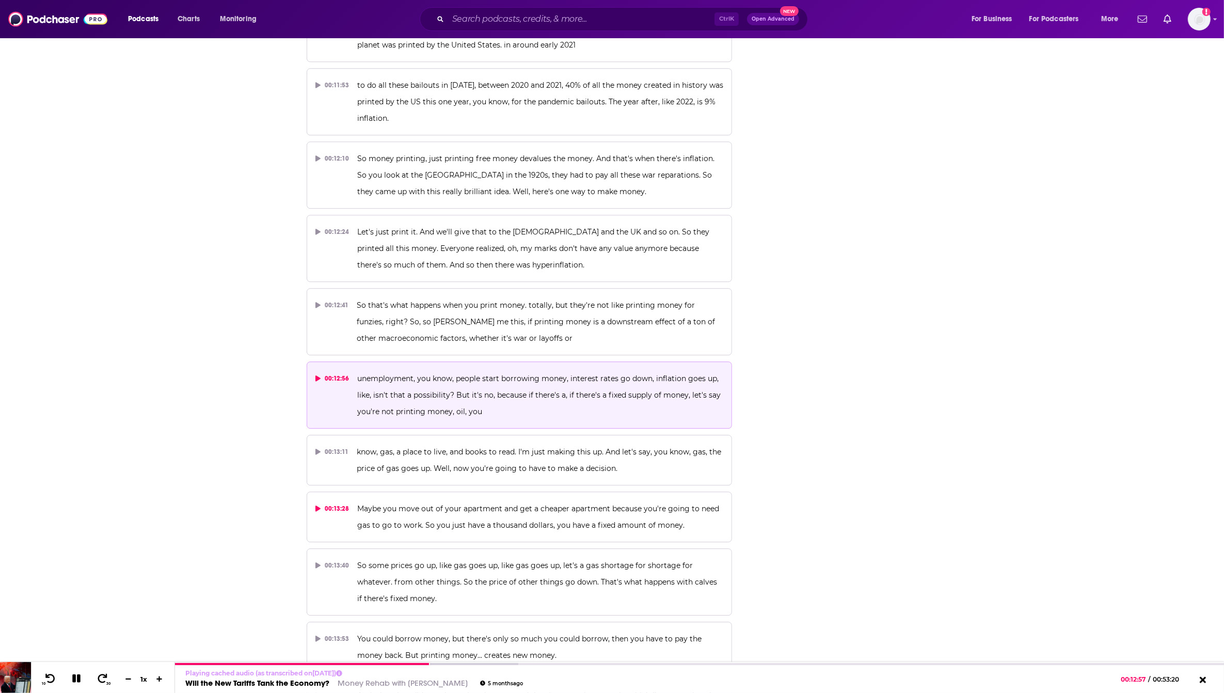
scroll to position [3678, 0]
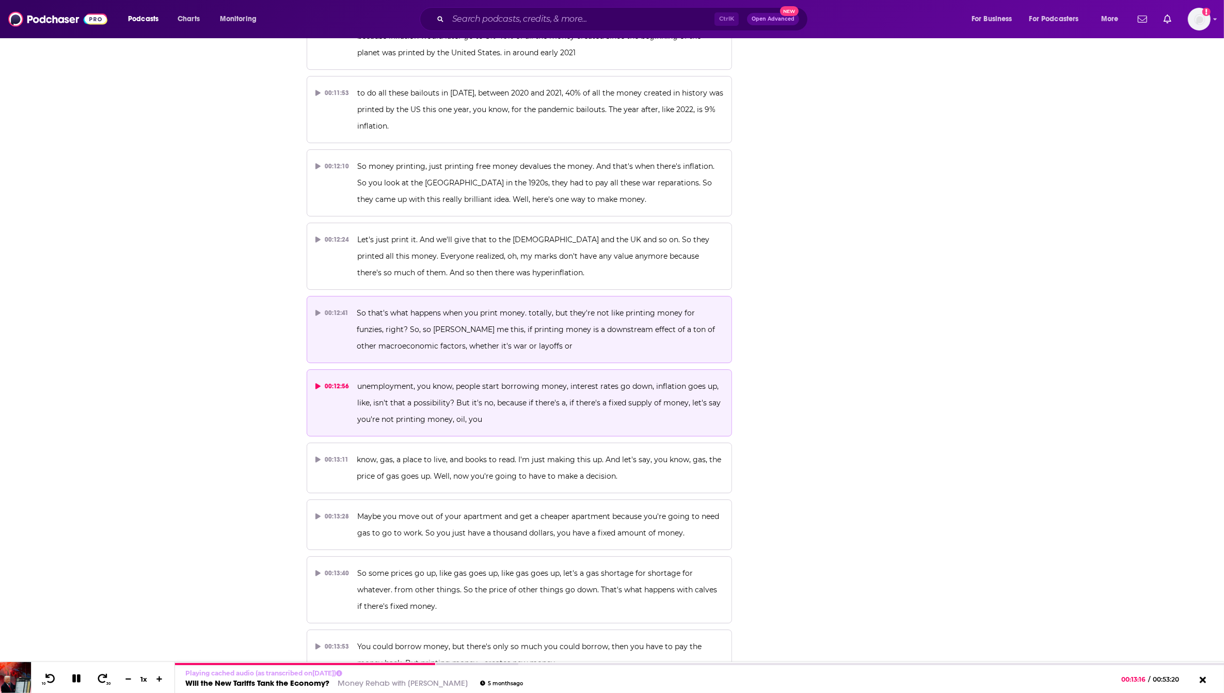
click at [510, 331] on p "So that's what happens when you print money. totally, but they're not like prin…" at bounding box center [540, 330] width 367 height 50
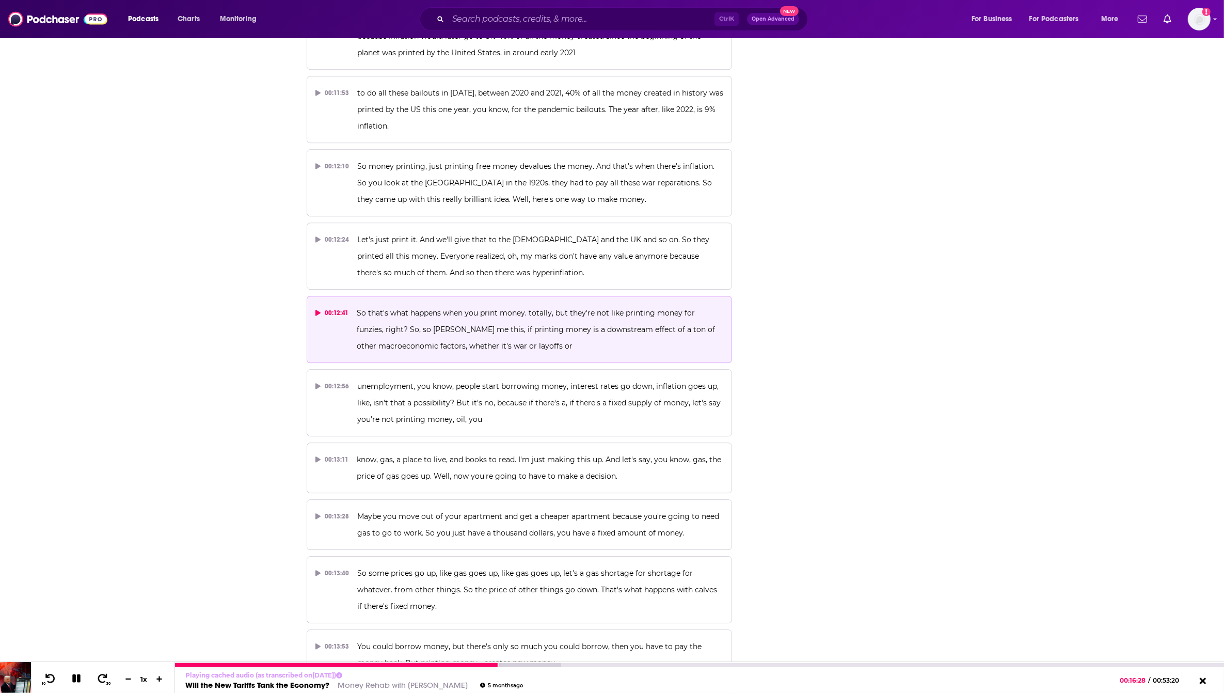
click at [70, 682] on button at bounding box center [77, 679] width 18 height 13
